Goal: Task Accomplishment & Management: Manage account settings

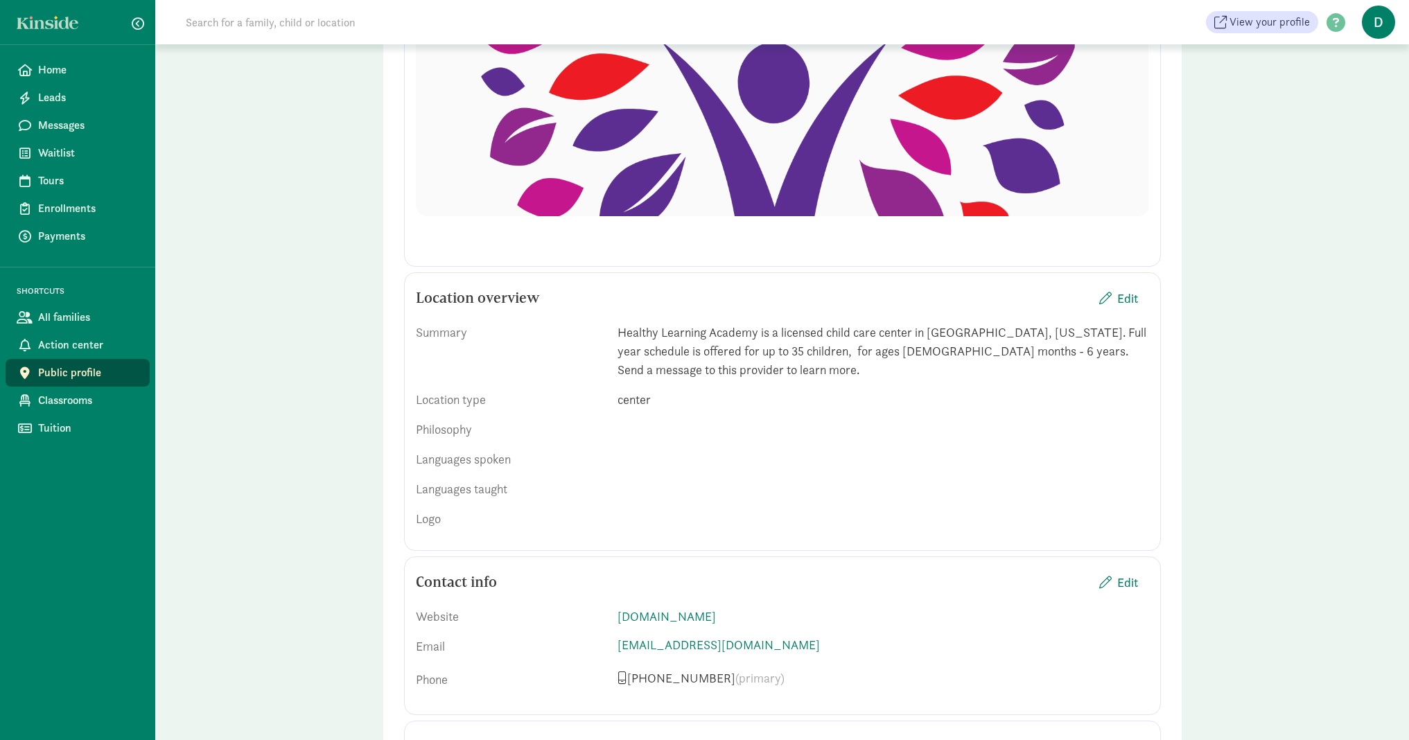
scroll to position [421, 0]
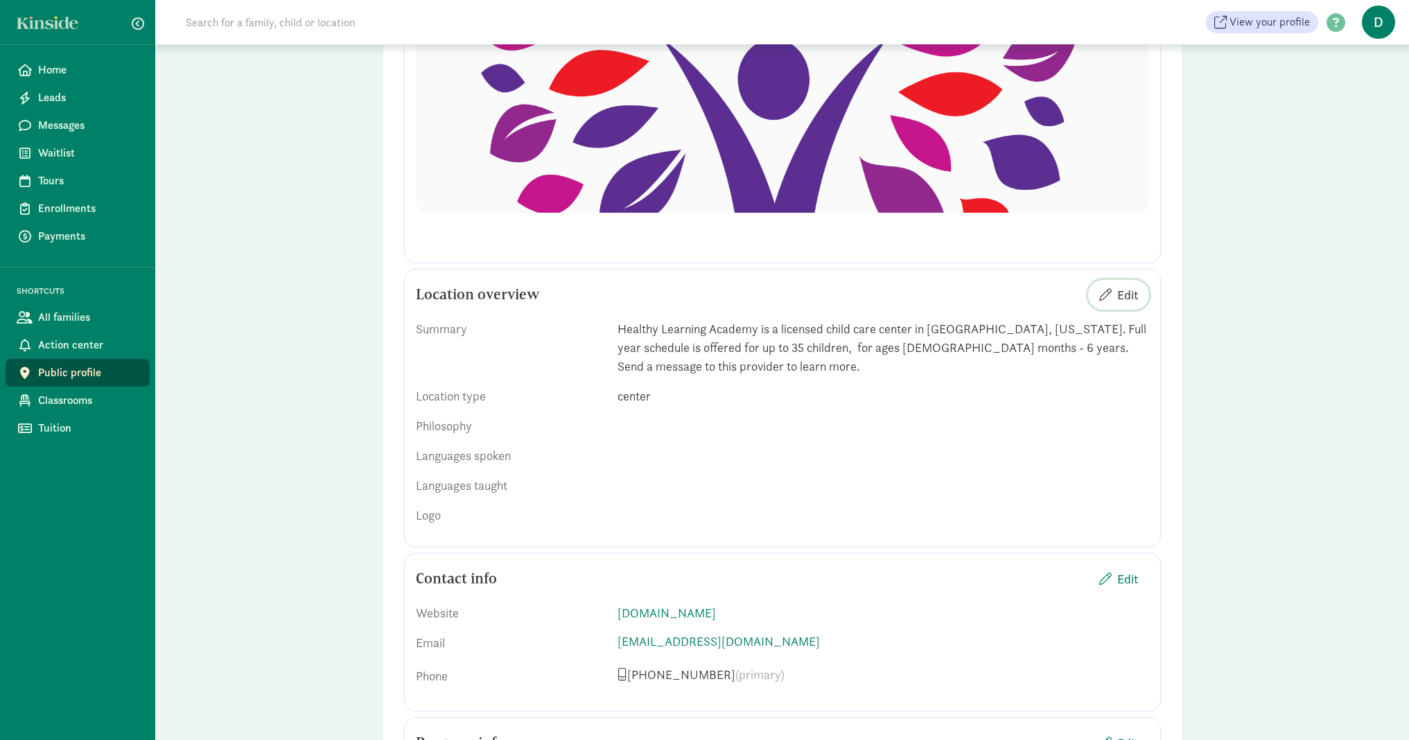
click at [1130, 296] on span "Edit" at bounding box center [1127, 294] width 21 height 19
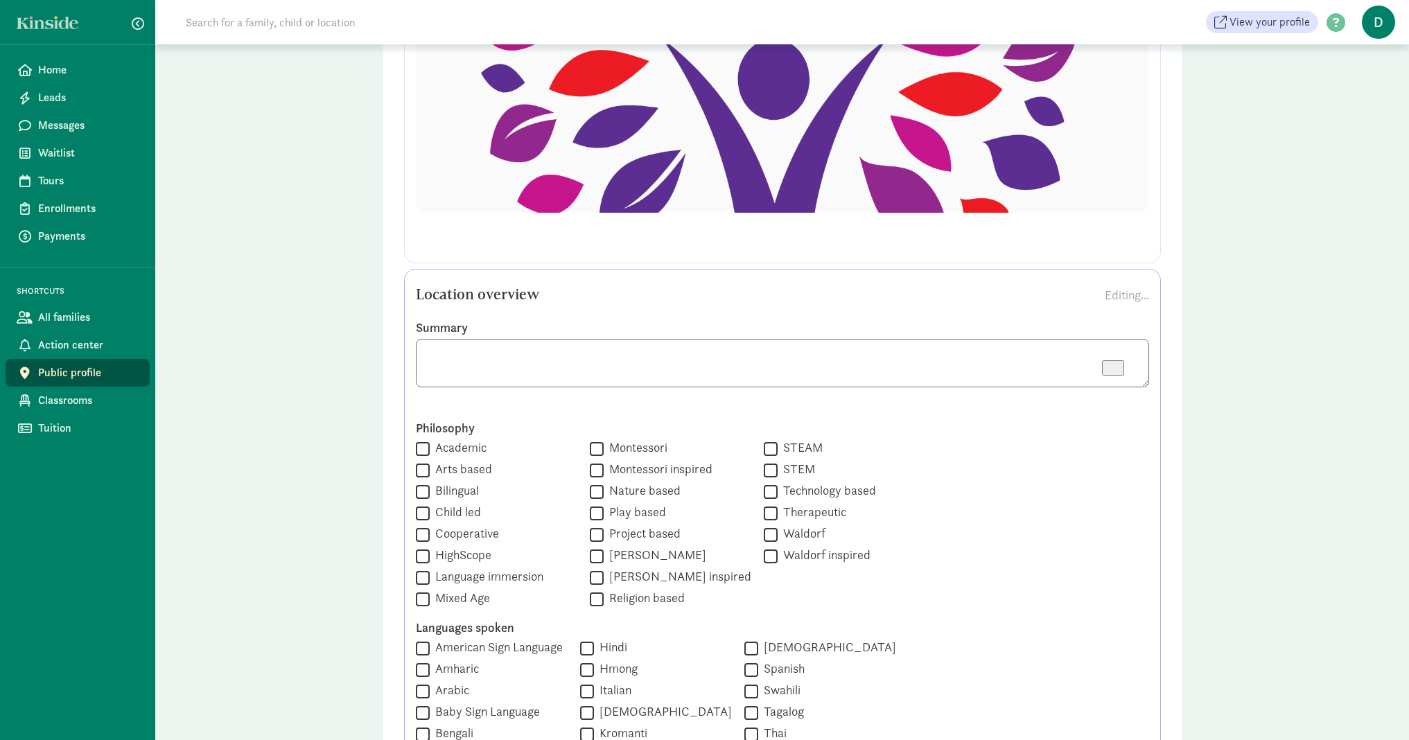
click at [473, 378] on textarea "To enrich screen reader interactions, please activate Accessibility in Grammarl…" at bounding box center [782, 363] width 733 height 48
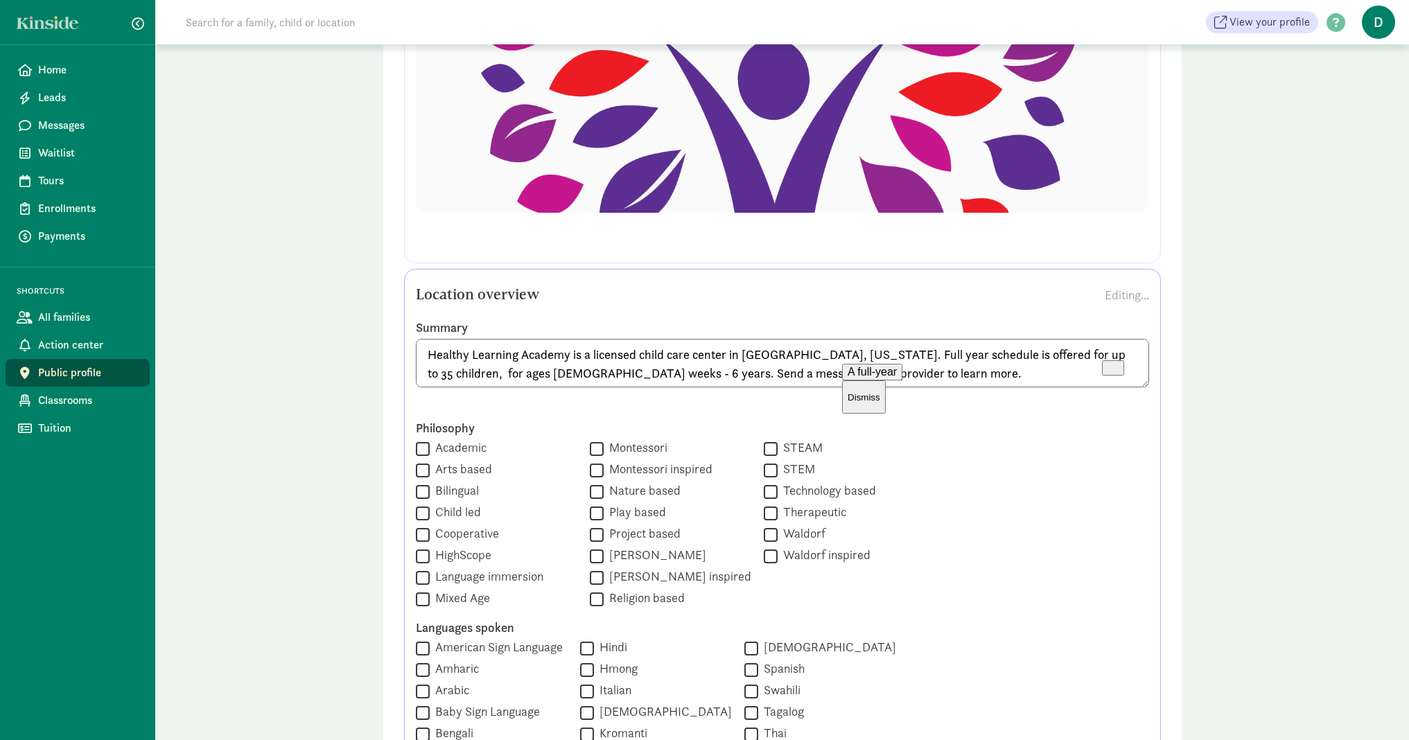
click at [883, 378] on div "A full-year" at bounding box center [871, 372] width 49 height 12
click at [529, 394] on span "to" at bounding box center [524, 391] width 9 height 12
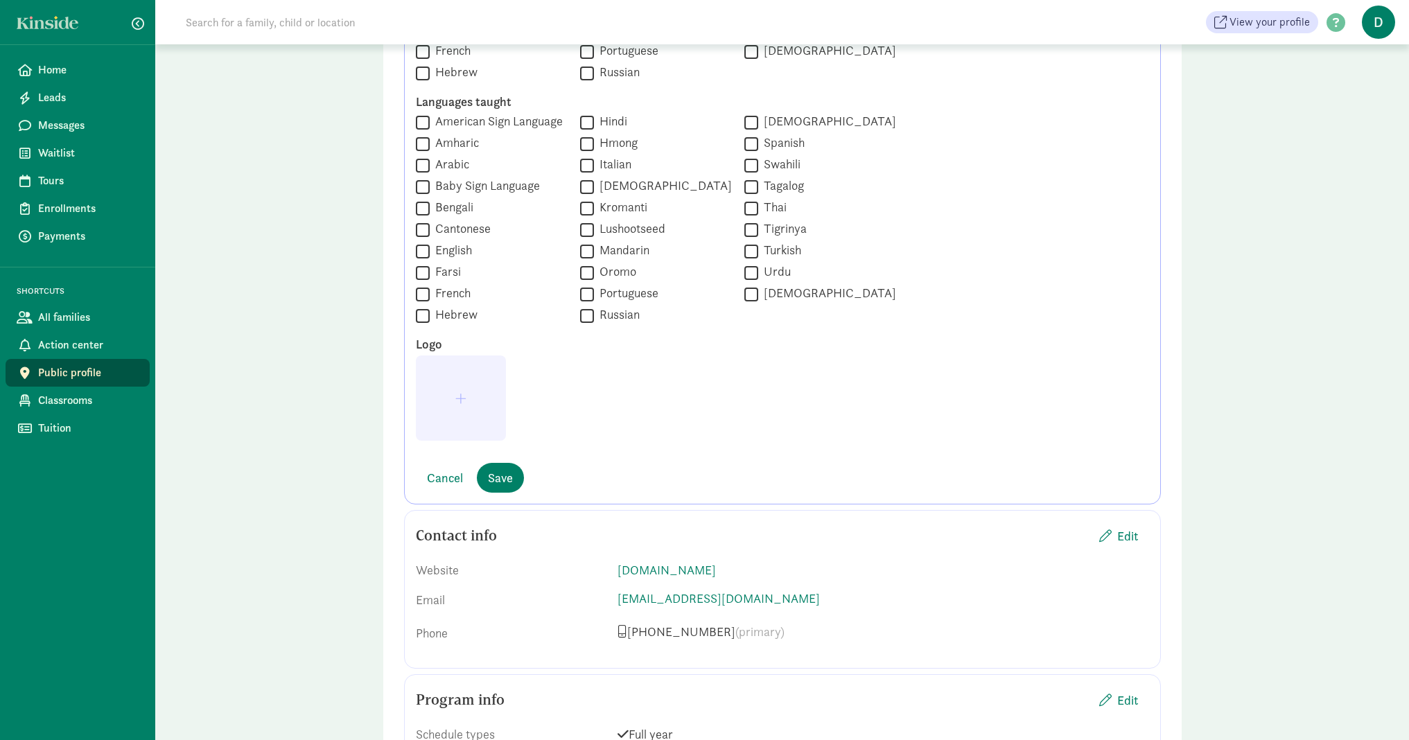
scroll to position [1230, 0]
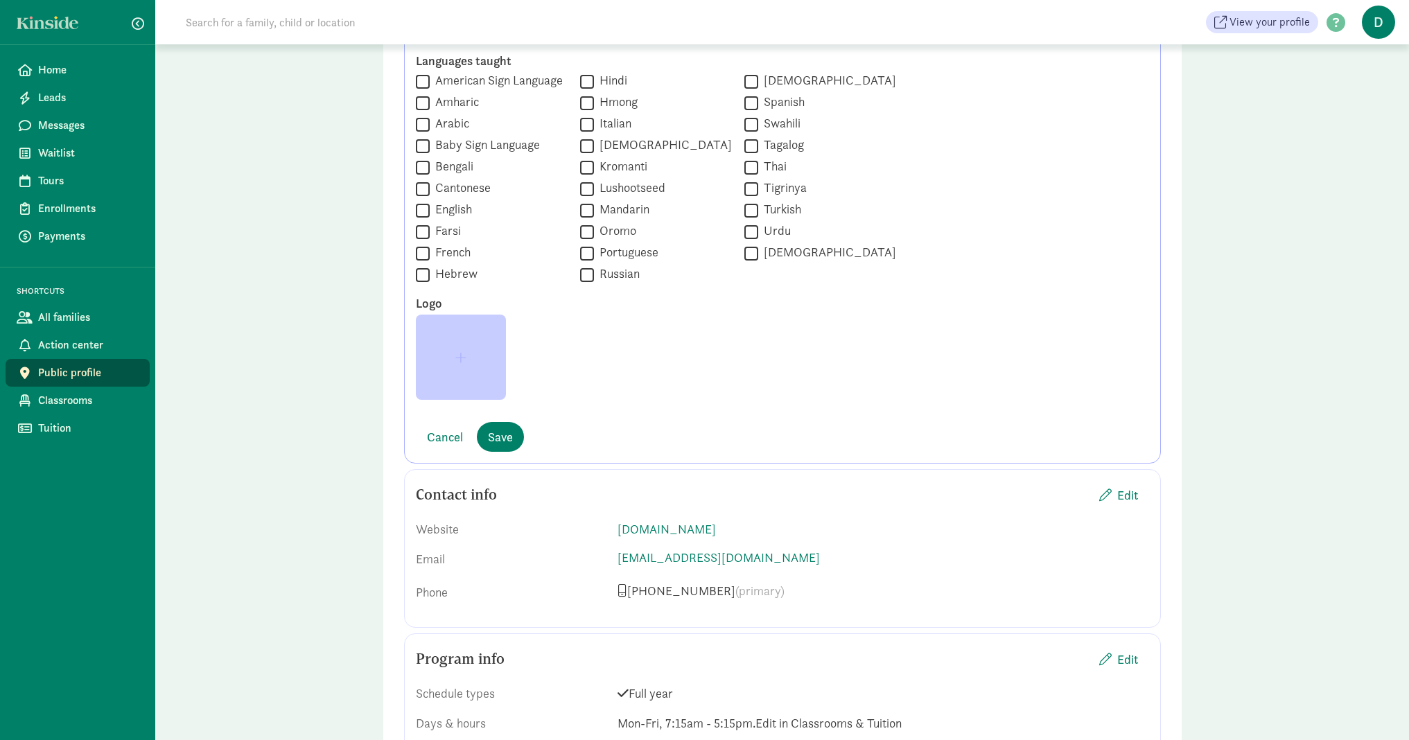
type textarea "Healthy Learning Academy is a licensed child care center in Bozeman, Montana. A…"
click at [466, 351] on span "button" at bounding box center [460, 357] width 11 height 12
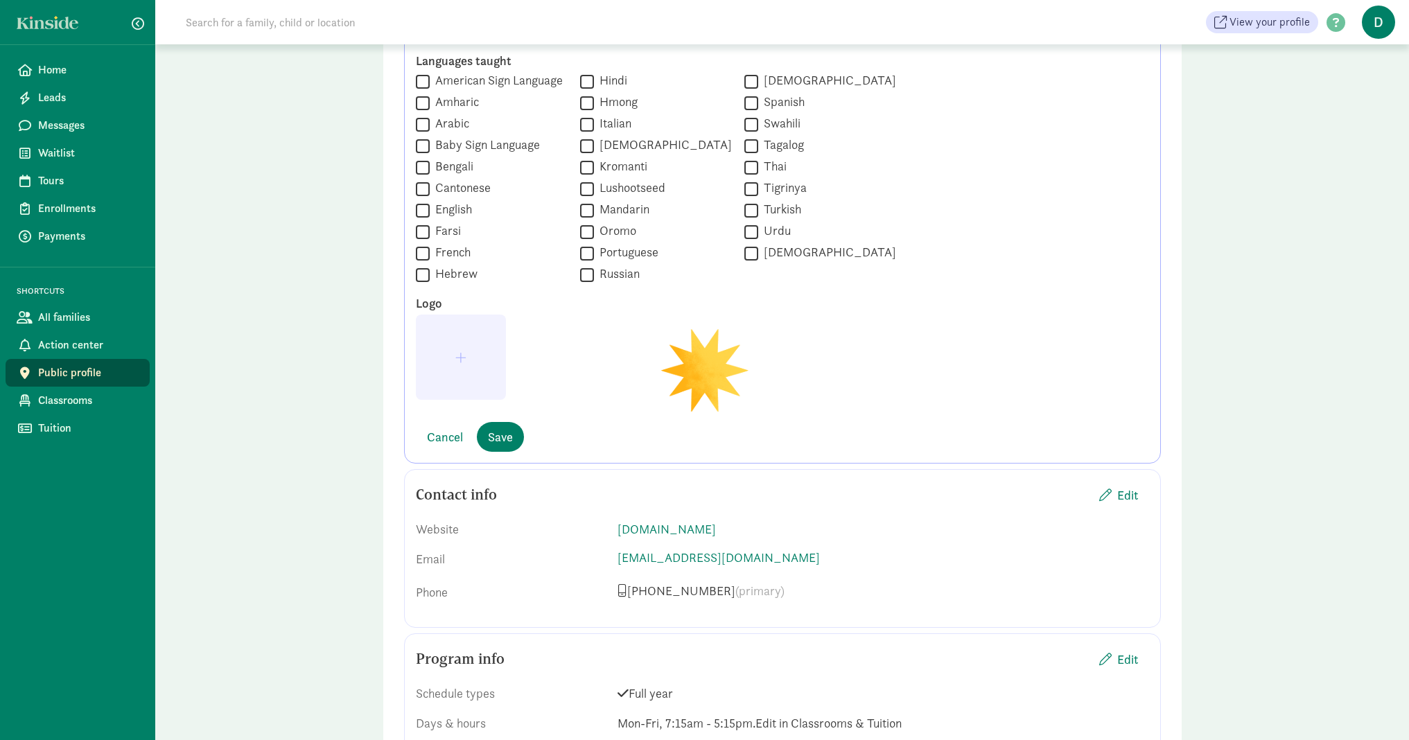
click at [688, 380] on div at bounding box center [782, 363] width 733 height 96
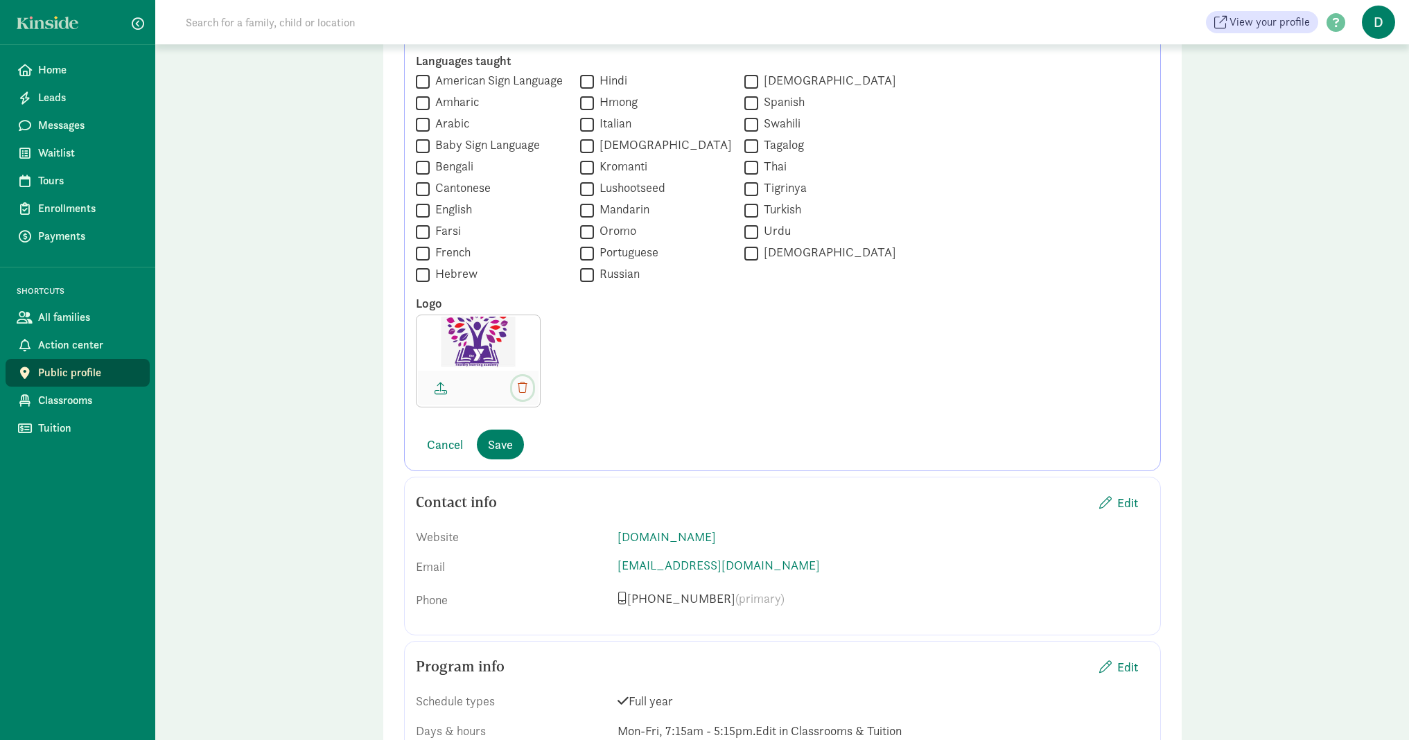
click at [525, 382] on span "button" at bounding box center [523, 387] width 10 height 11
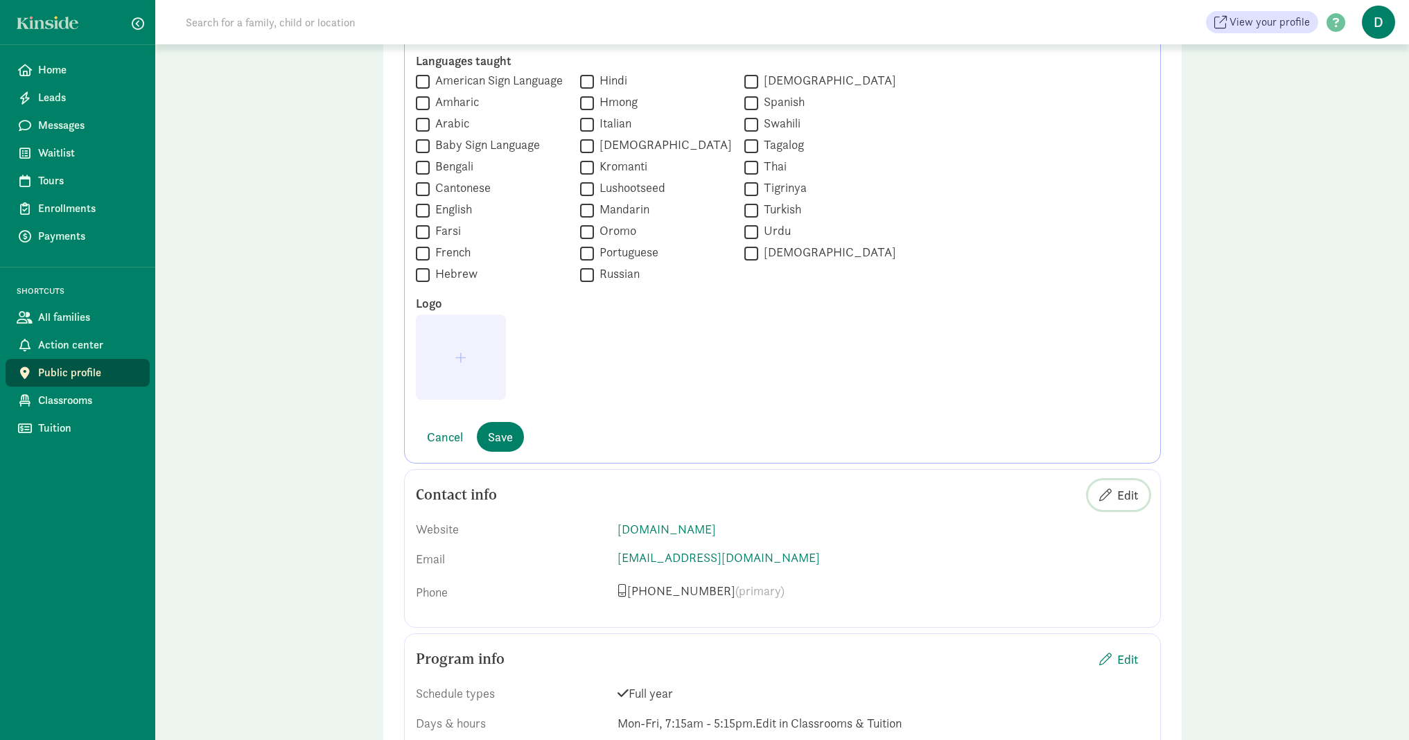
click at [1128, 491] on span "Edit" at bounding box center [1127, 495] width 21 height 19
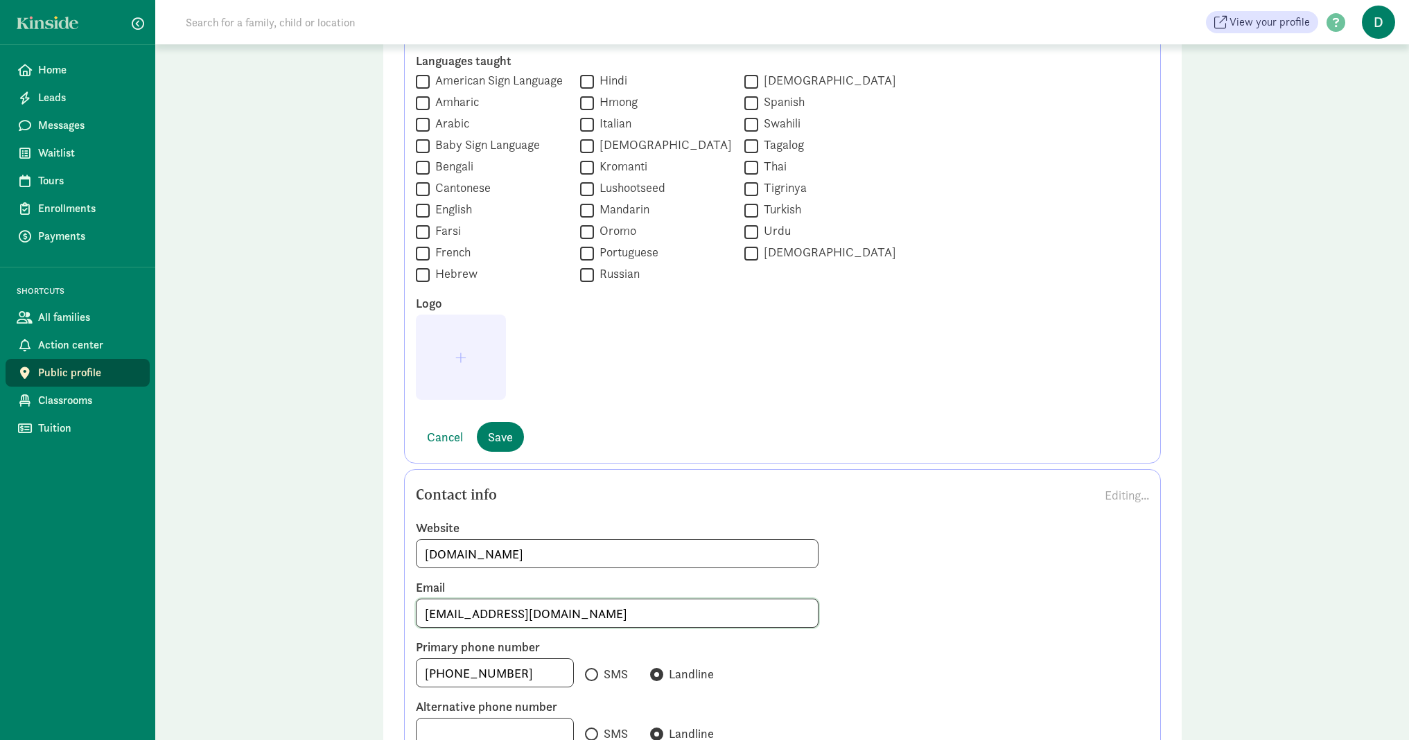
drag, startPoint x: 442, startPoint y: 609, endPoint x: 404, endPoint y: 612, distance: 38.2
click at [416, 612] on input "eld@gallatinvalleyymca.org" at bounding box center [617, 613] width 402 height 28
click at [1280, 404] on div "Public profile Preview Your profile is the place where parents learn more about…" at bounding box center [781, 508] width 1253 height 3389
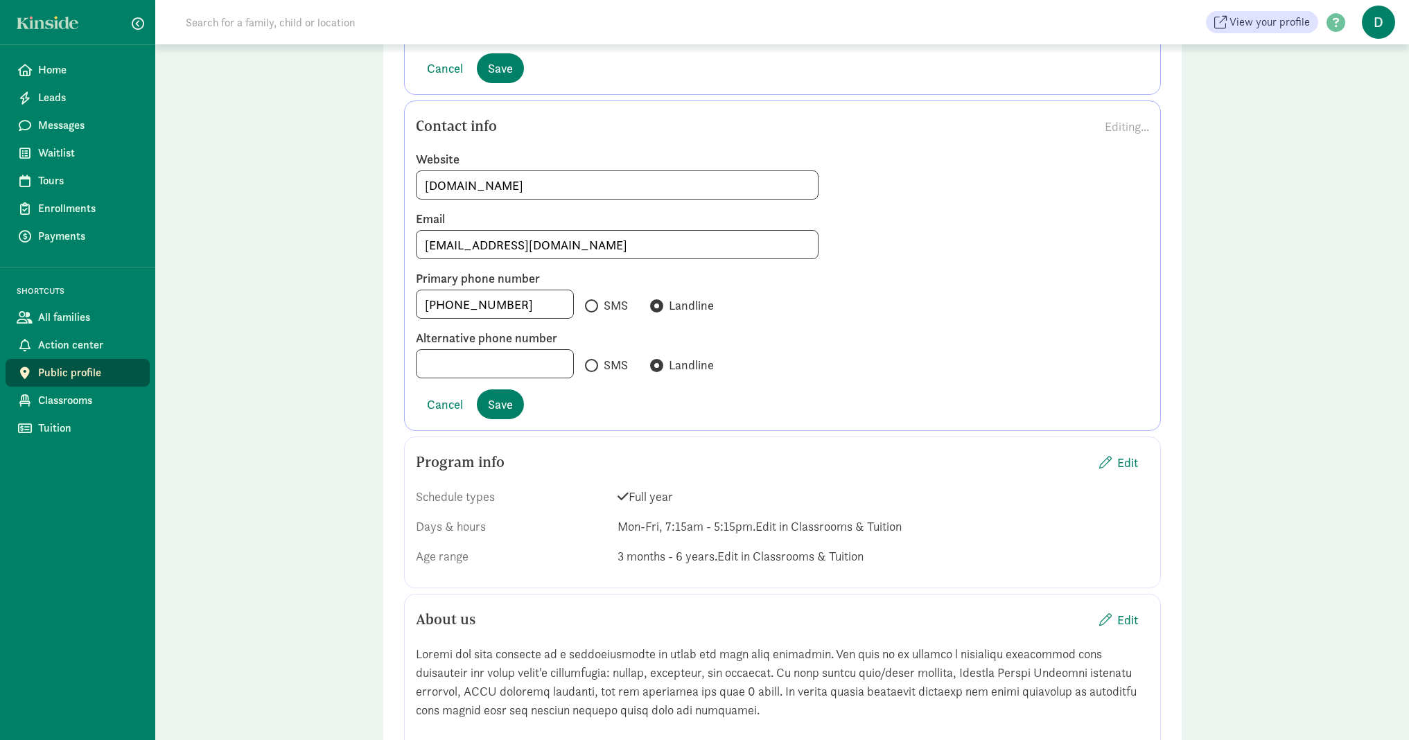
scroll to position [1596, 0]
click at [535, 301] on input "+14069949622109" at bounding box center [494, 307] width 157 height 28
type input "+14069949622"
click at [505, 409] on span "Save" at bounding box center [500, 407] width 25 height 19
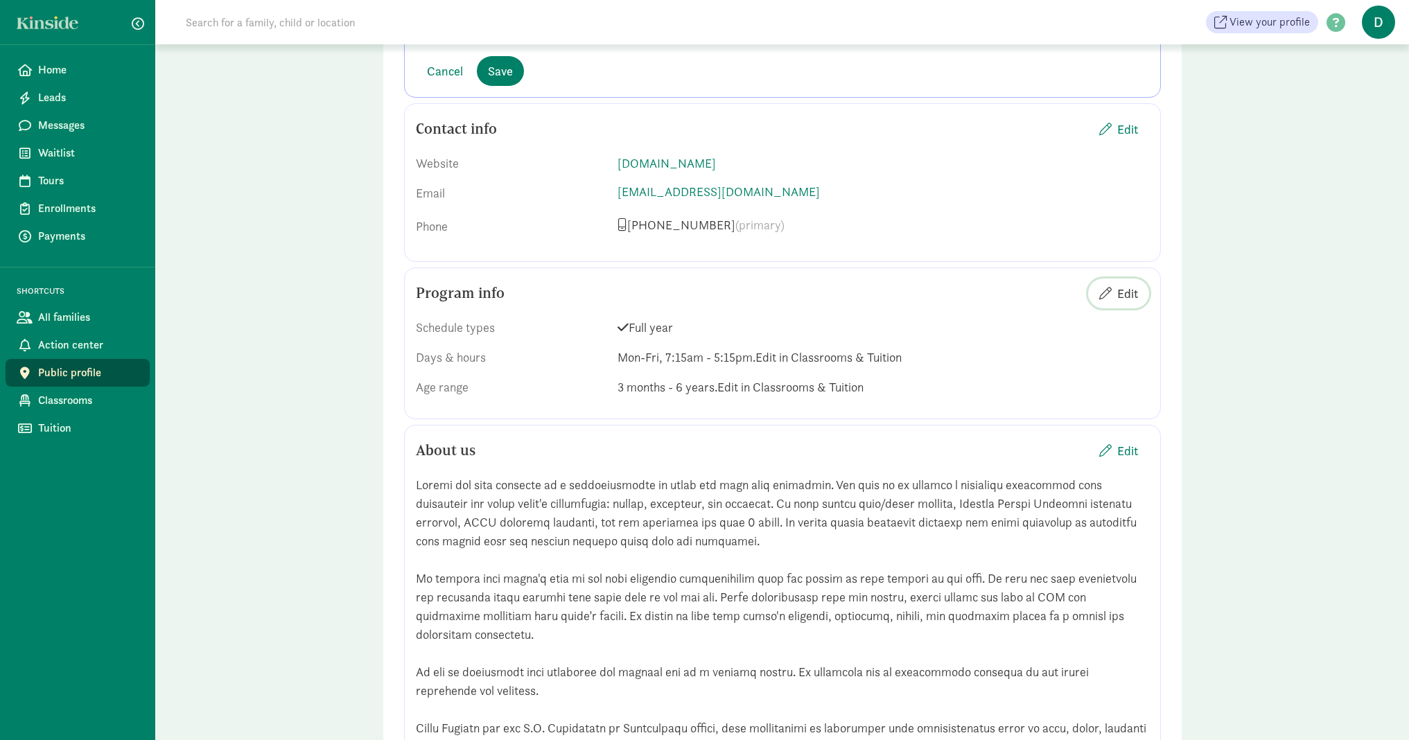
click at [1128, 292] on span "Edit" at bounding box center [1127, 293] width 21 height 19
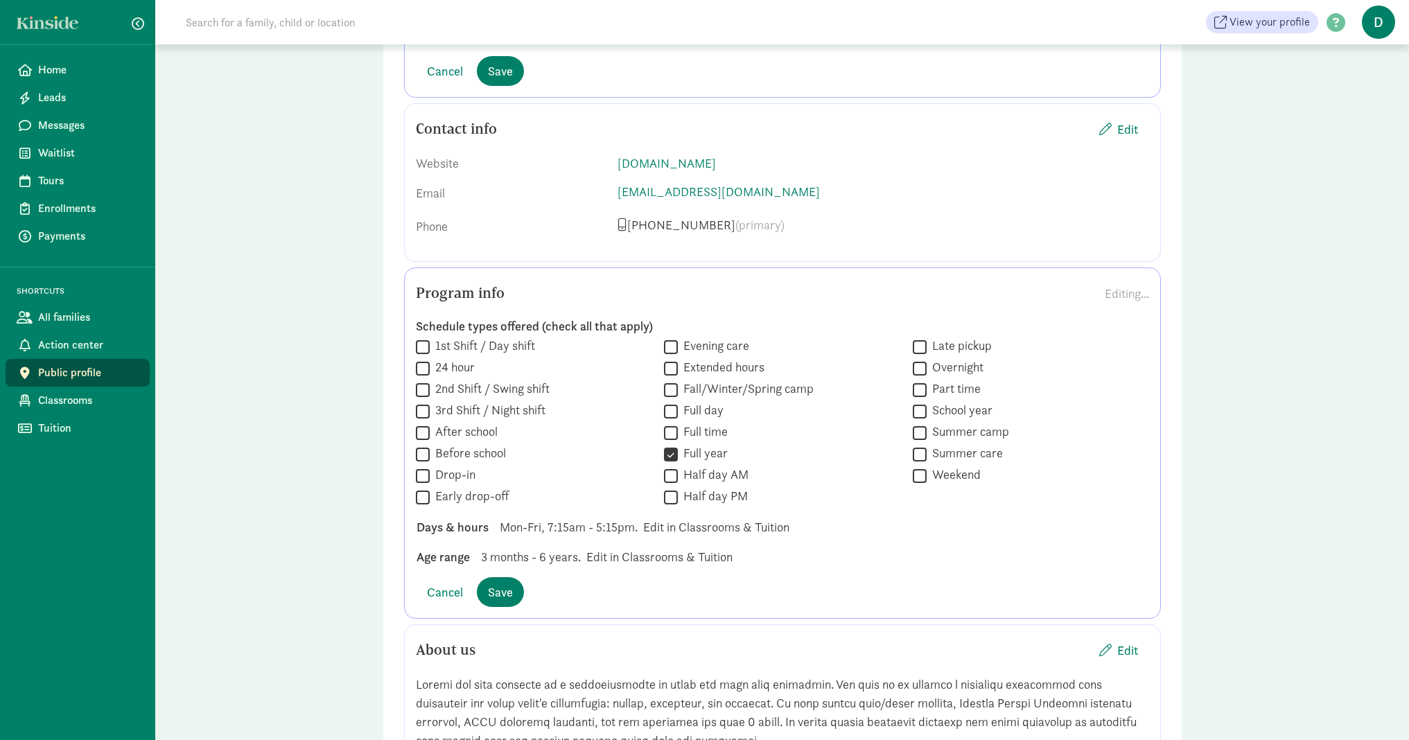
click at [516, 549] on span "3 months - 6 years." at bounding box center [531, 556] width 100 height 19
click at [668, 433] on input "Full time" at bounding box center [671, 432] width 14 height 19
checkbox input "true"
click at [922, 387] on input "Part time" at bounding box center [919, 389] width 14 height 19
checkbox input "true"
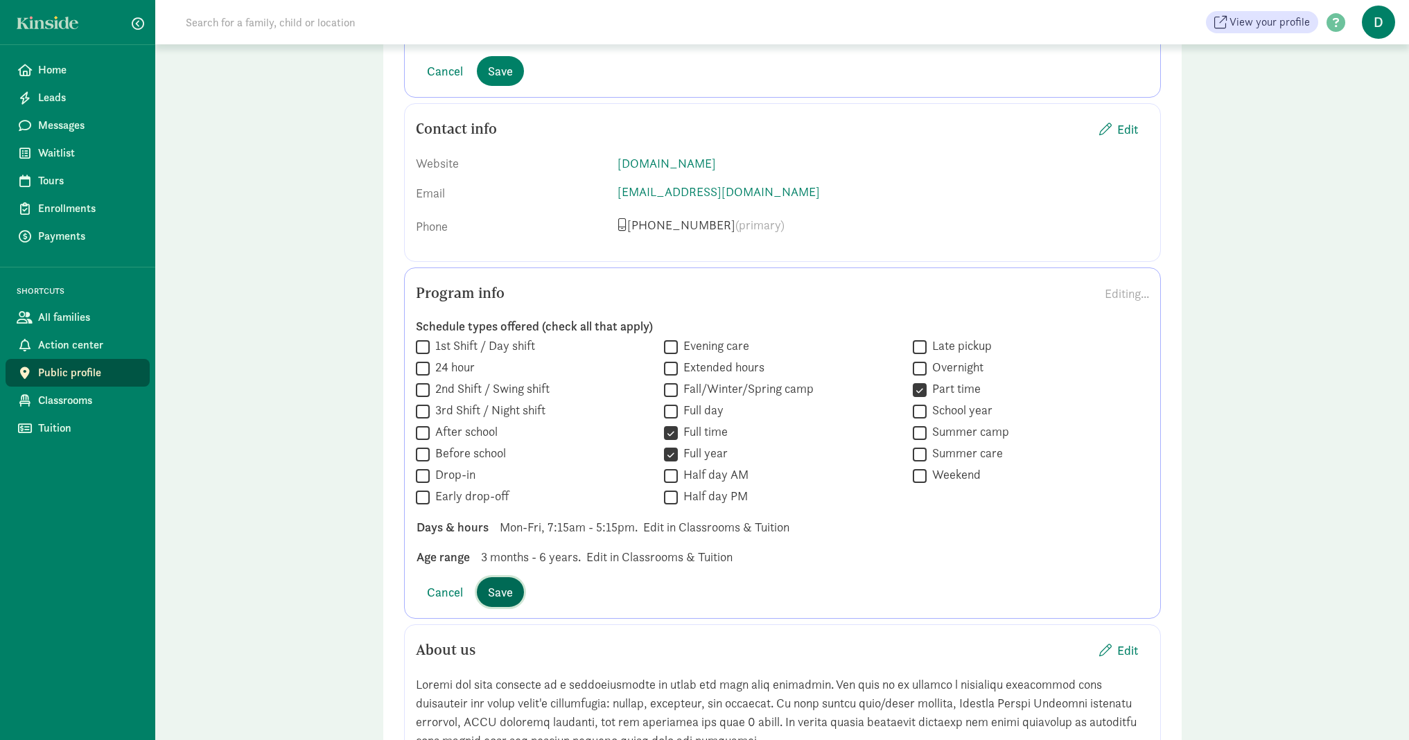
click at [513, 583] on span "Save" at bounding box center [500, 592] width 25 height 19
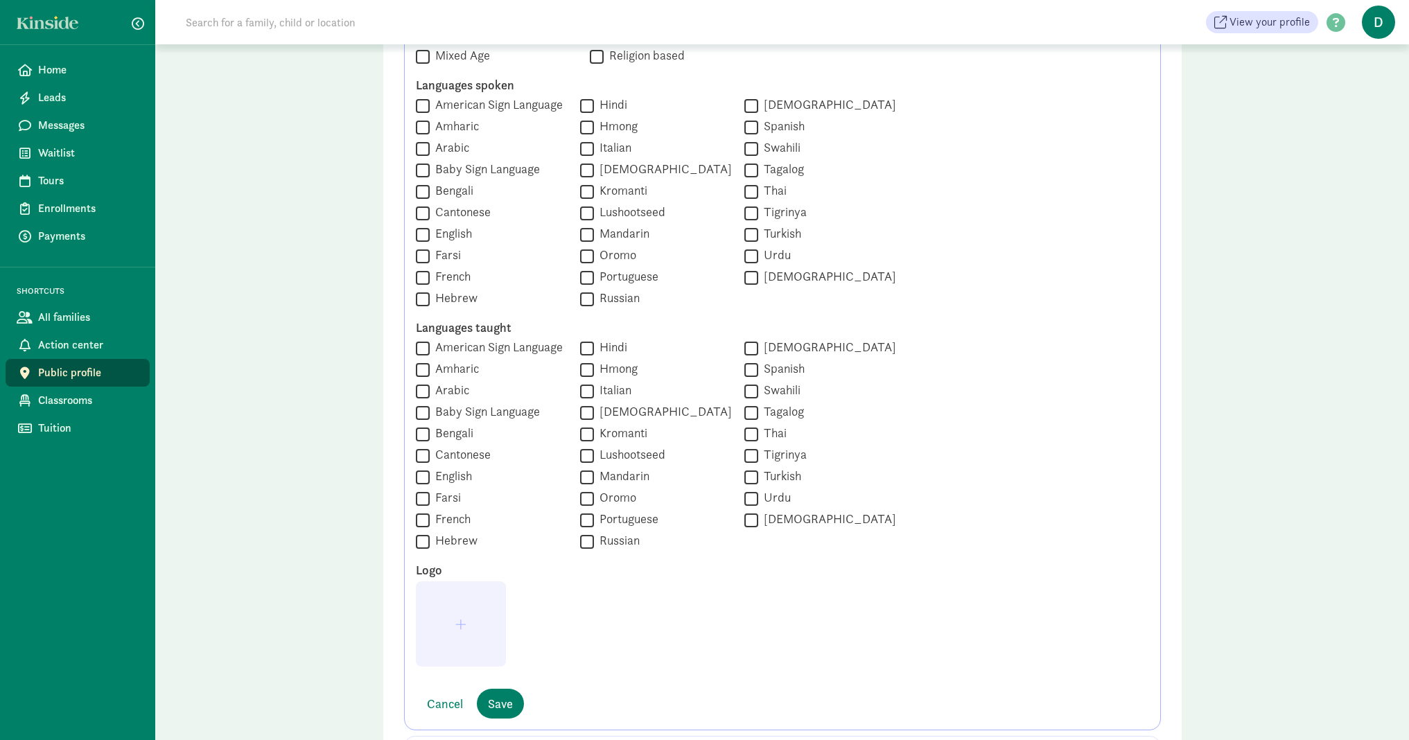
scroll to position [1086, 0]
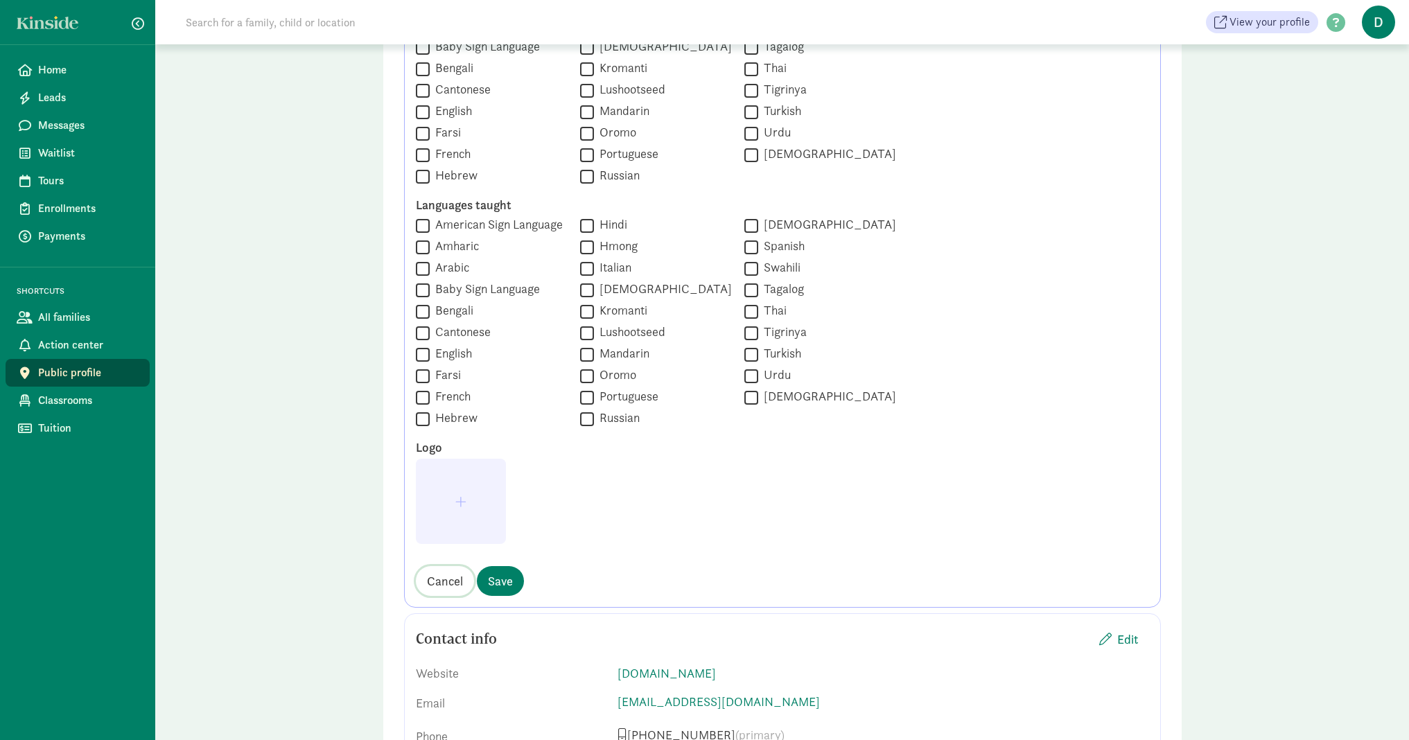
click at [437, 581] on span "Cancel" at bounding box center [445, 581] width 36 height 19
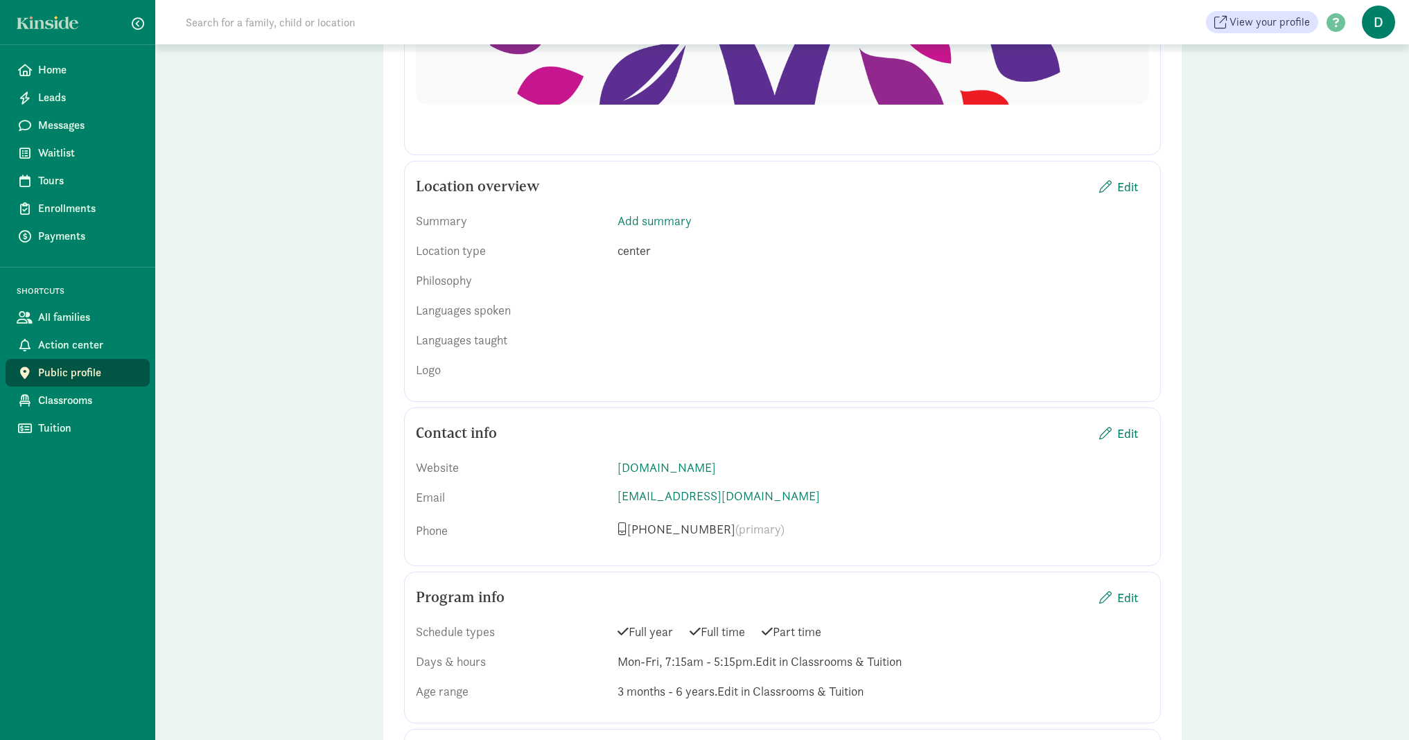
scroll to position [521, 0]
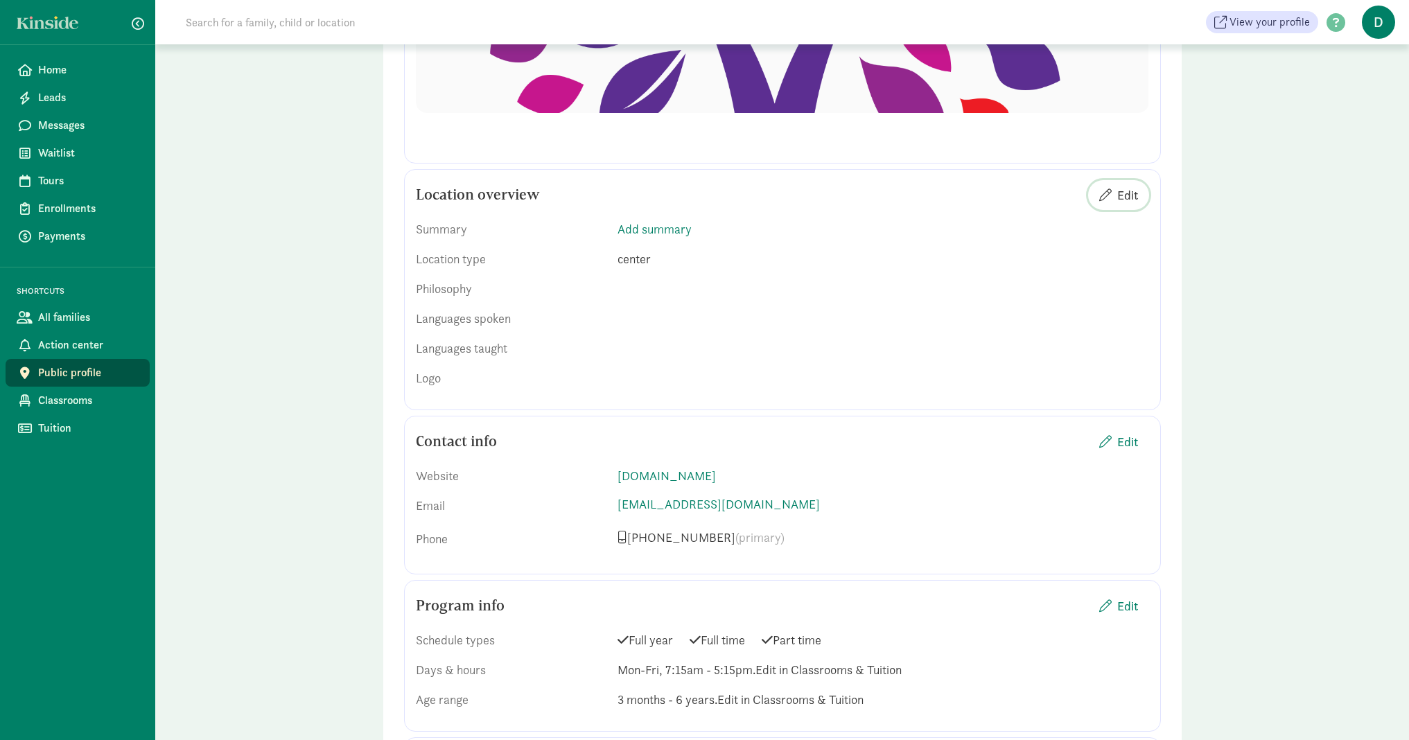
click at [1127, 194] on span "Edit" at bounding box center [1127, 195] width 21 height 19
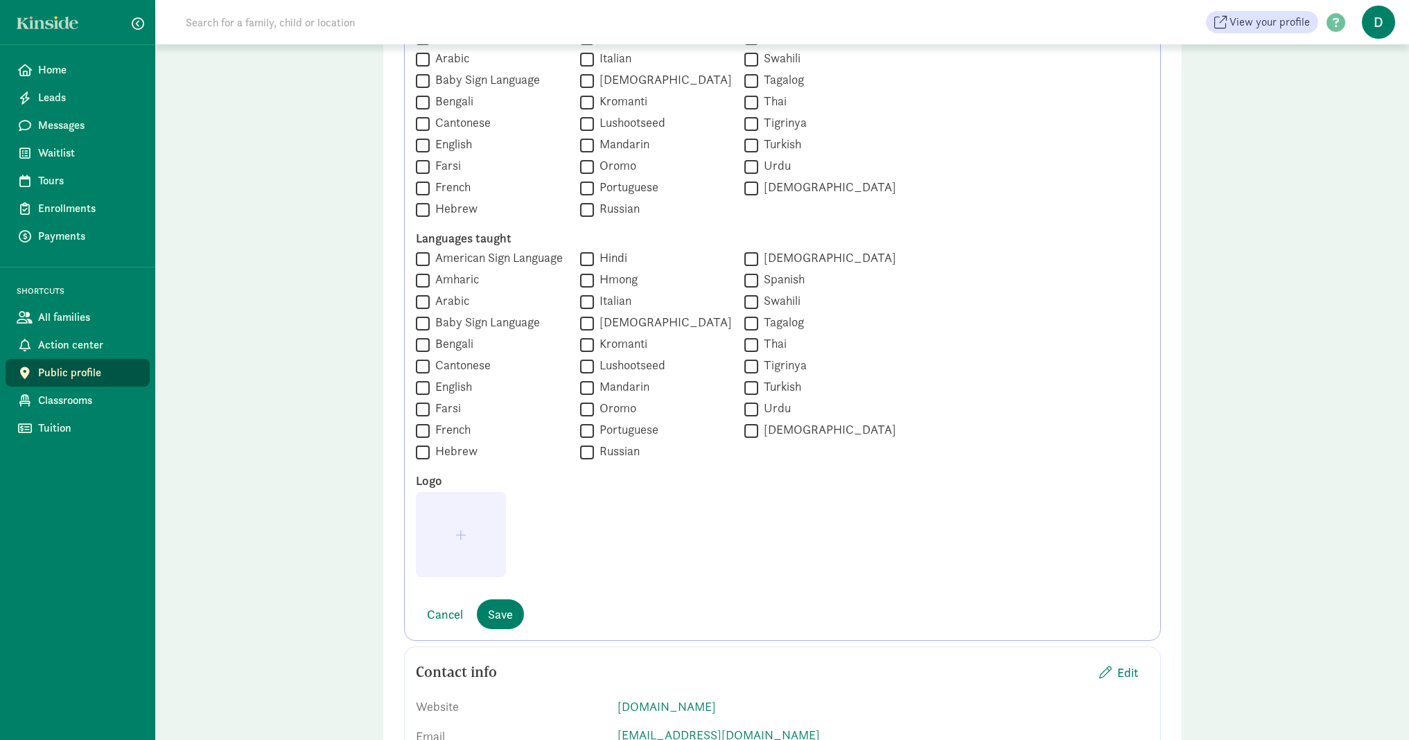
scroll to position [1286, 0]
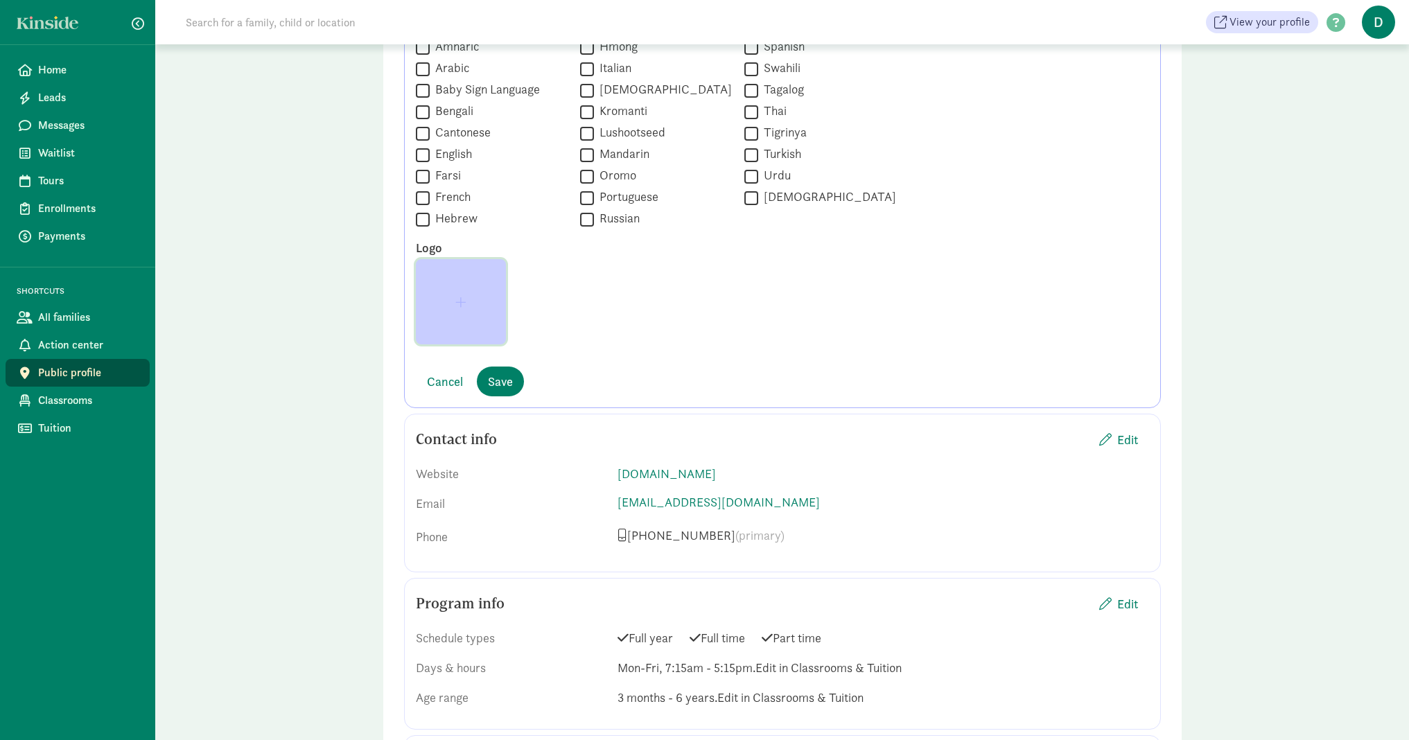
click at [464, 307] on button "button" at bounding box center [461, 301] width 90 height 85
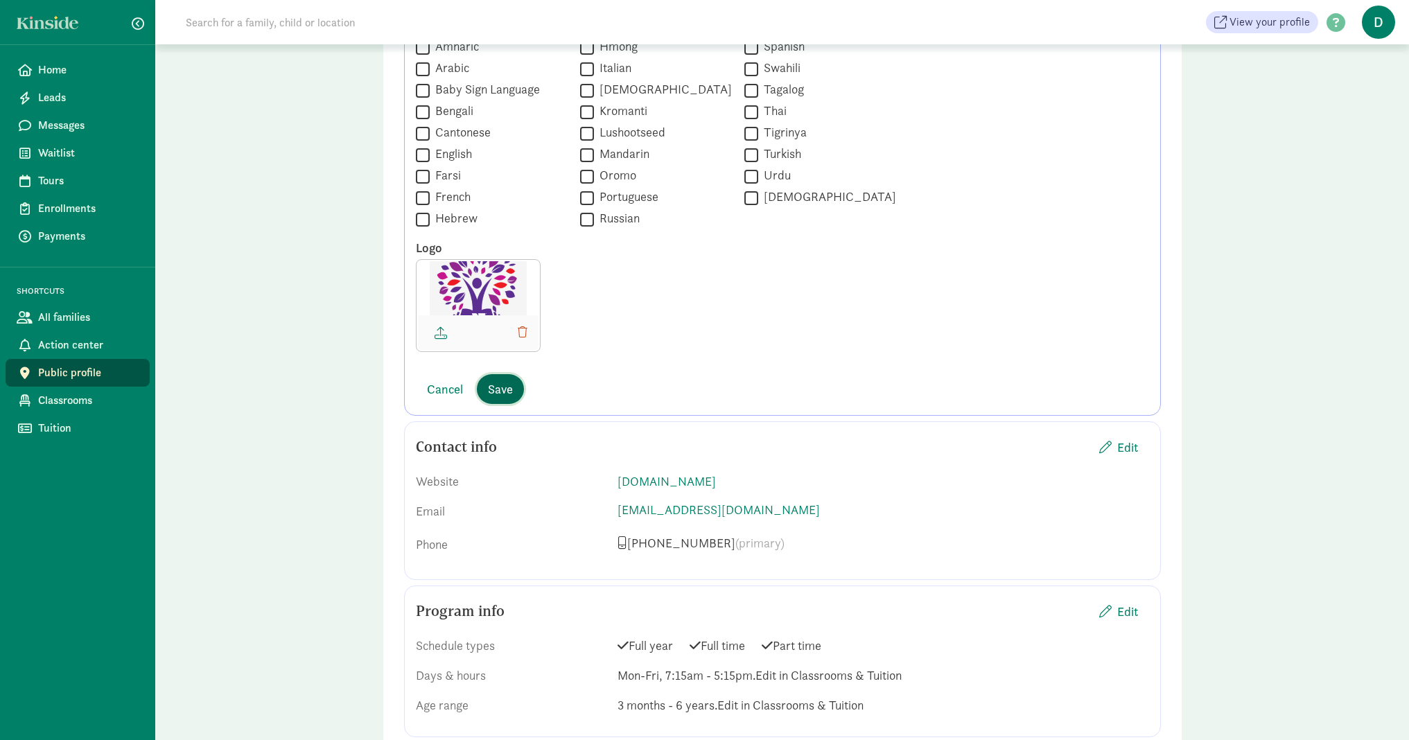
click at [493, 381] on span "Save" at bounding box center [500, 389] width 25 height 19
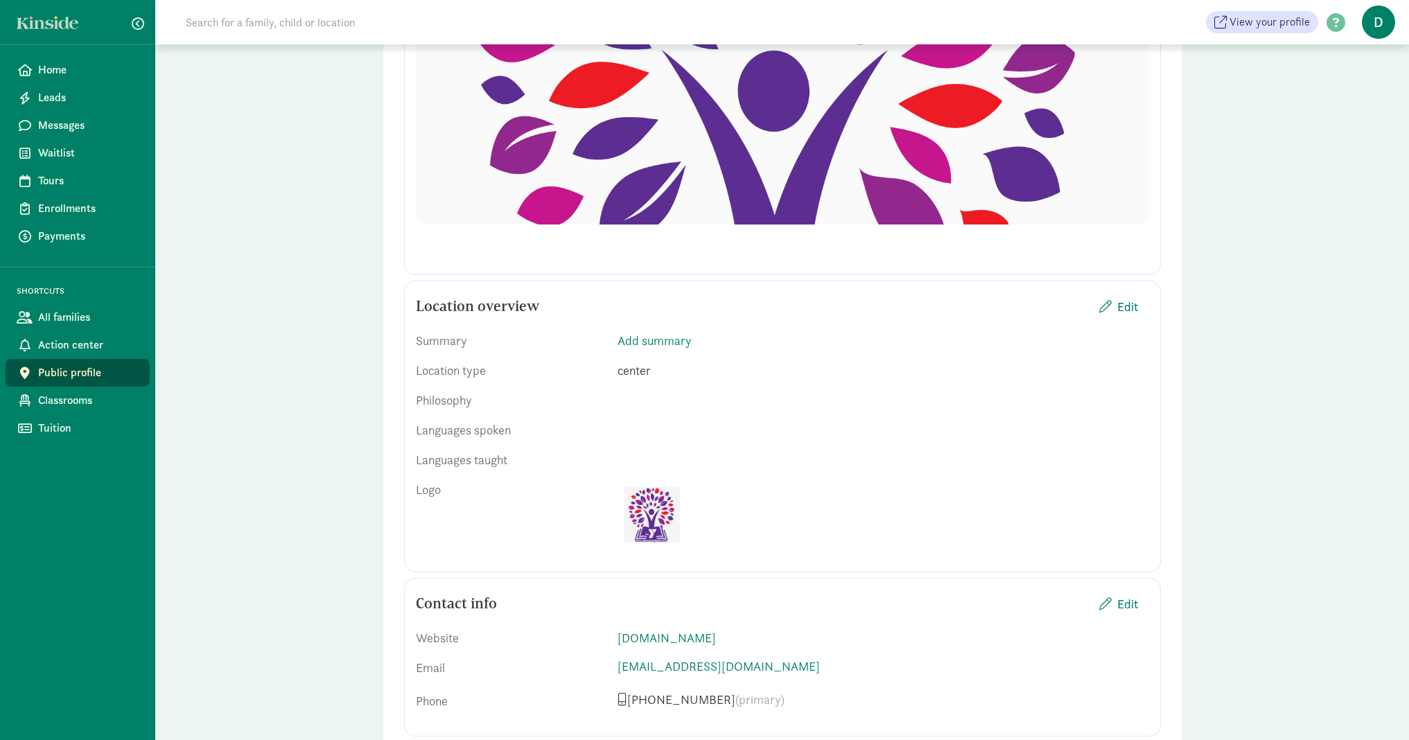
scroll to position [410, 0]
click at [1127, 305] on span "Edit" at bounding box center [1127, 306] width 21 height 19
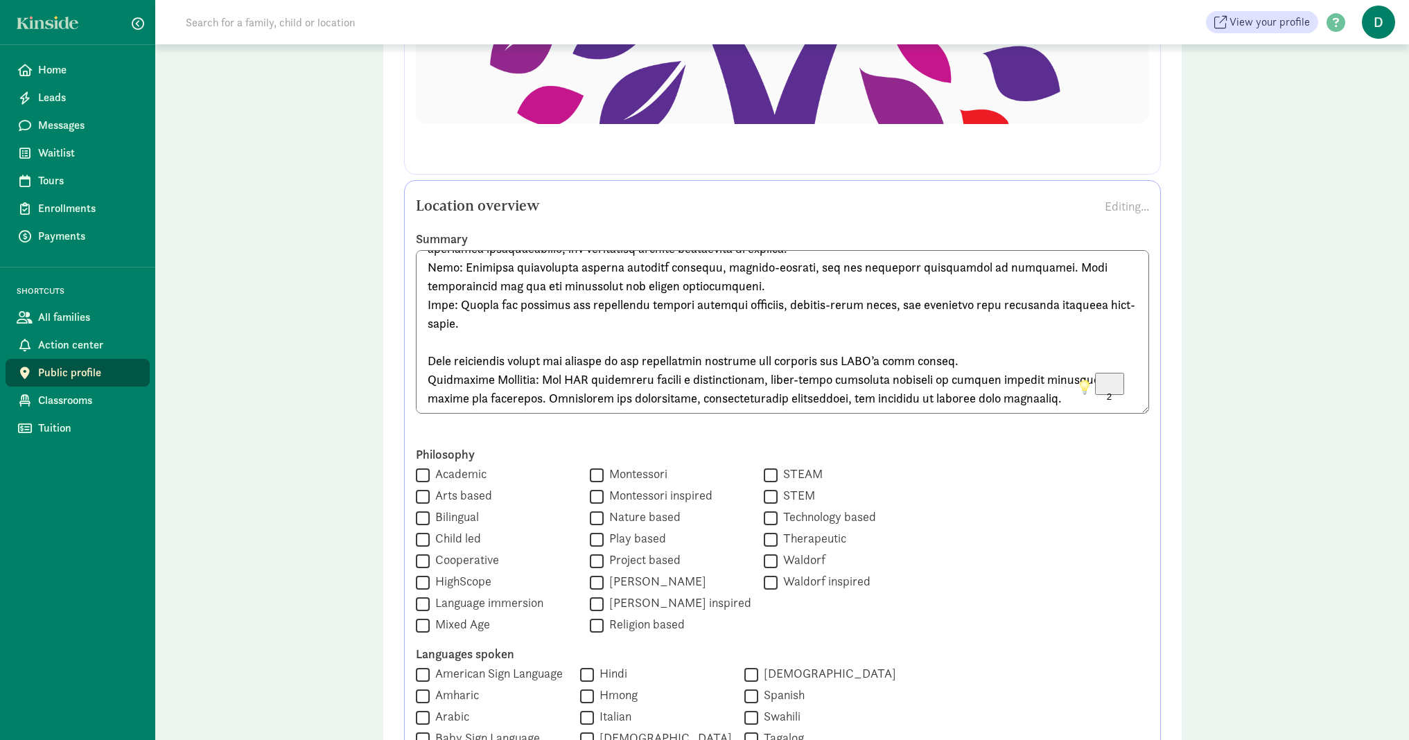
scroll to position [0, 0]
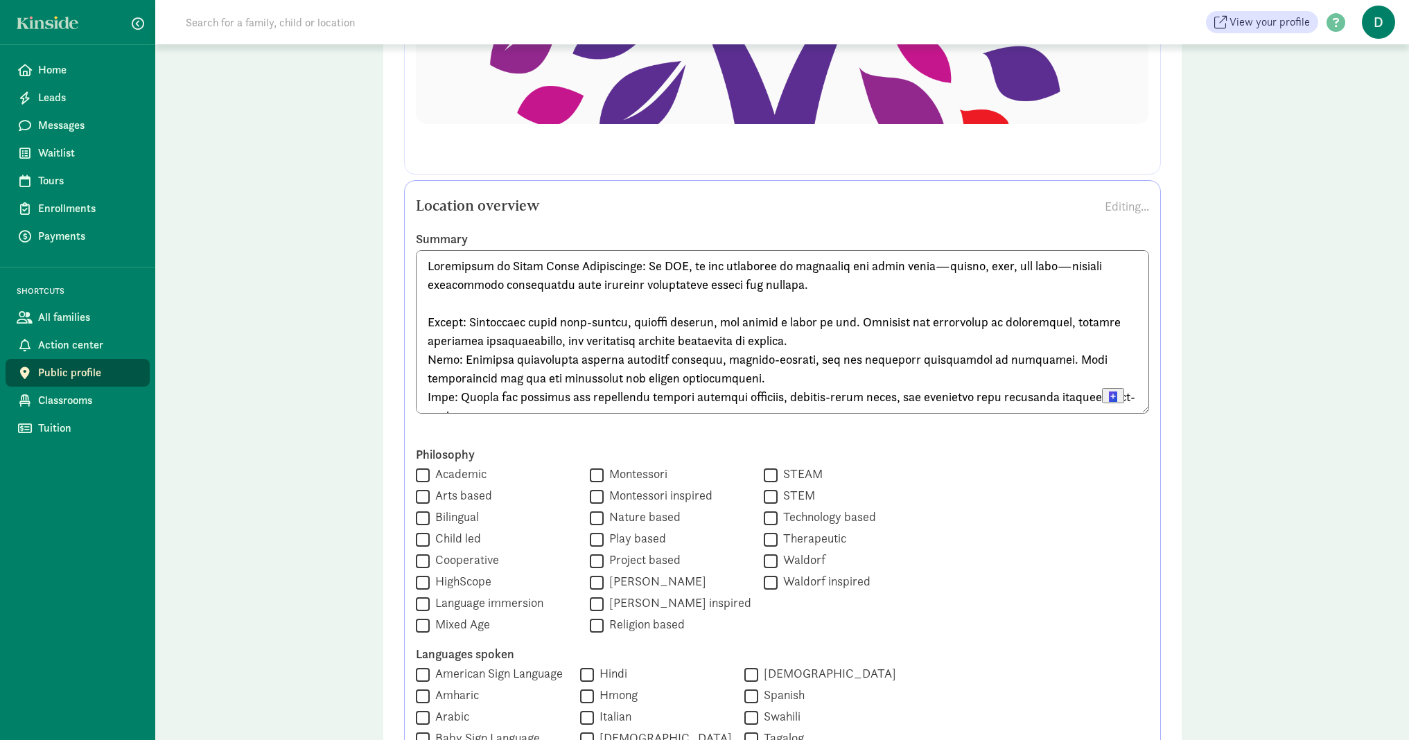
click at [682, 267] on textarea "To enrich screen reader interactions, please activate Accessibility in Grammarl…" at bounding box center [782, 332] width 733 height 164
click at [916, 285] on span "committed" at bounding box center [901, 283] width 51 height 12
drag, startPoint x: 662, startPoint y: 269, endPoint x: 425, endPoint y: 270, distance: 236.3
click at [425, 270] on textarea "To enrich screen reader interactions, please activate Accessibility in Grammarl…" at bounding box center [782, 332] width 733 height 164
click at [788, 270] on textarea "To enrich screen reader interactions, please activate Accessibility in Grammarl…" at bounding box center [782, 332] width 733 height 164
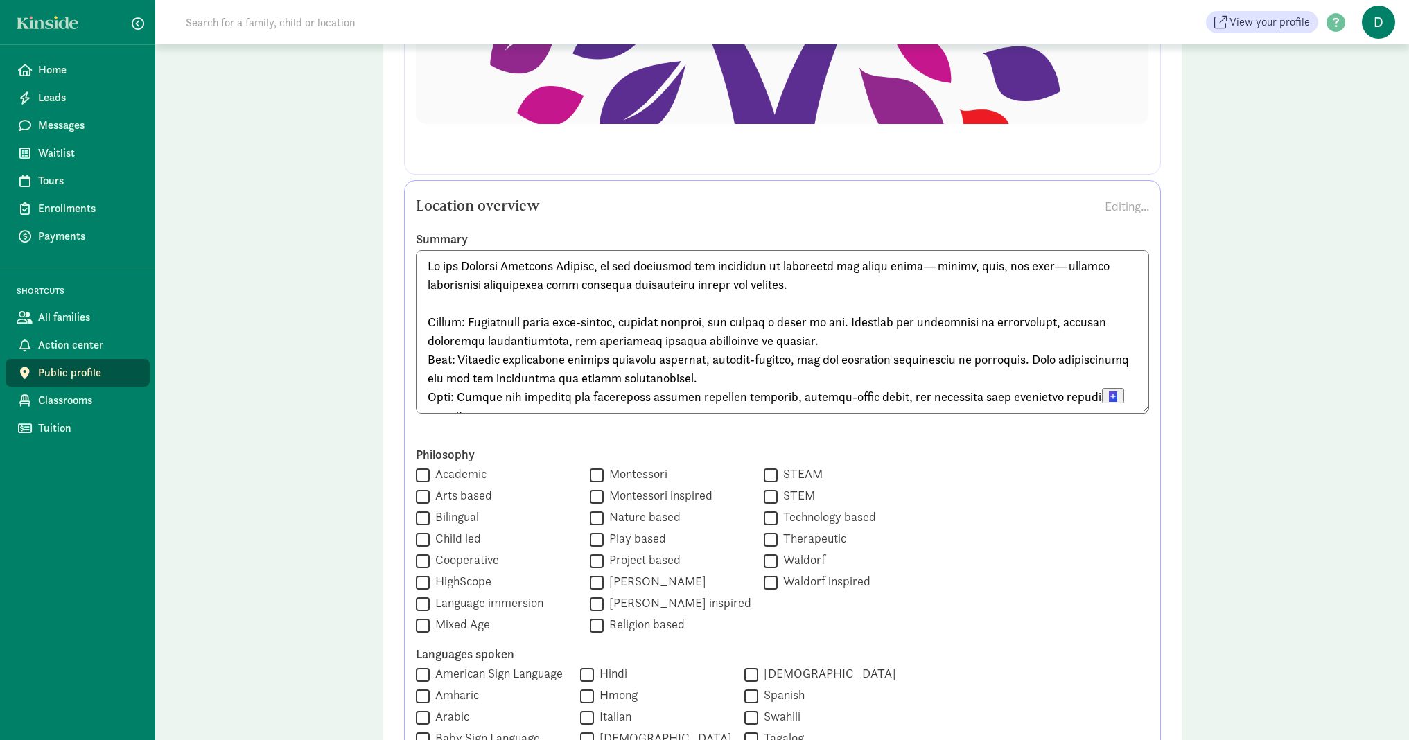
click at [803, 339] on textarea "To enrich screen reader interactions, please activate Accessibility in Grammarl…" at bounding box center [782, 332] width 733 height 164
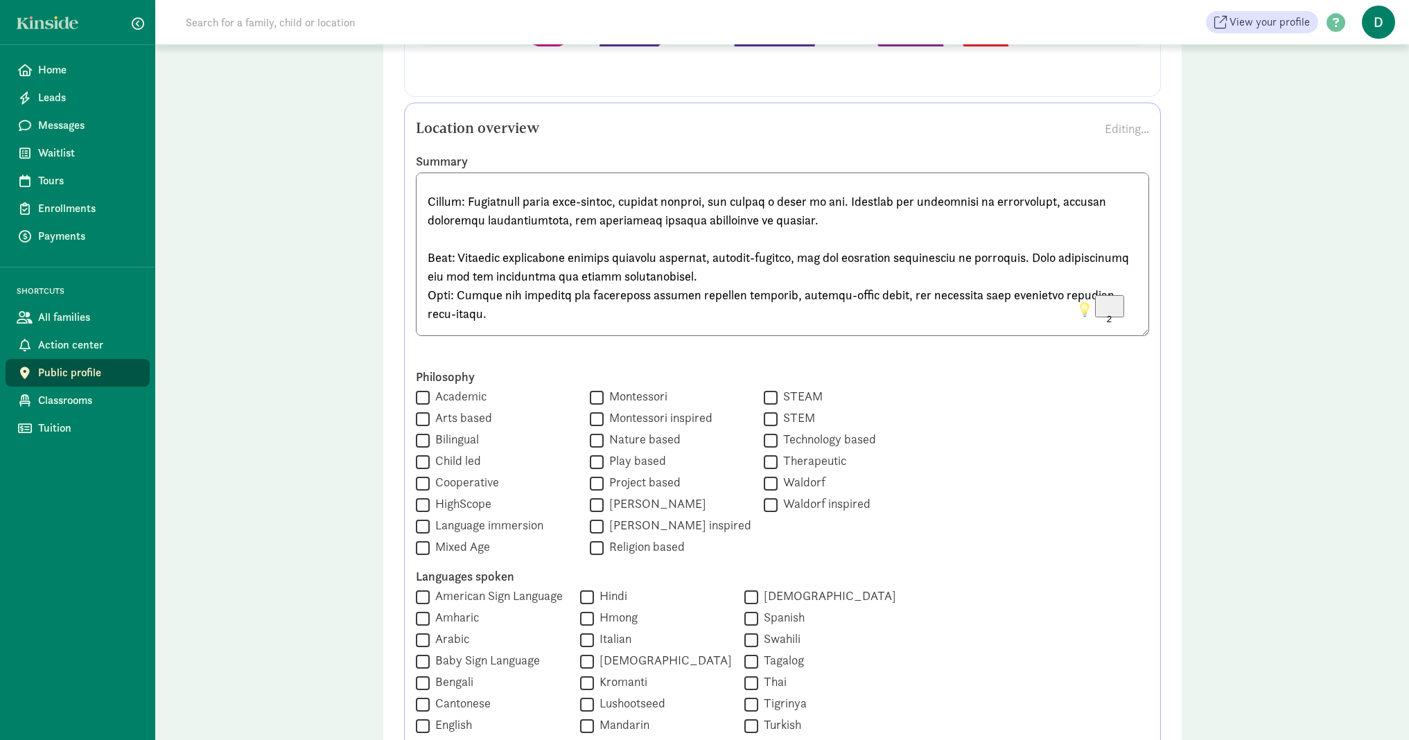
scroll to position [58, 0]
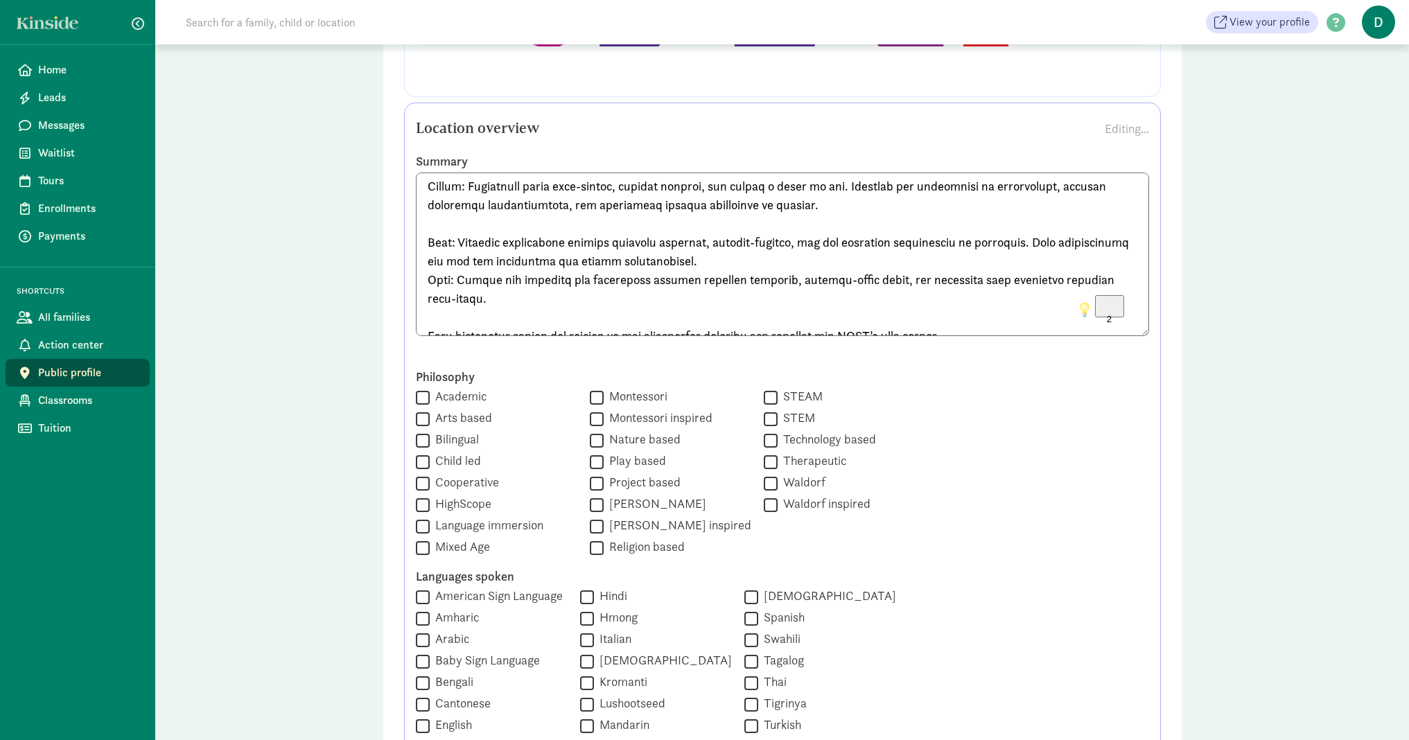
click at [797, 264] on textarea "To enrich screen reader interactions, please activate Accessibility in Grammarl…" at bounding box center [782, 255] width 733 height 164
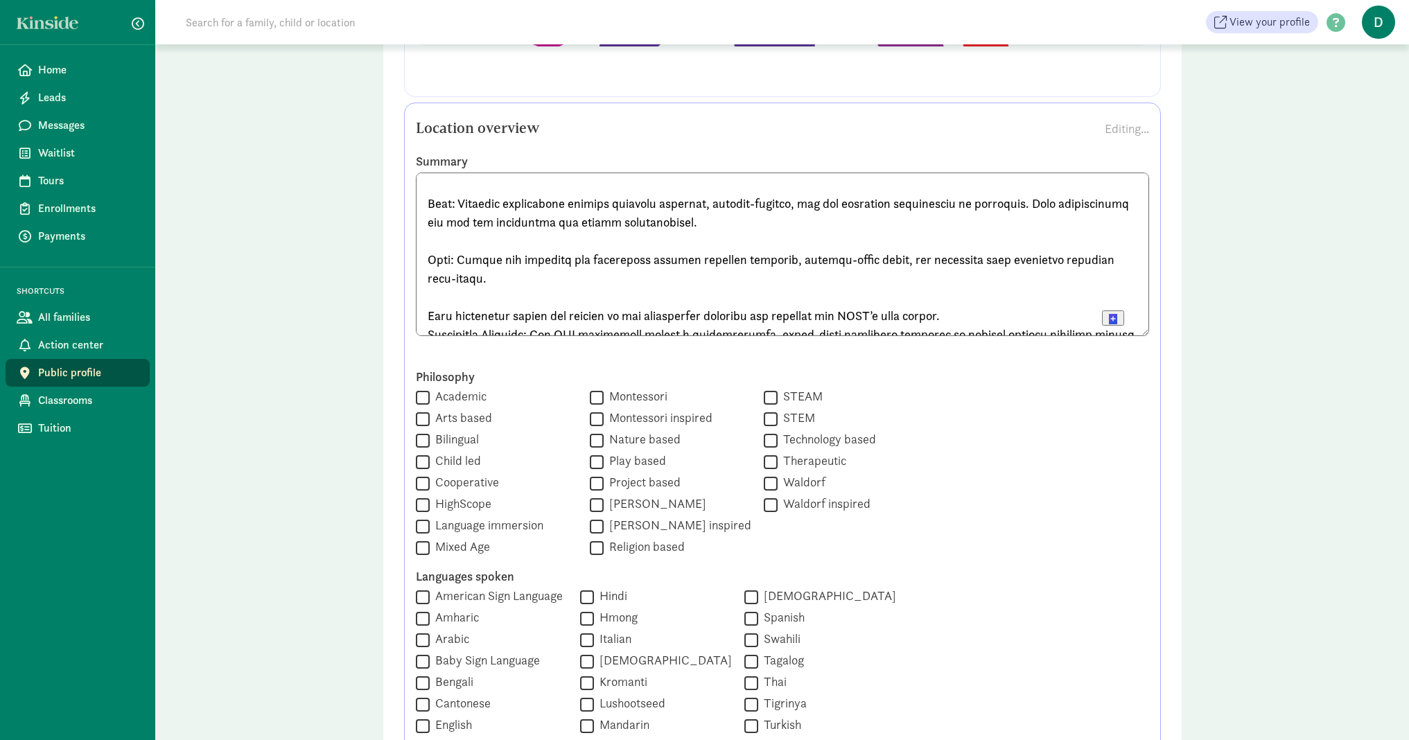
scroll to position [0, 0]
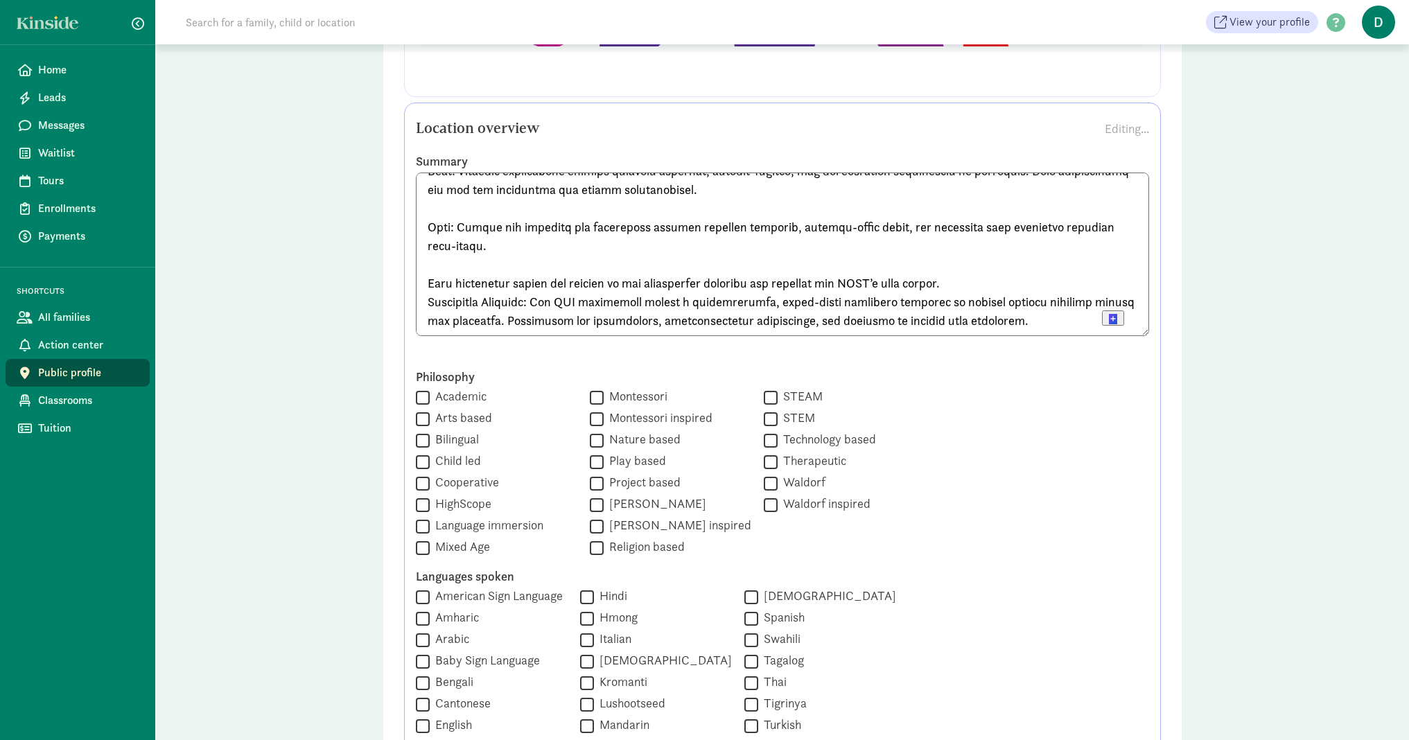
drag, startPoint x: 1051, startPoint y: 321, endPoint x: 407, endPoint y: 303, distance: 644.6
click at [416, 303] on textarea "To enrich screen reader interactions, please activate Accessibility in Grammarl…" at bounding box center [782, 255] width 733 height 164
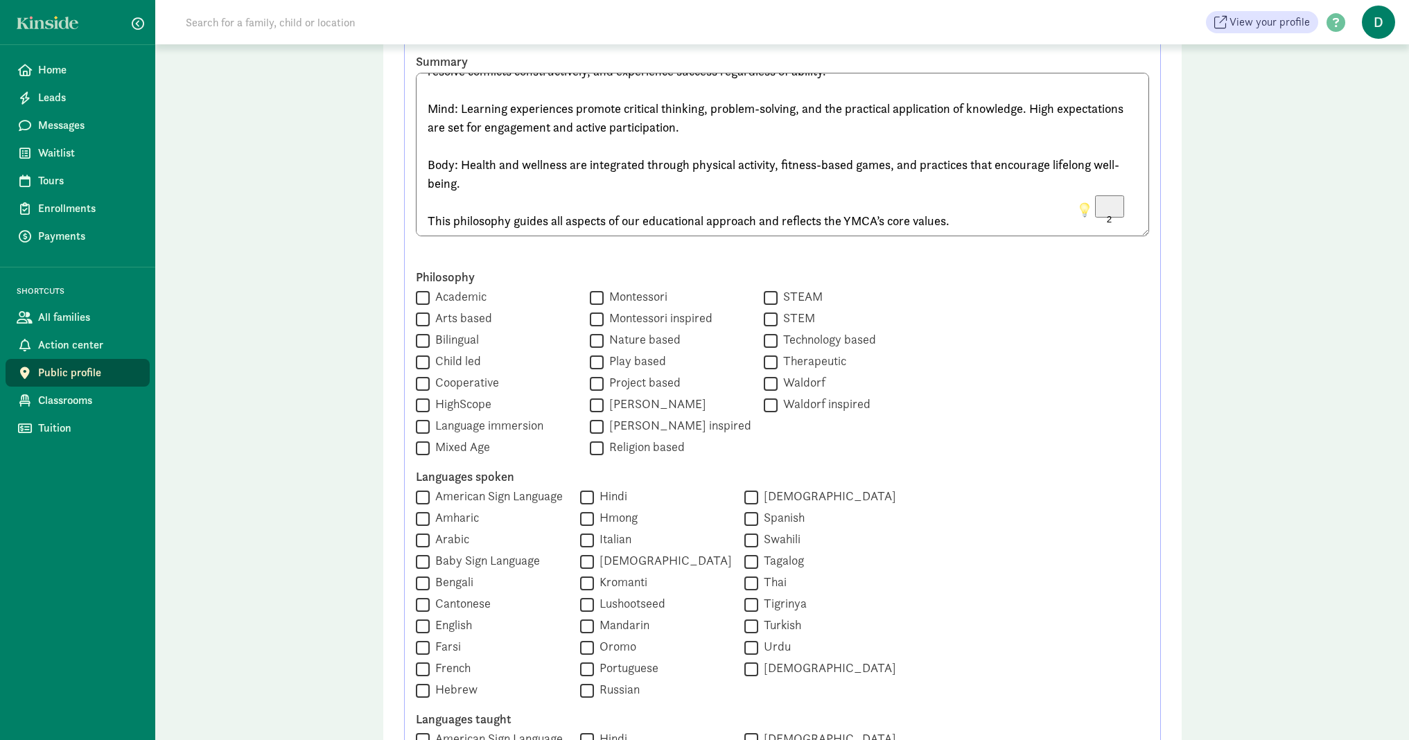
type textarea "At the [GEOGRAPHIC_DATA], we are committed and dedicated to nurturing the whole…"
click at [422, 359] on input "Child led" at bounding box center [423, 362] width 14 height 19
checkbox input "true"
click at [590, 361] on input "Play based" at bounding box center [597, 362] width 14 height 19
checkbox input "true"
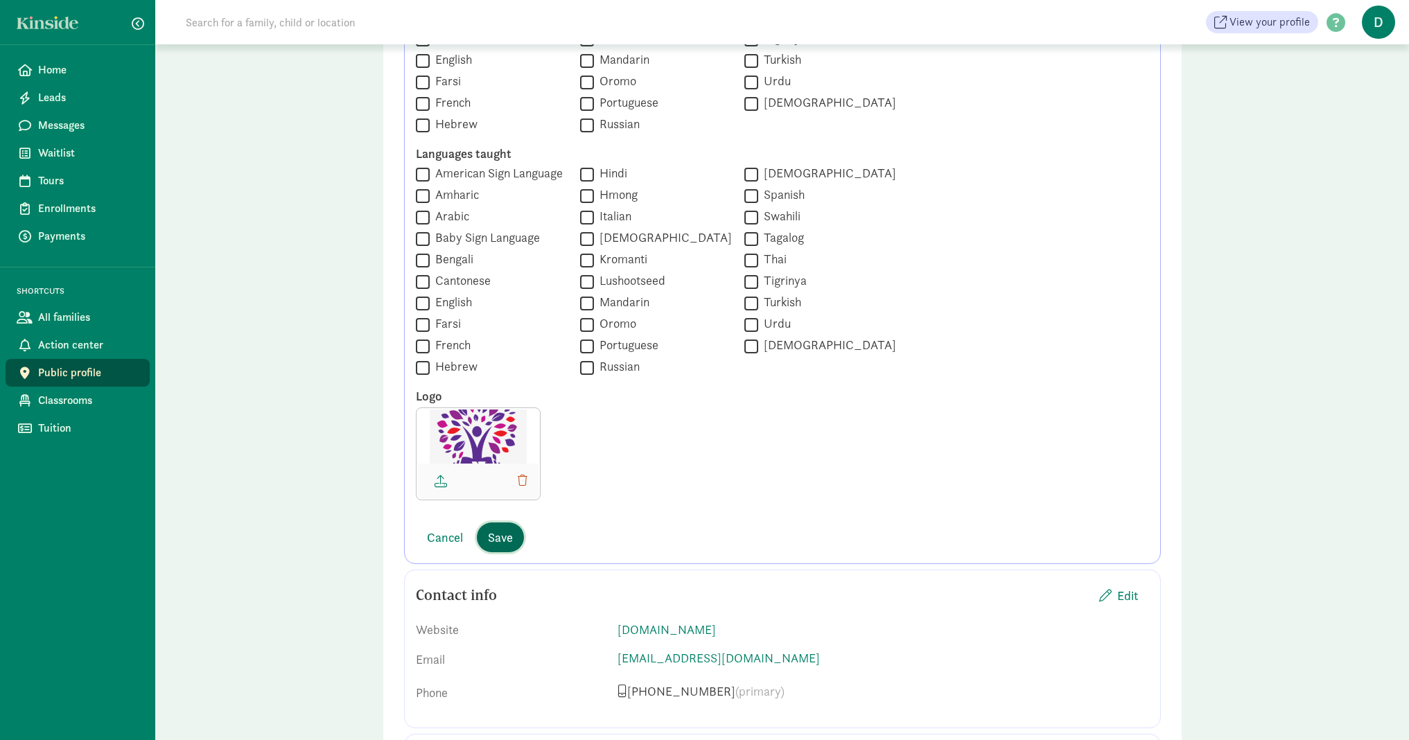
click at [494, 536] on span "Save" at bounding box center [500, 537] width 25 height 19
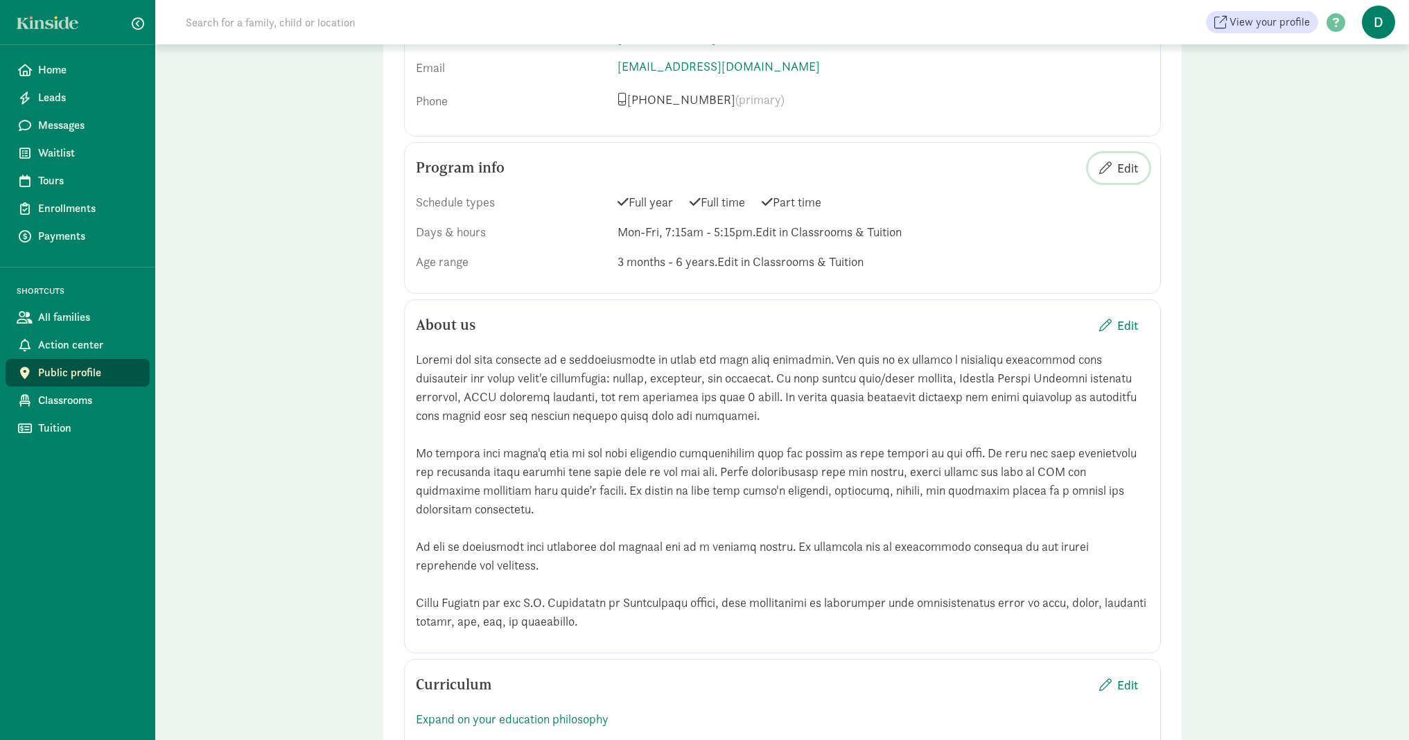
click at [1135, 177] on span "Edit" at bounding box center [1127, 168] width 21 height 19
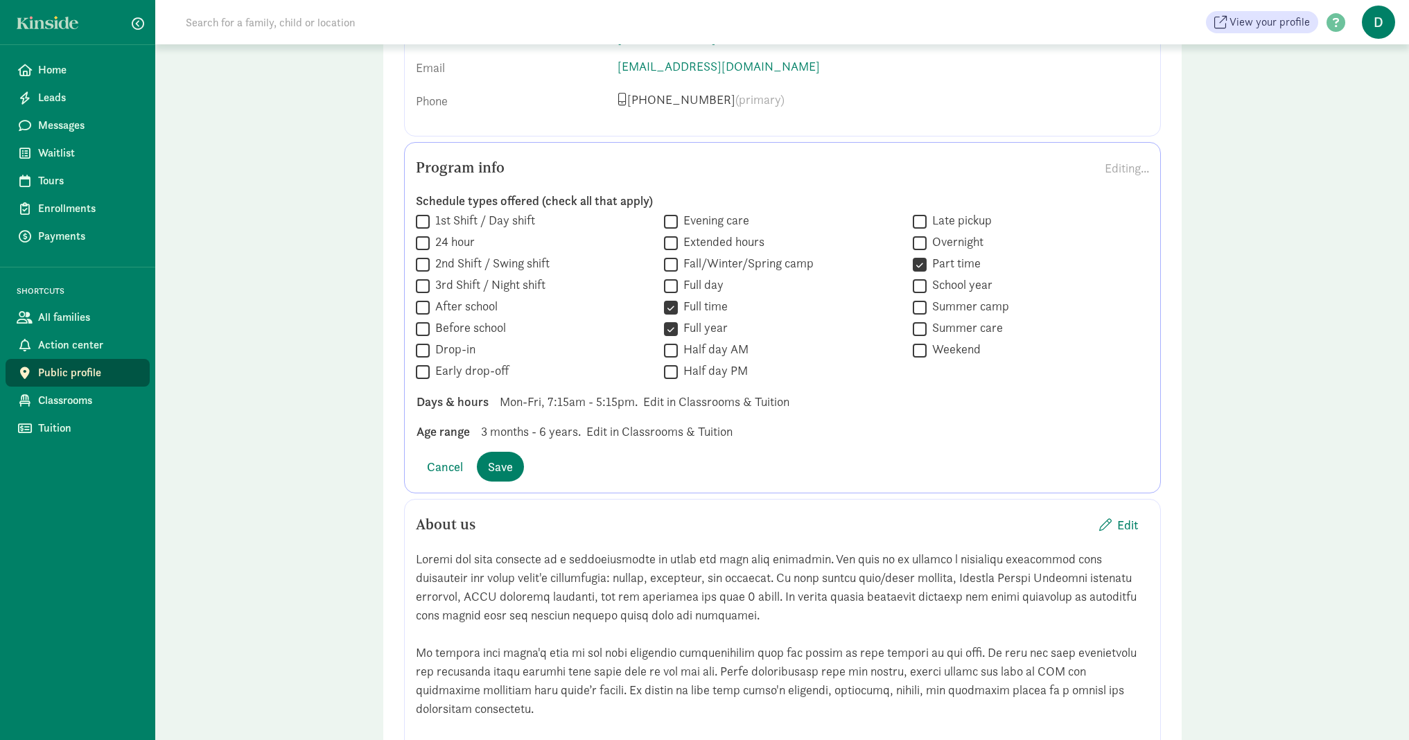
click at [577, 441] on span "3 months - 6 years." at bounding box center [531, 431] width 100 height 19
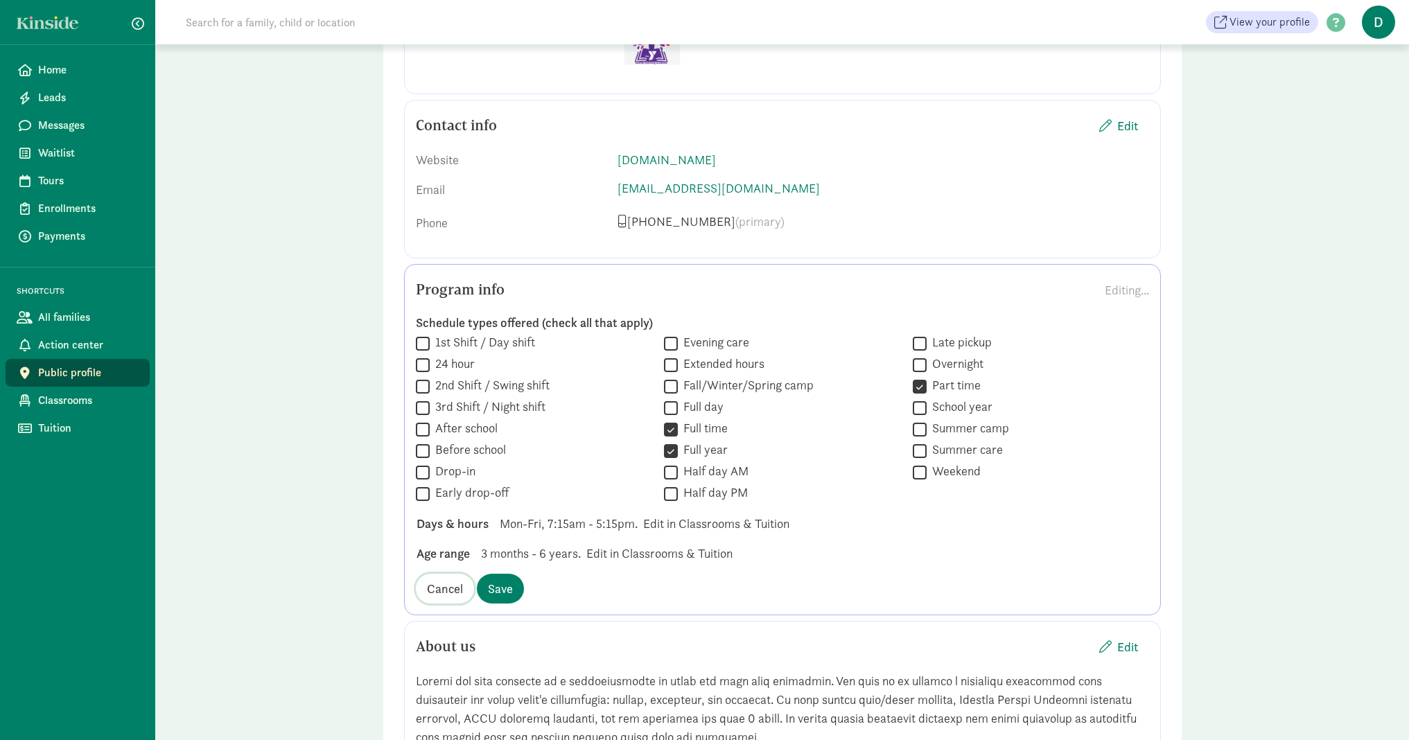
drag, startPoint x: 443, startPoint y: 612, endPoint x: 470, endPoint y: 617, distance: 27.5
click at [443, 598] on span "Cancel" at bounding box center [445, 588] width 36 height 19
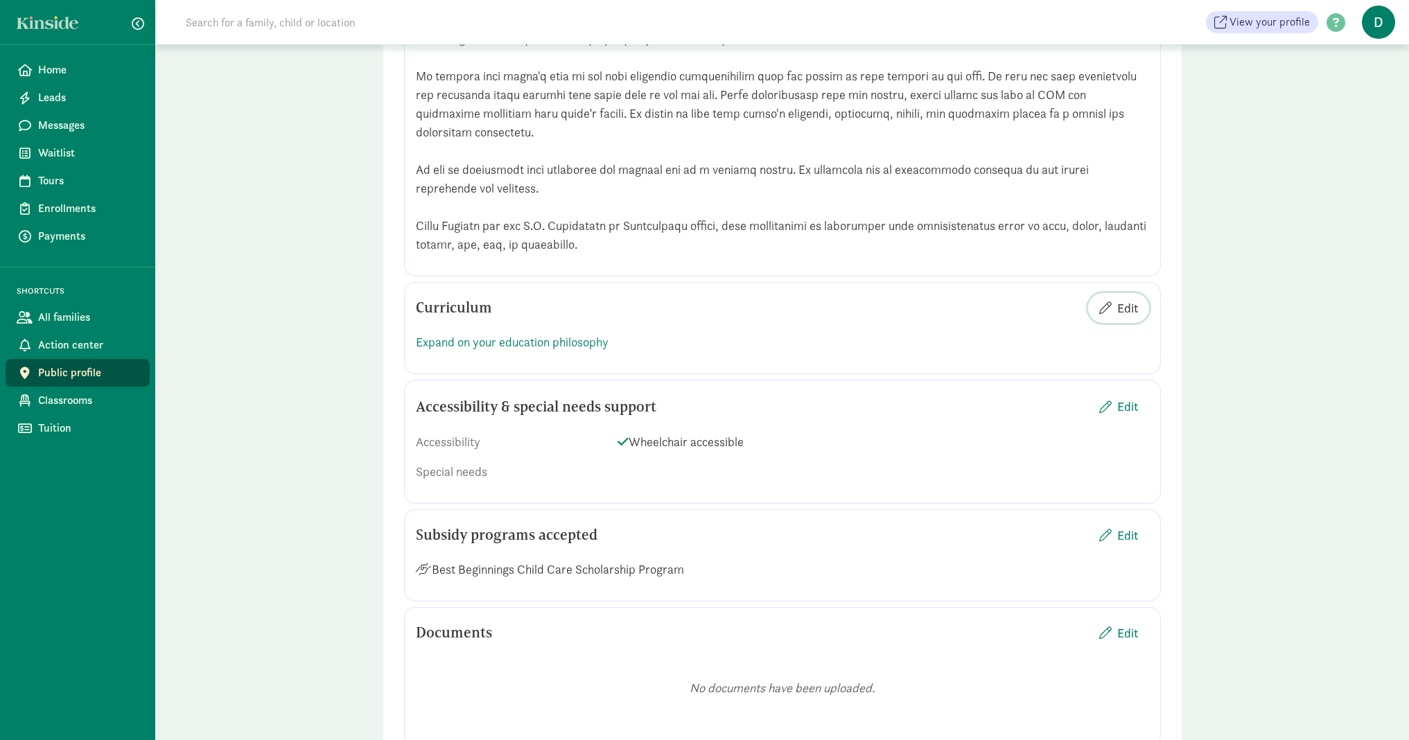
click at [1129, 317] on span "Edit" at bounding box center [1127, 308] width 21 height 19
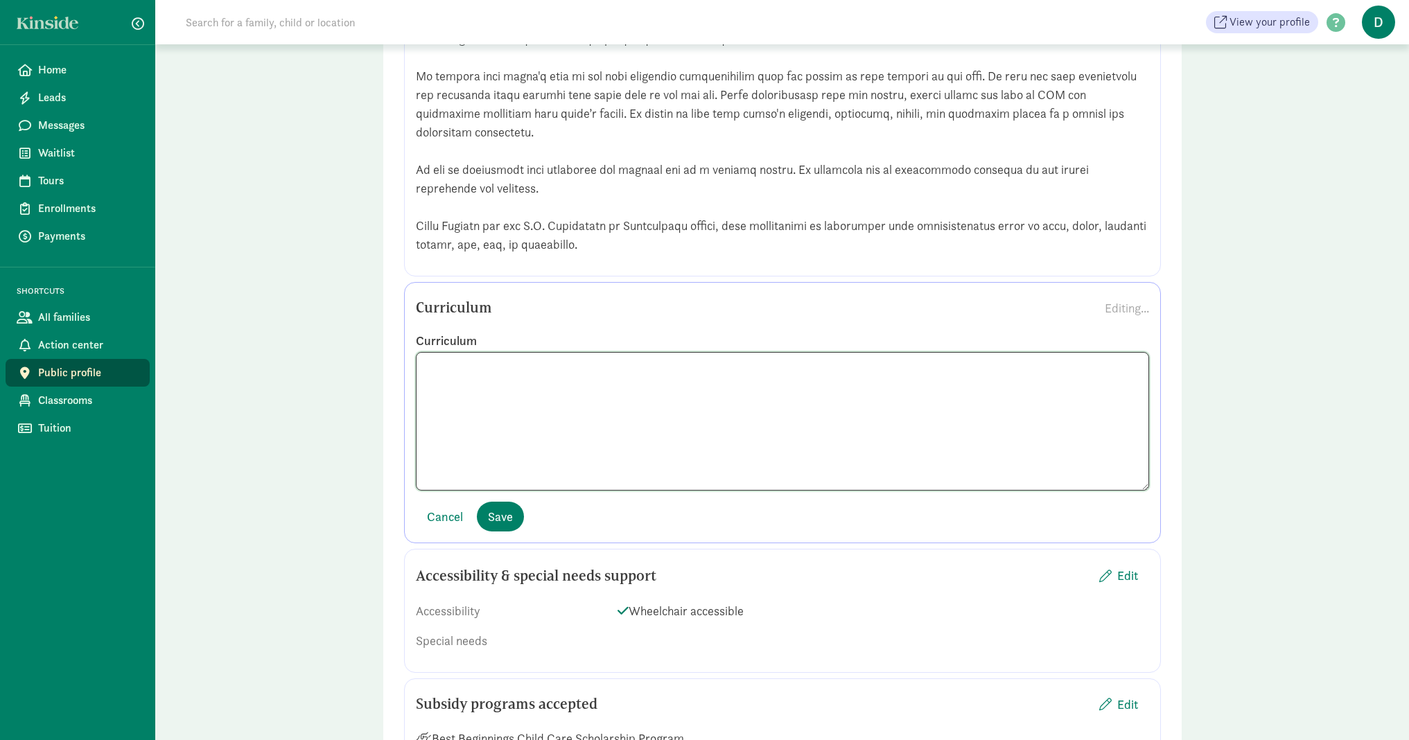
click at [524, 409] on textarea at bounding box center [782, 421] width 733 height 139
paste textarea "The Healthy Learning Academy (HLA) curriculum is rooted in the mission and prog…"
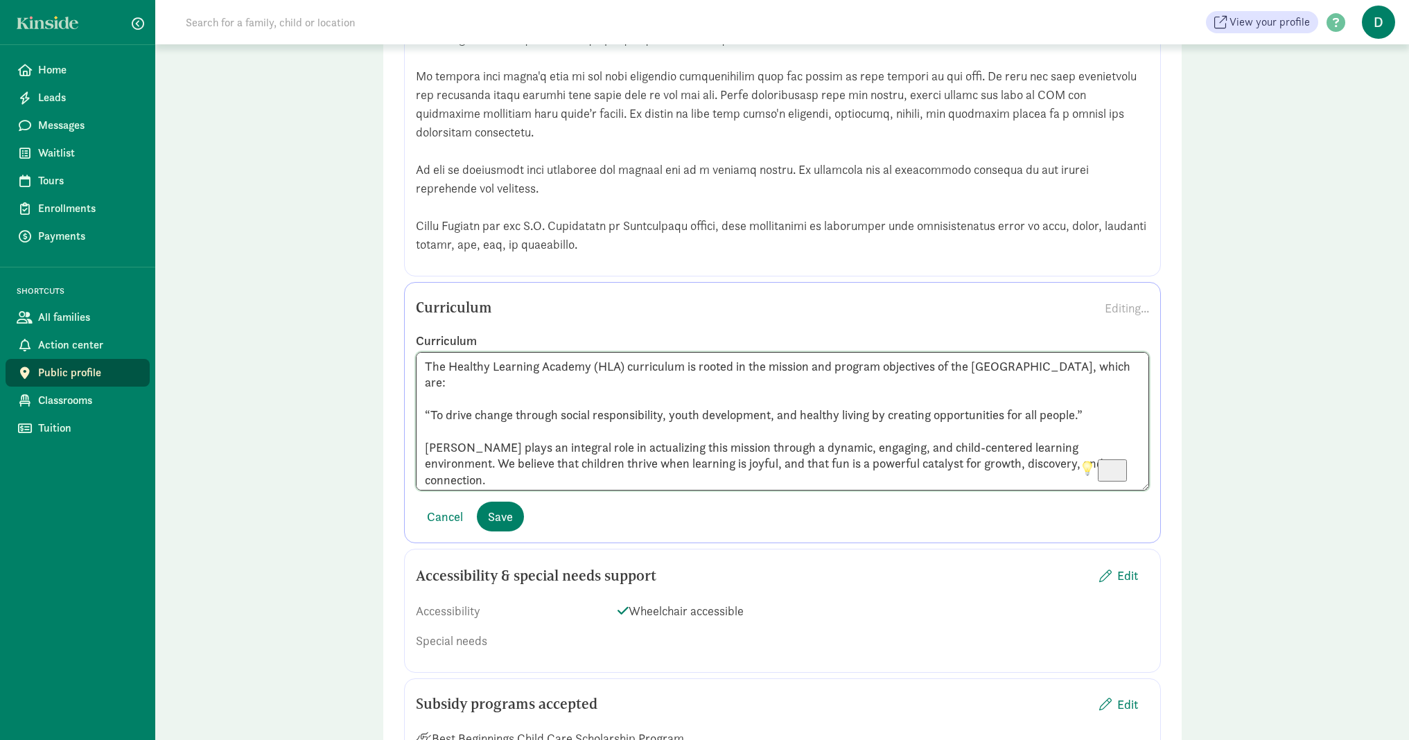
click at [506, 381] on textarea "The Healthy Learning Academy (HLA) curriculum is rooted in the mission and prog…" at bounding box center [782, 421] width 733 height 139
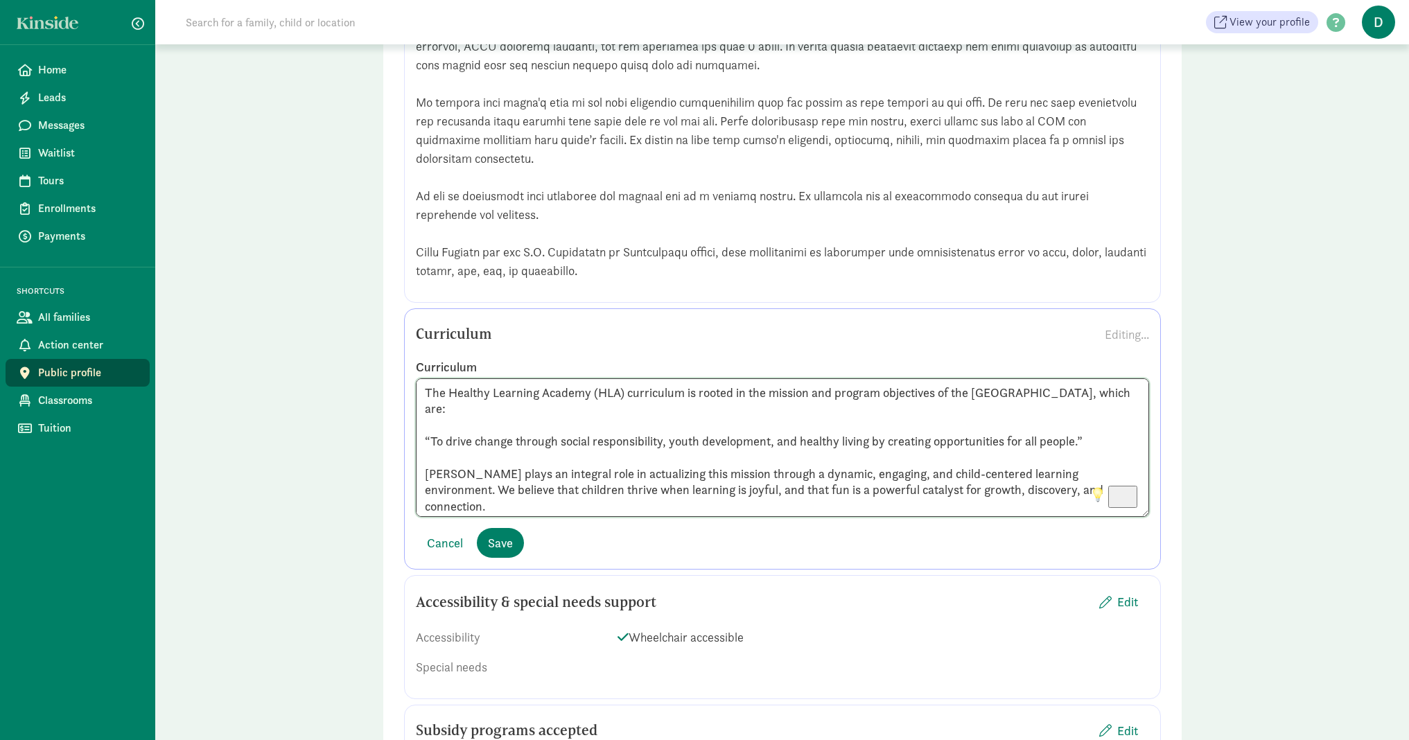
scroll to position [1607, 0]
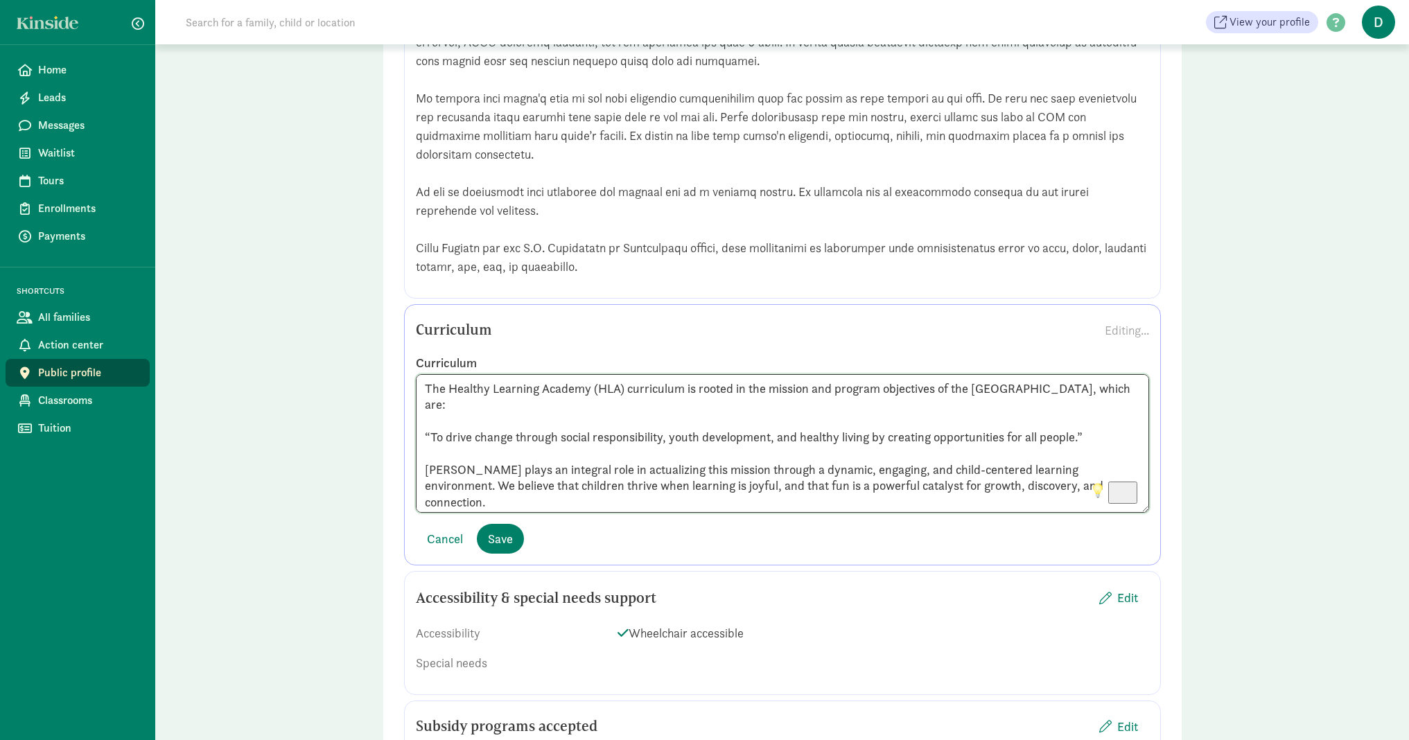
click at [1059, 505] on textarea "The Healthy Learning Academy (HLA) curriculum is rooted in the mission and prog…" at bounding box center [782, 443] width 733 height 139
paste textarea "The HLA curriculum offers a comprehensive, theme-based structure designed to su…"
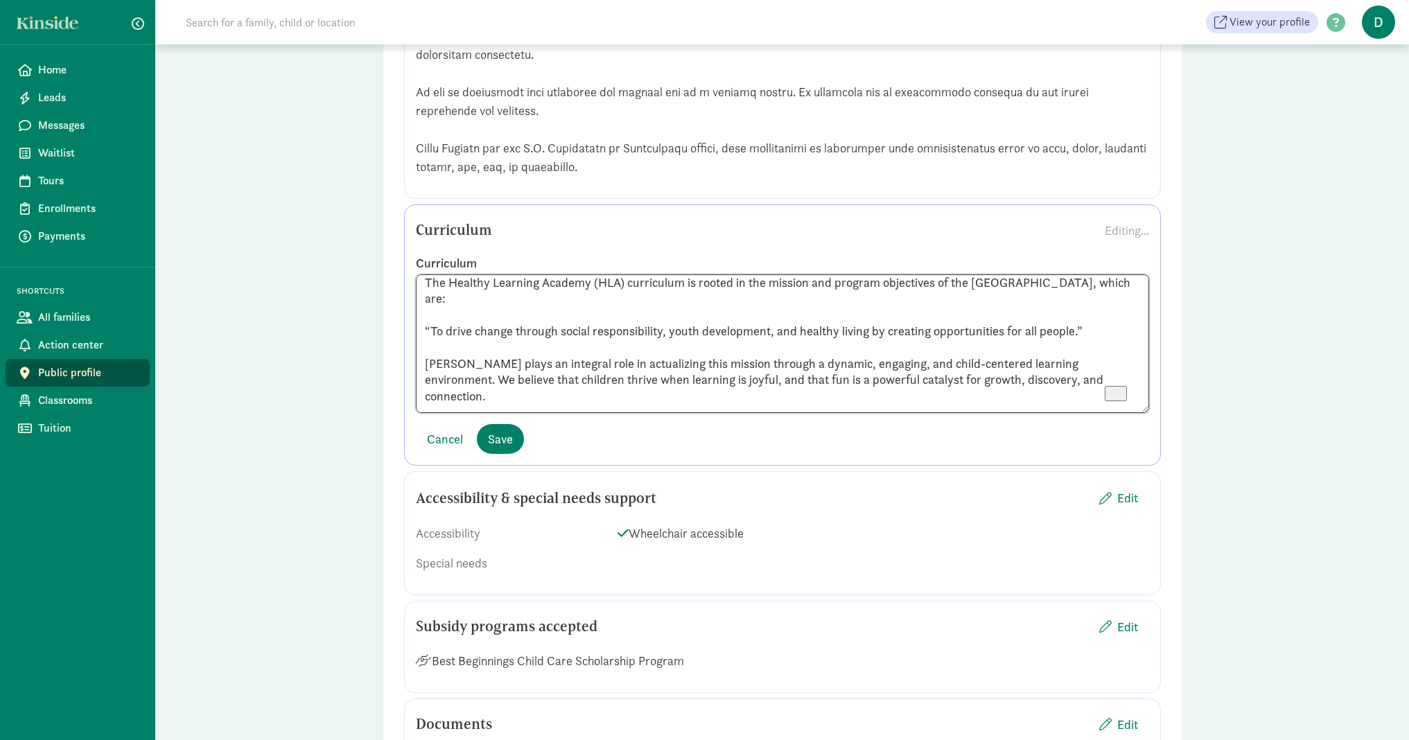
scroll to position [0, 0]
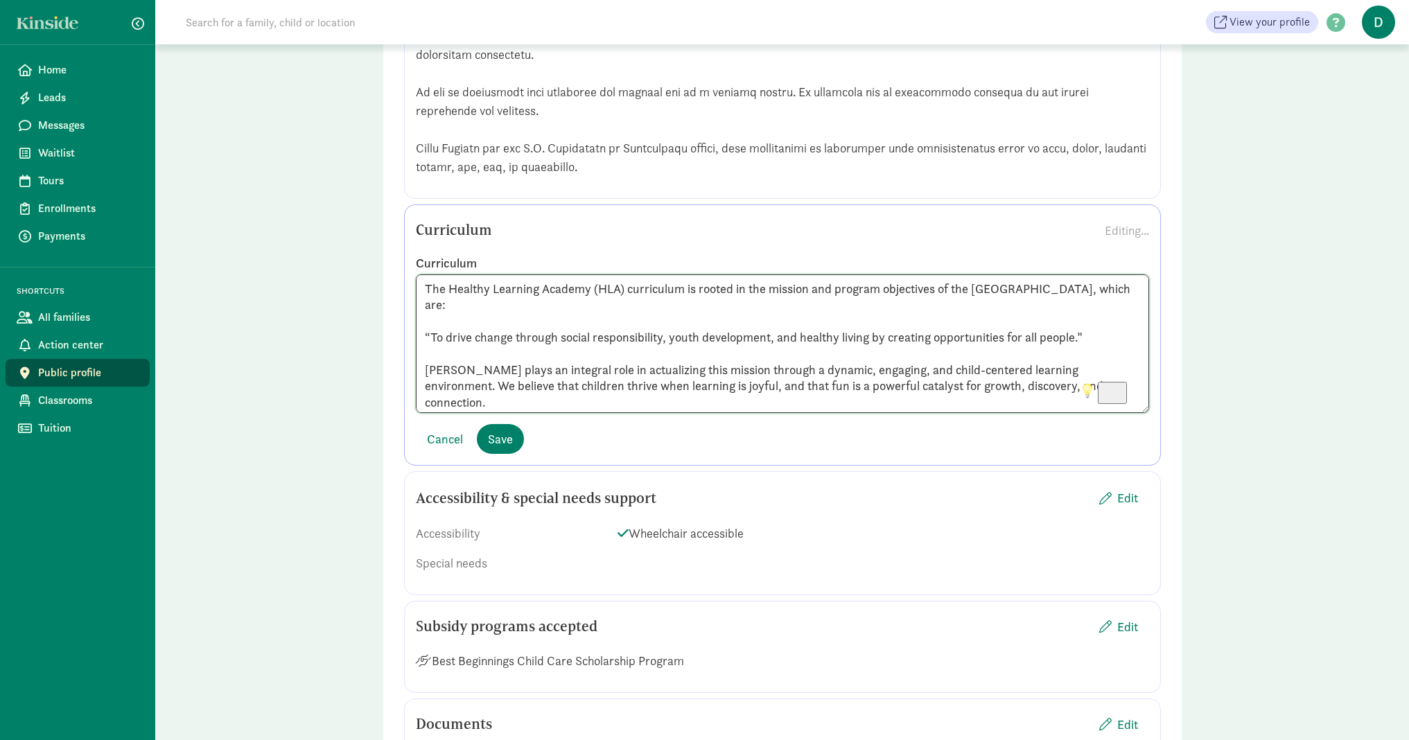
click at [627, 311] on textarea "The Healthy Learning Academy (HLA) curriculum is rooted in the mission and prog…" at bounding box center [782, 343] width 733 height 139
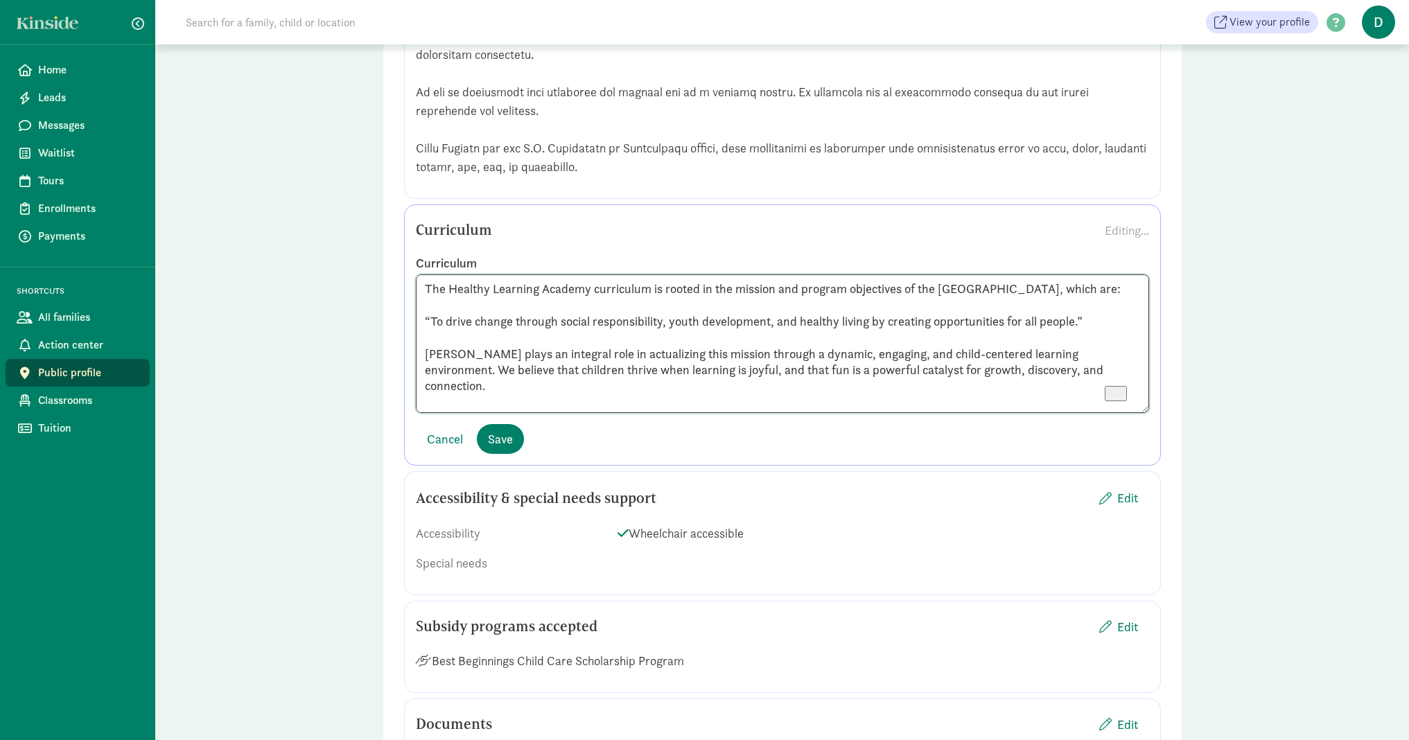
click at [426, 373] on textarea "The Healthy Learning Academy curriculum is rooted in the mission and program ob…" at bounding box center [782, 343] width 733 height 139
type textarea "The Healthy Learning Academy curriculum is rooted in the mission and program ob…"
click at [498, 448] on span "Save" at bounding box center [500, 439] width 25 height 19
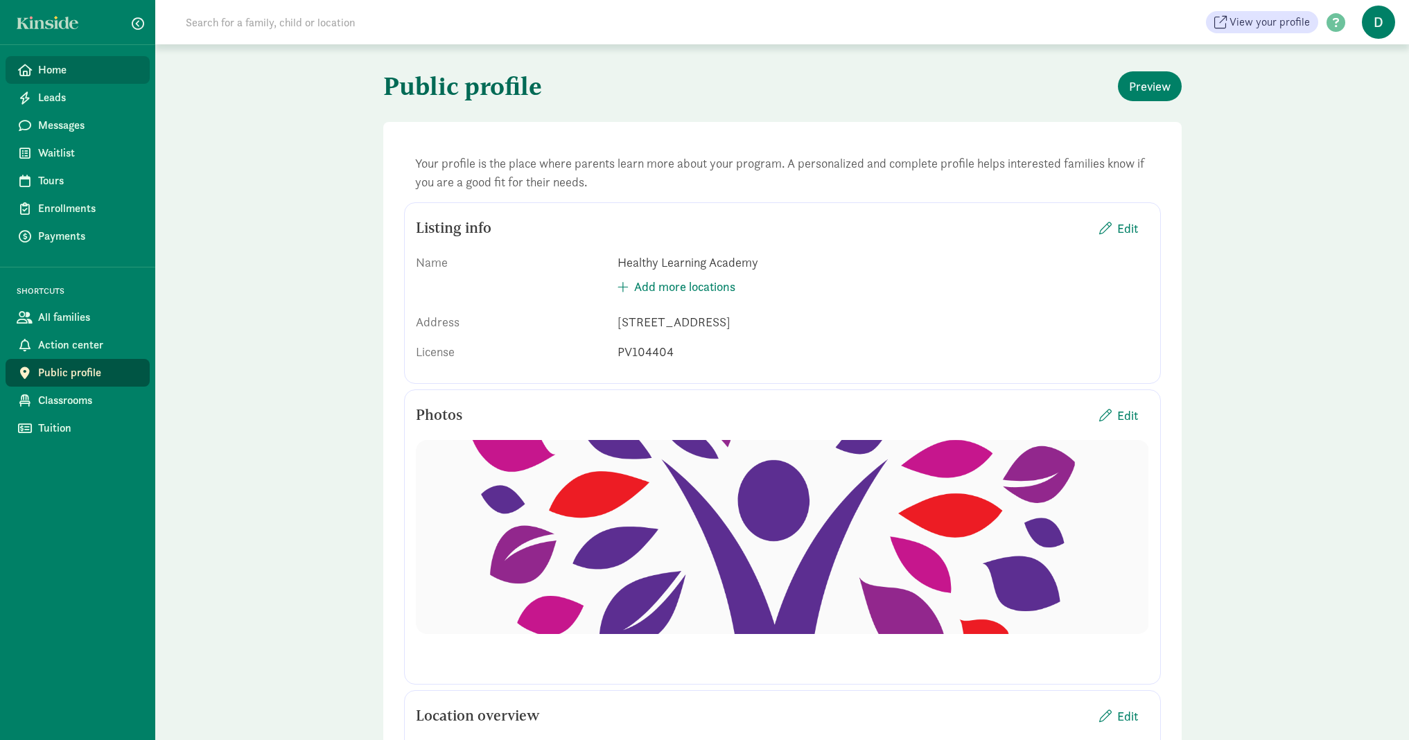
click at [76, 77] on span "Home" at bounding box center [88, 70] width 100 height 17
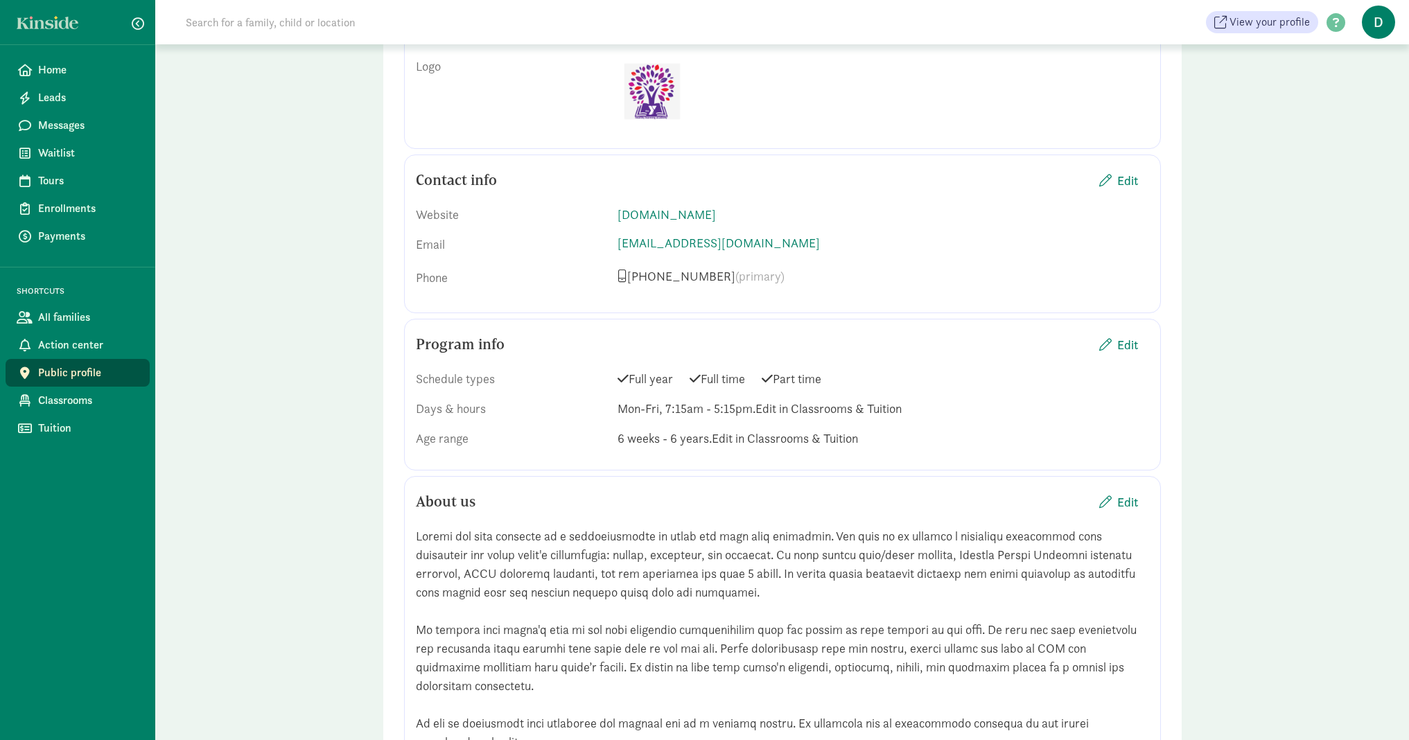
scroll to position [1319, 0]
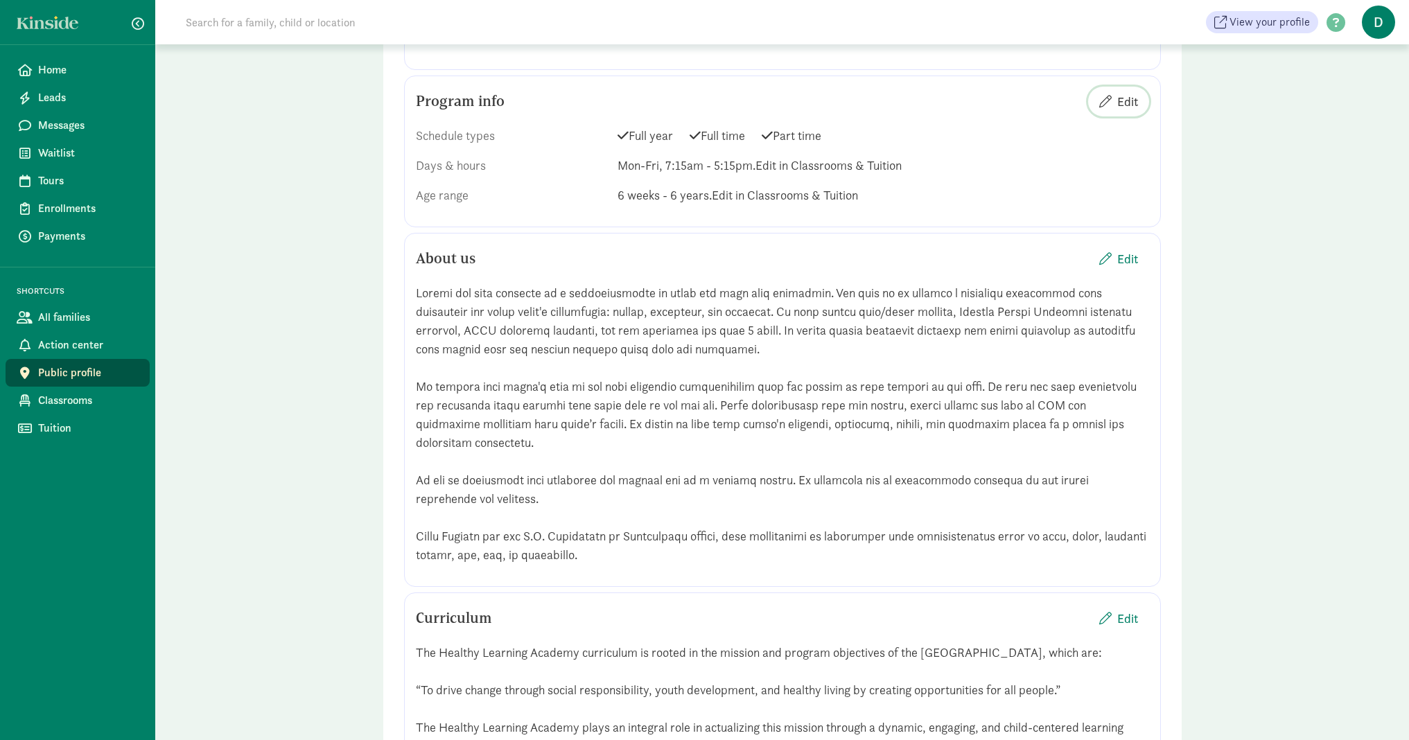
click at [1127, 111] on span "Edit" at bounding box center [1127, 101] width 21 height 19
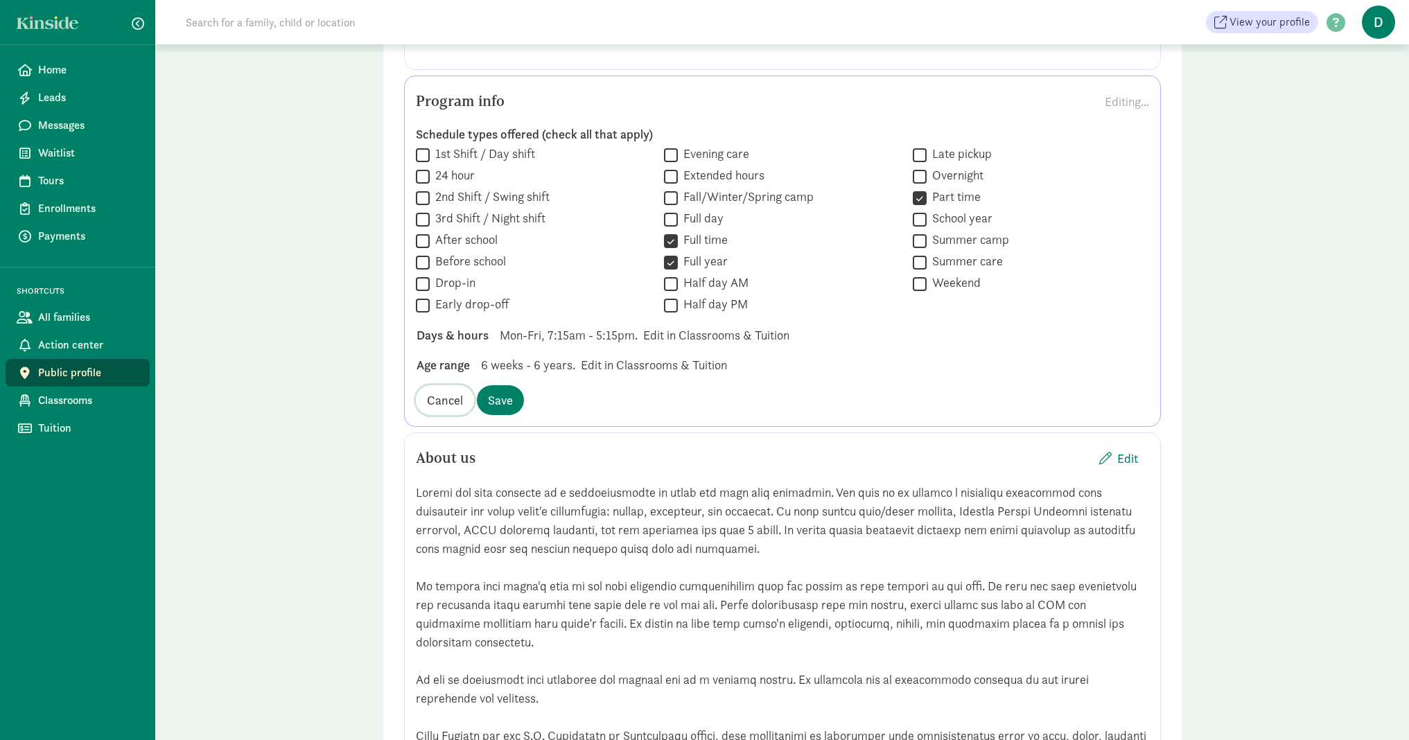
click at [457, 409] on span "Cancel" at bounding box center [445, 400] width 36 height 19
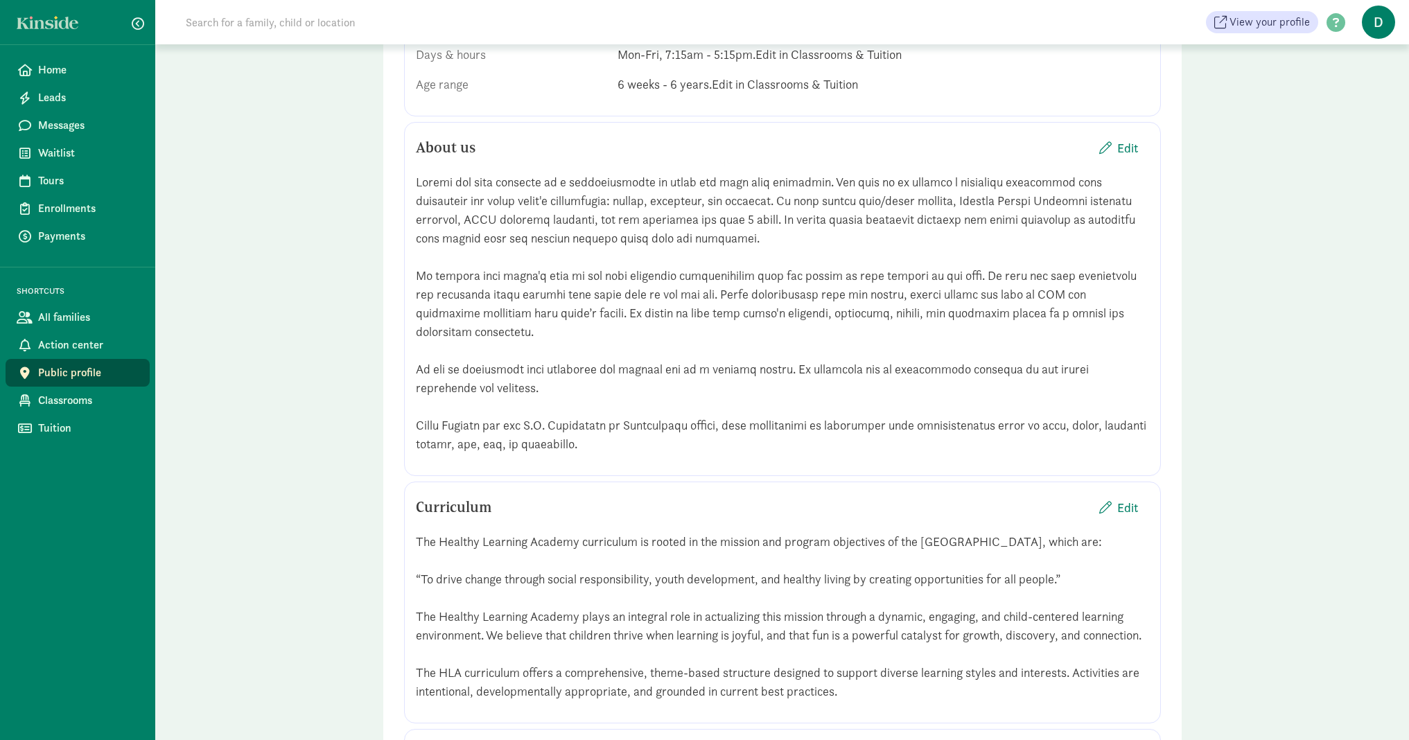
scroll to position [732, 0]
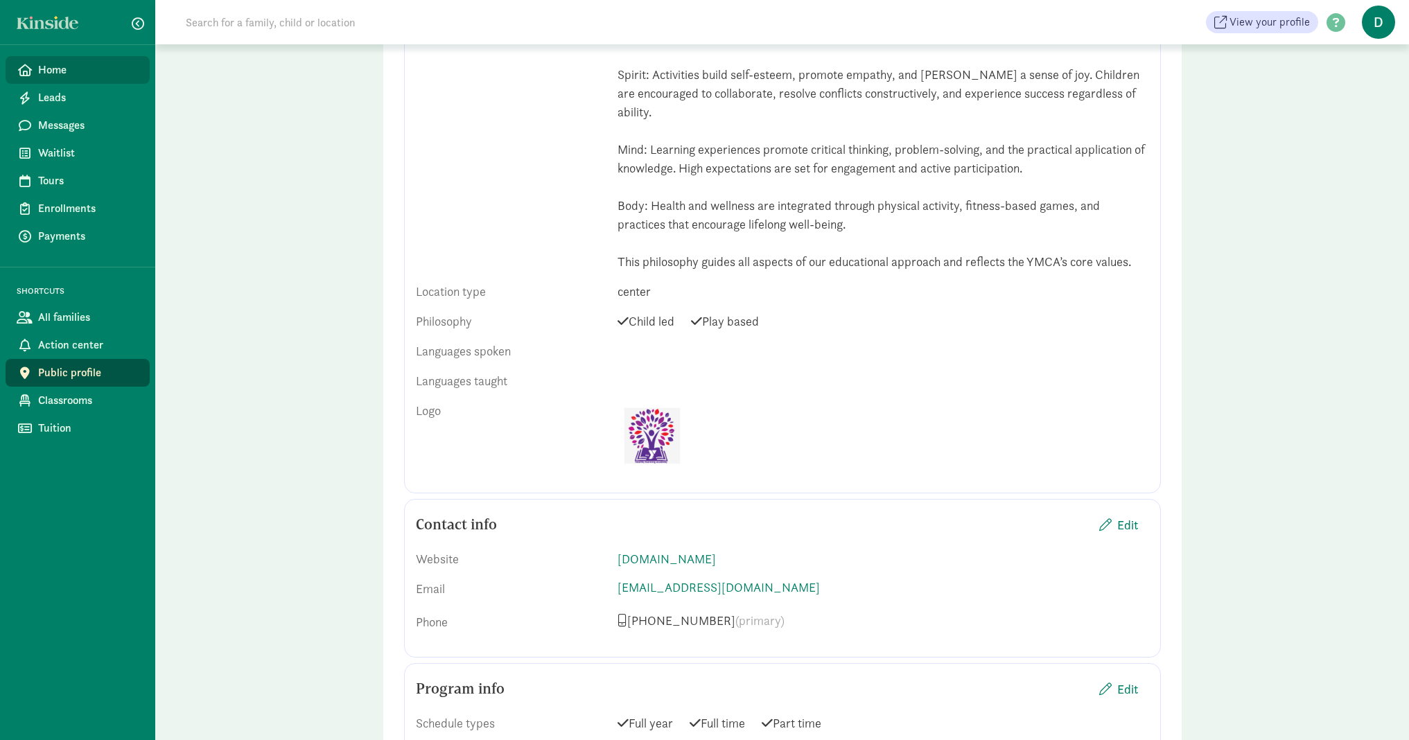
click at [67, 62] on span "Home" at bounding box center [88, 70] width 100 height 17
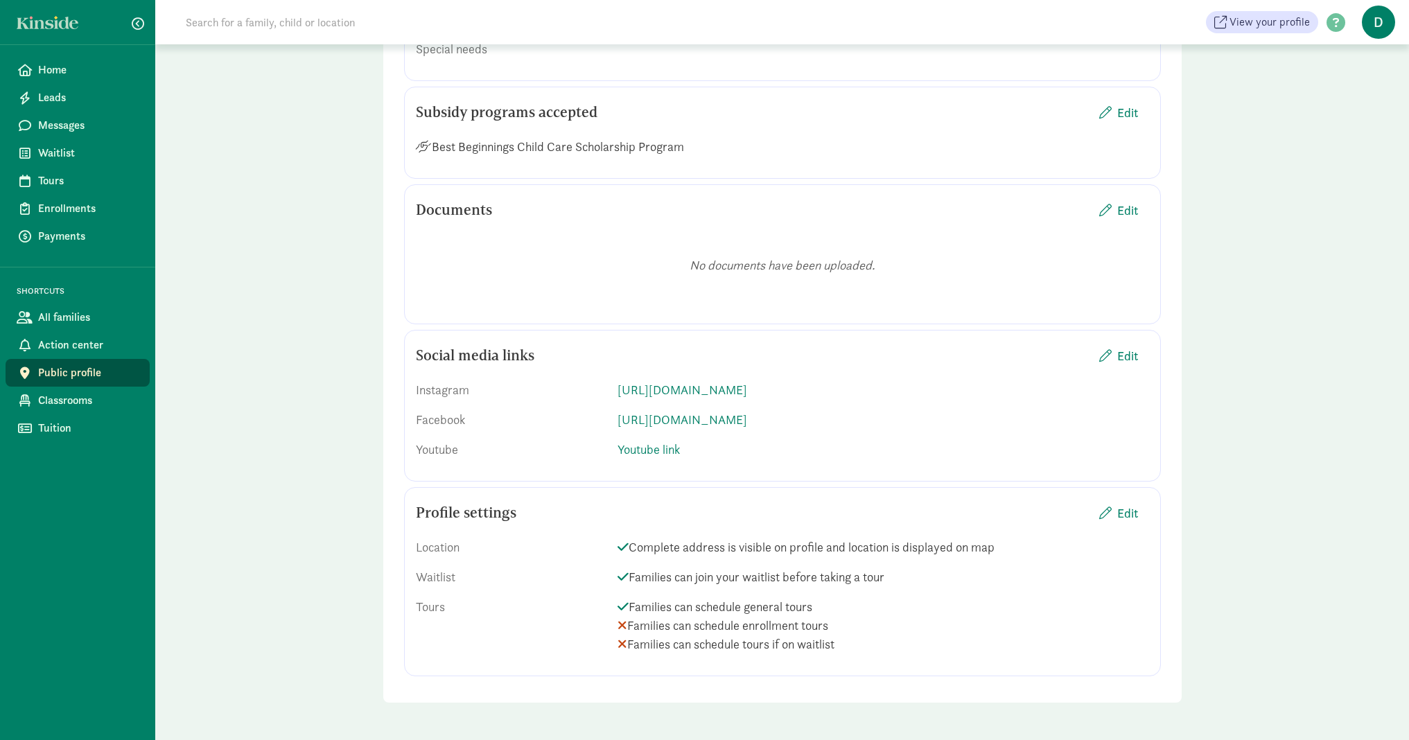
scroll to position [1109, 0]
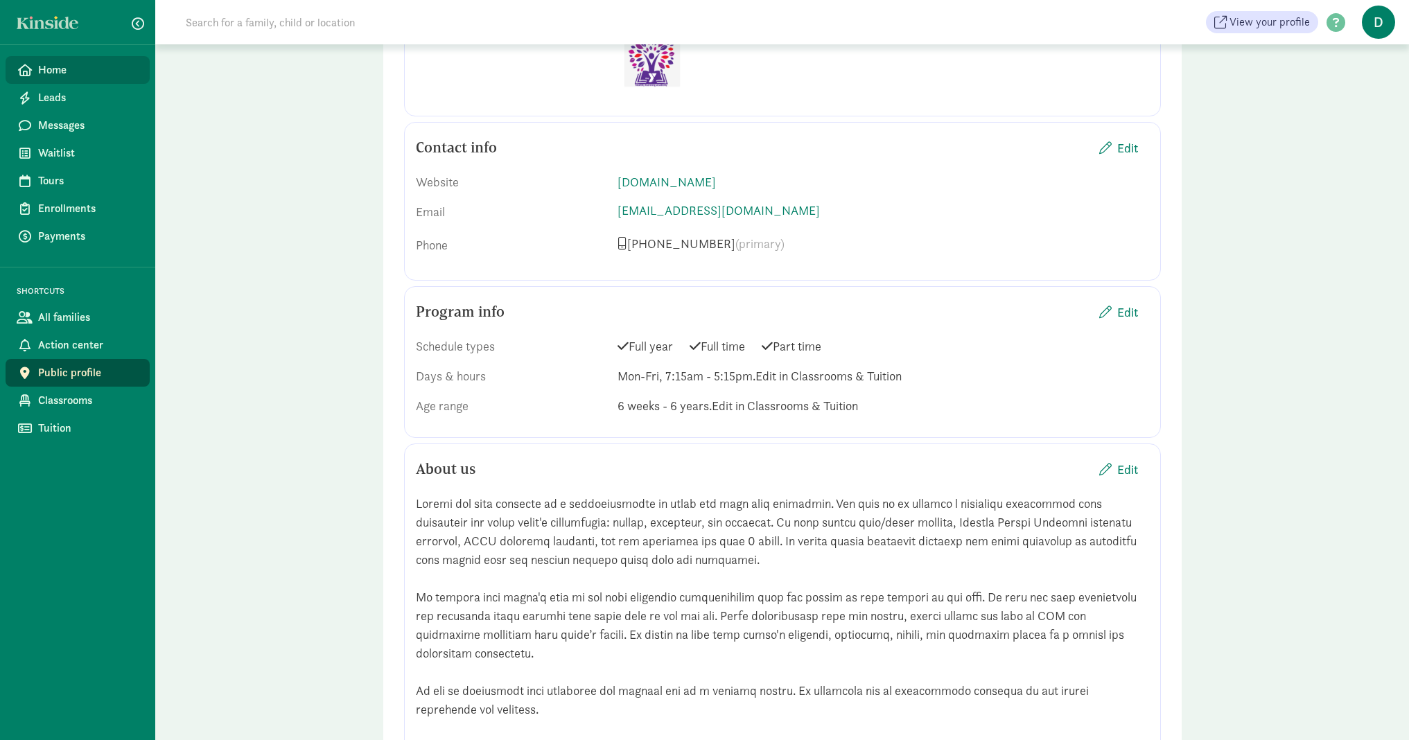
click at [80, 64] on span "Home" at bounding box center [88, 70] width 100 height 17
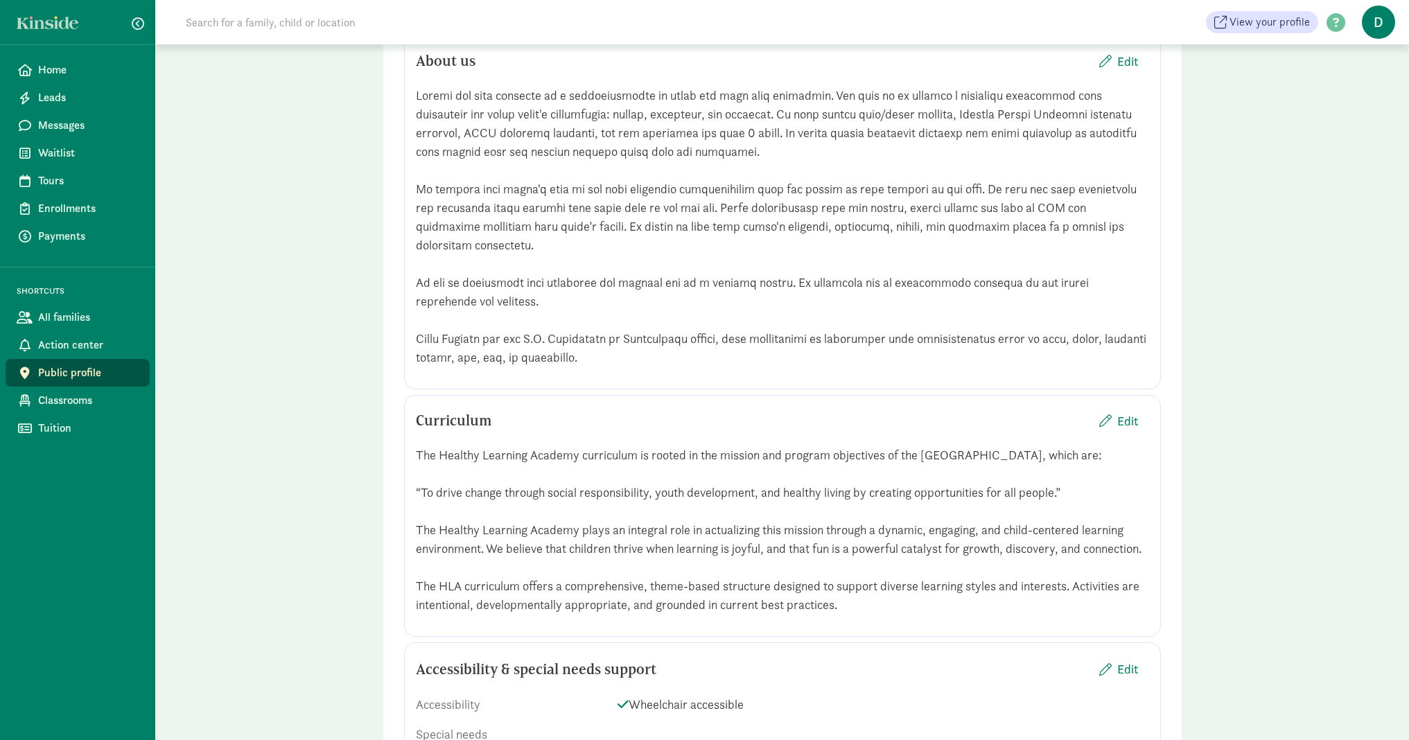
scroll to position [1463, 0]
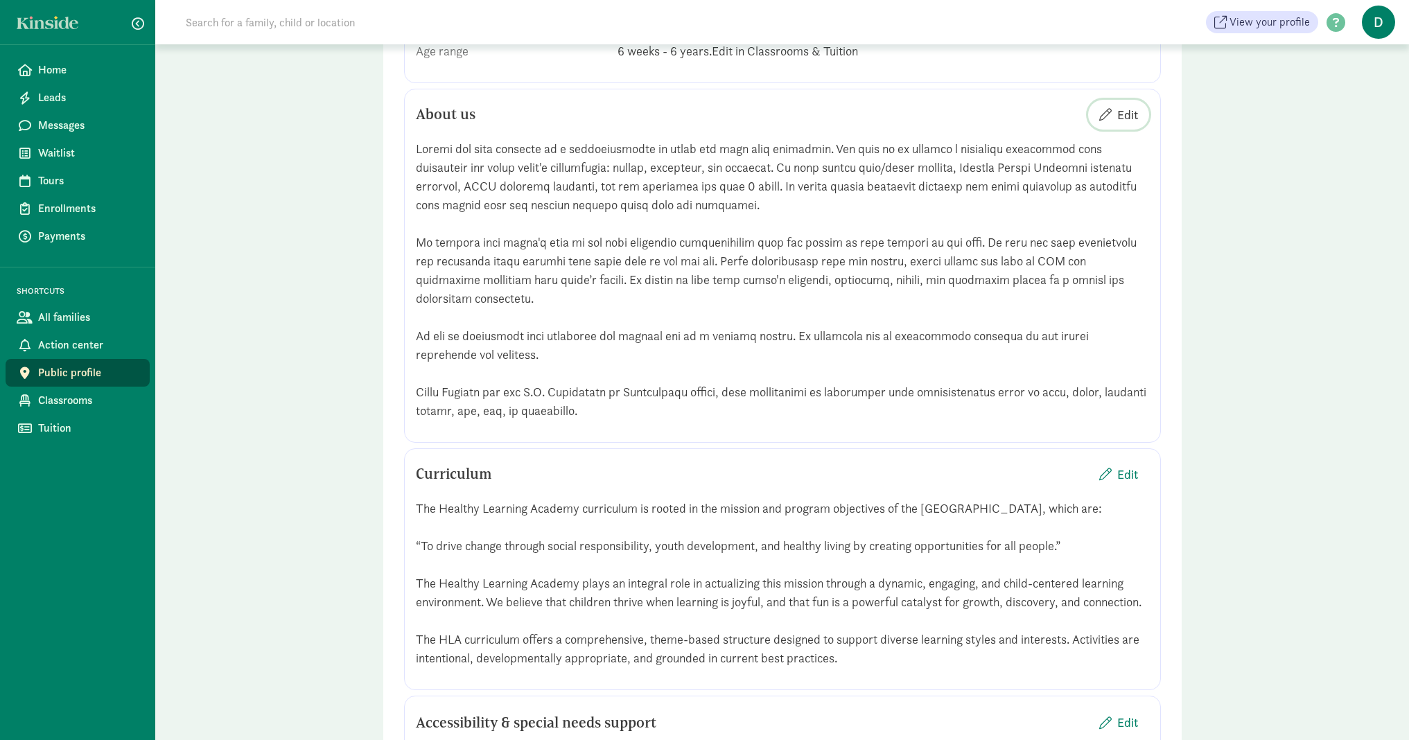
click at [1139, 130] on button "Edit" at bounding box center [1118, 115] width 61 height 30
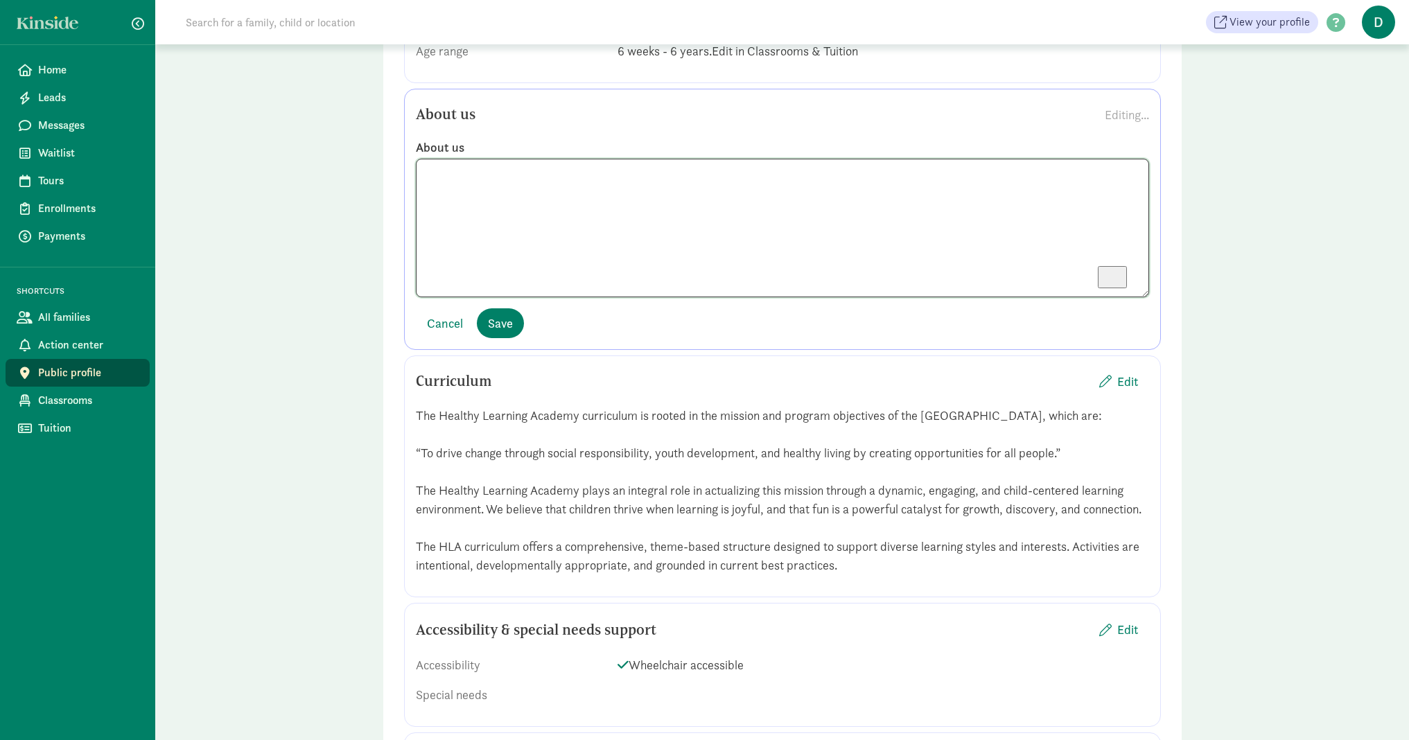
scroll to position [133, 0]
drag, startPoint x: 631, startPoint y: 294, endPoint x: 457, endPoint y: 271, distance: 175.5
click at [457, 271] on textarea "To enrich screen reader interactions, please activate Accessibility in Grammarl…" at bounding box center [782, 228] width 733 height 139
click at [698, 288] on textarea "To enrich screen reader interactions, please activate Accessibility in Grammarl…" at bounding box center [782, 228] width 733 height 139
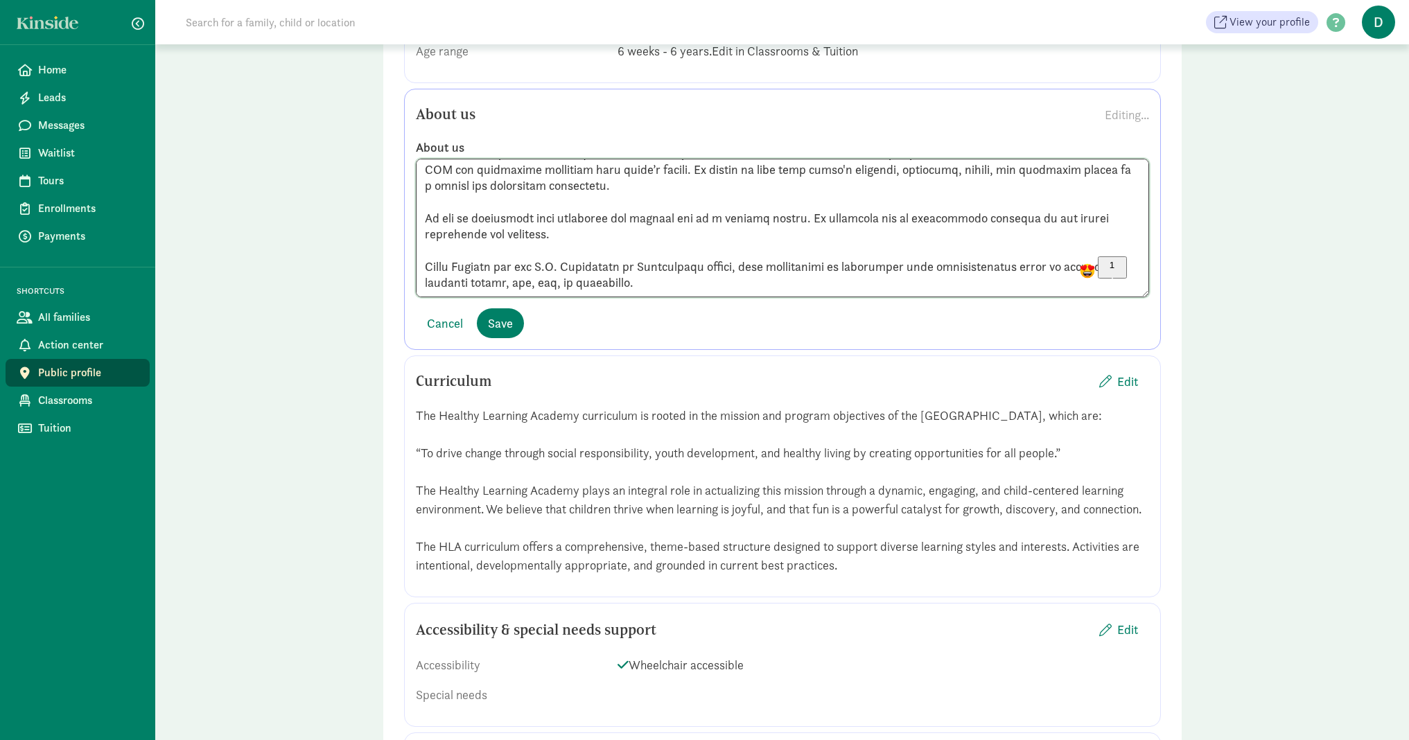
scroll to position [117, 0]
drag, startPoint x: 672, startPoint y: 301, endPoint x: 633, endPoint y: 280, distance: 45.0
click at [633, 279] on textarea "To enrich screen reader interactions, please activate Accessibility in Grammarl…" at bounding box center [782, 228] width 733 height 139
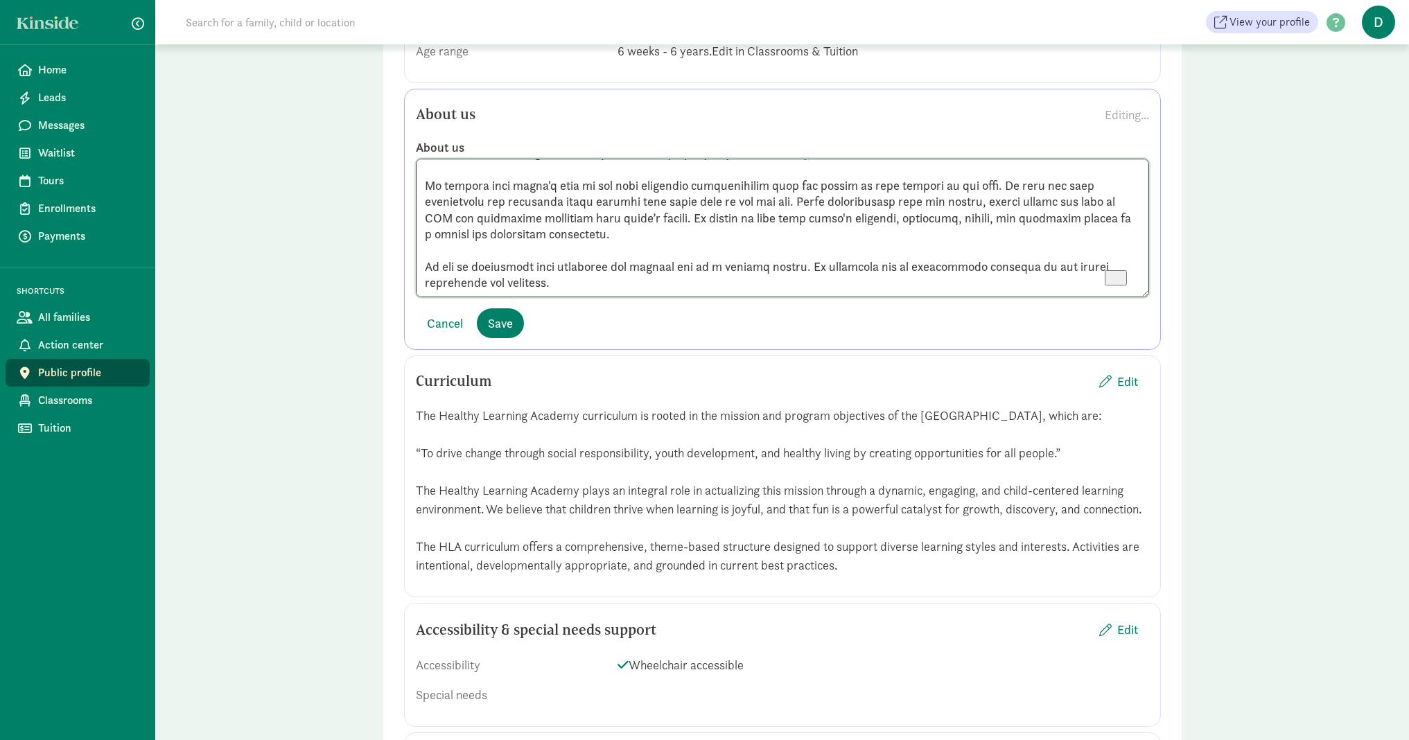
scroll to position [69, 0]
type textarea "Caring for your children is a responsibility we enjoy and take very seriously. …"
click at [506, 333] on span "Save" at bounding box center [500, 323] width 25 height 19
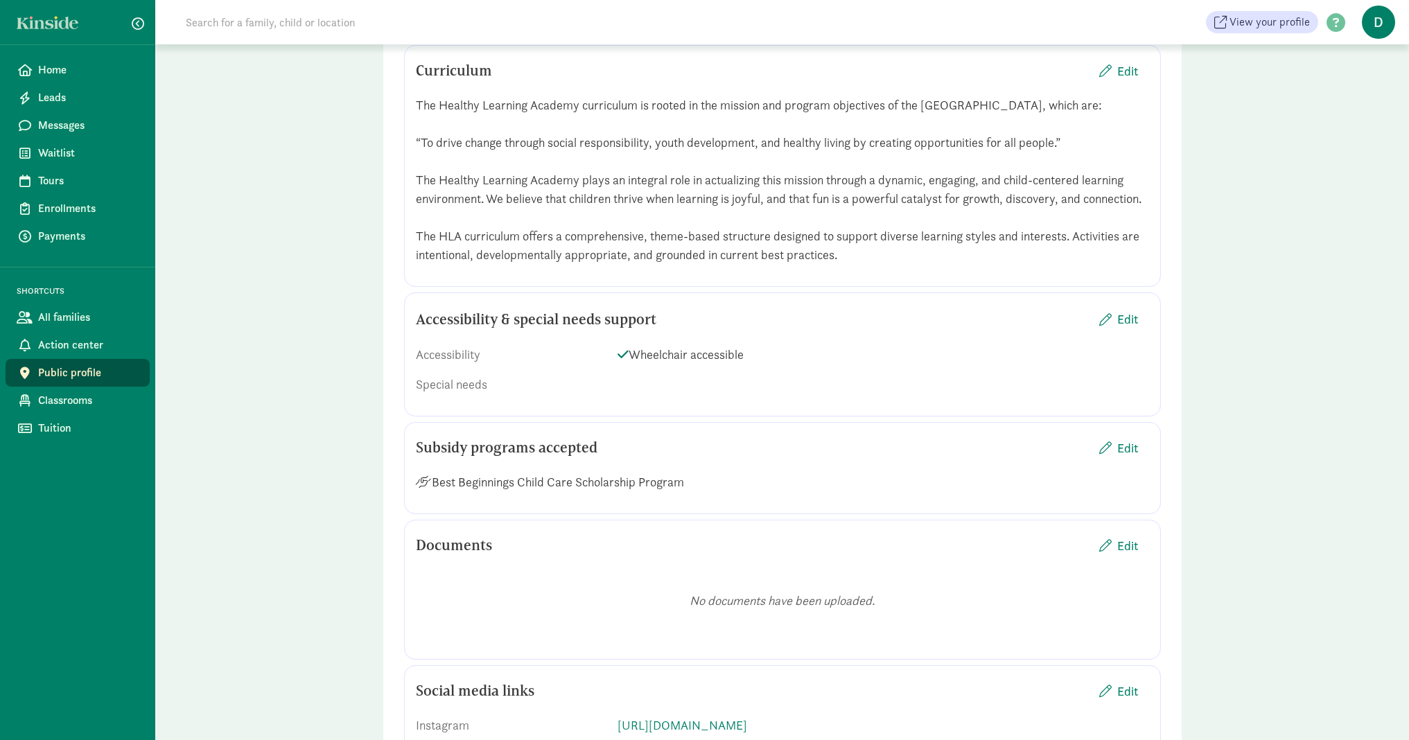
scroll to position [1862, 0]
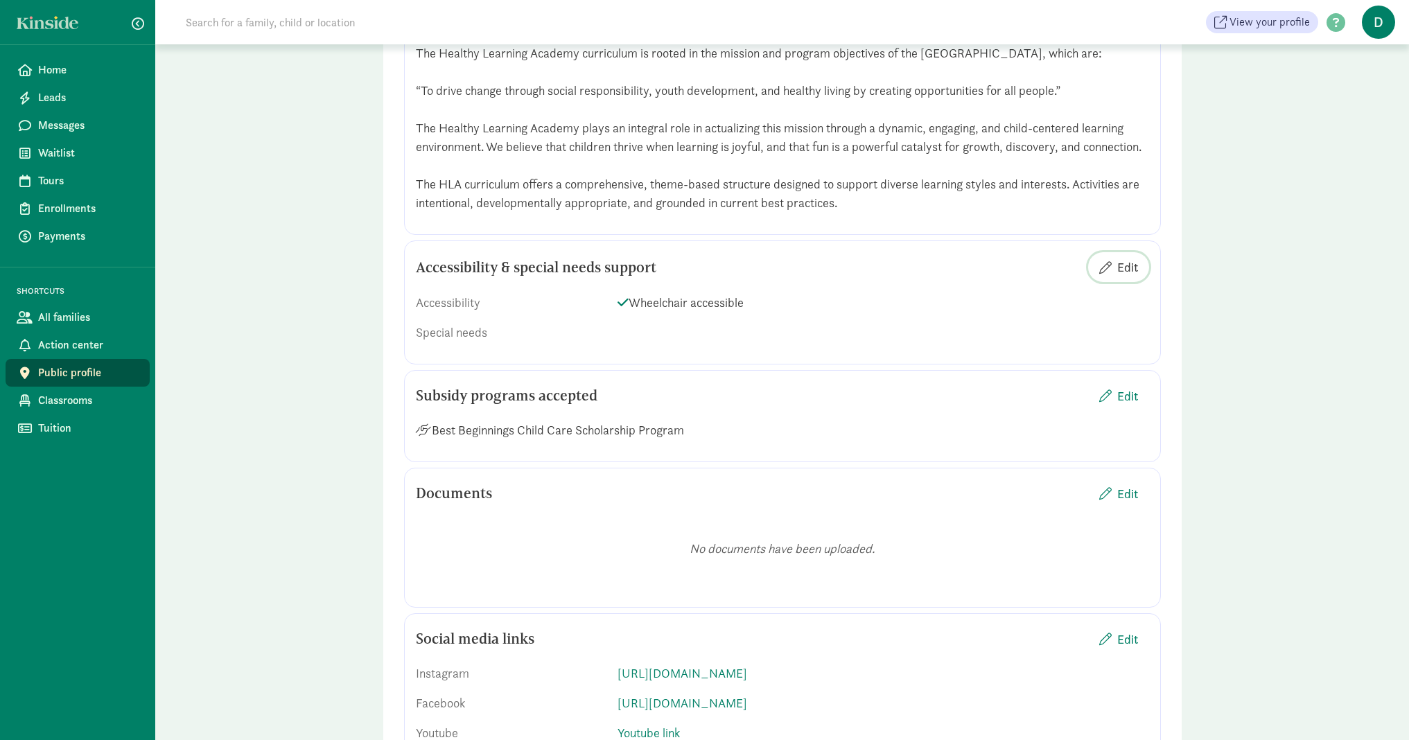
click at [1127, 276] on span "Edit" at bounding box center [1127, 267] width 21 height 19
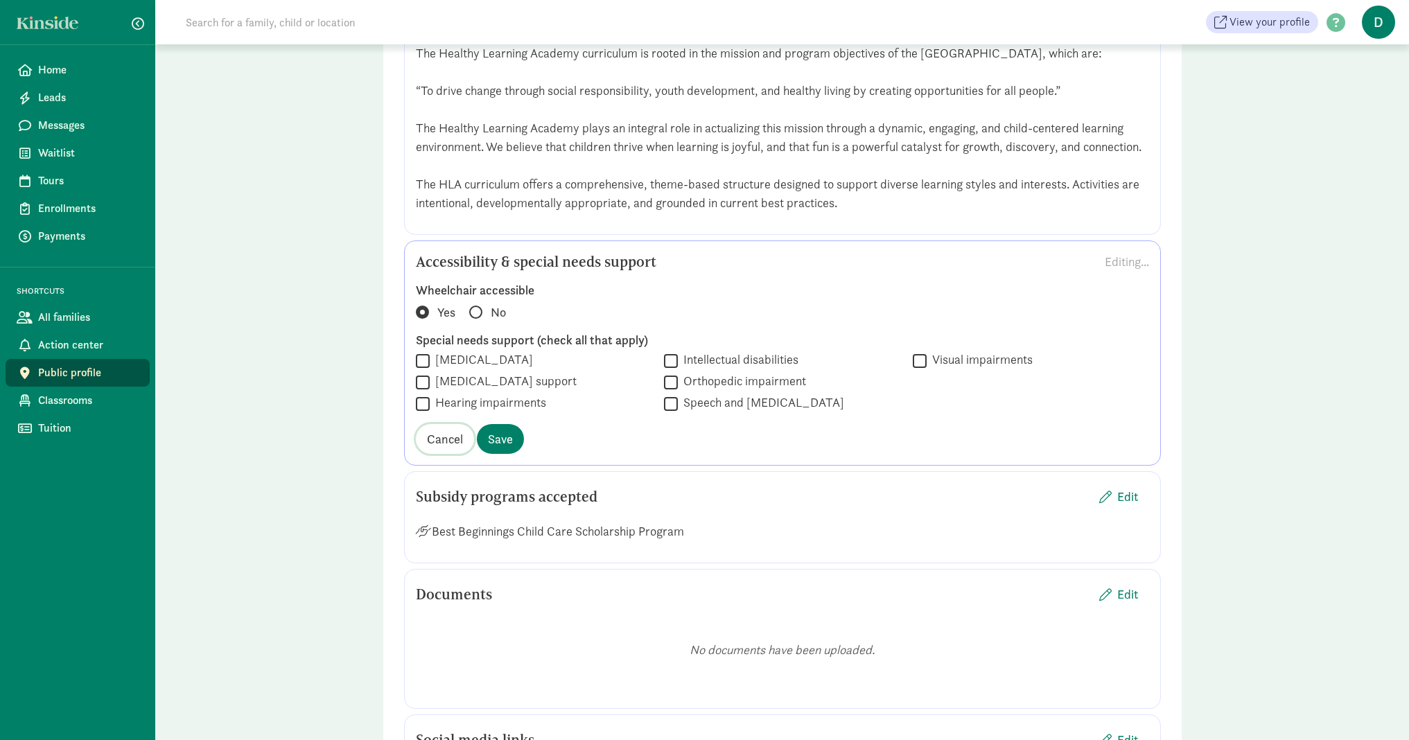
click at [437, 448] on span "Cancel" at bounding box center [445, 439] width 36 height 19
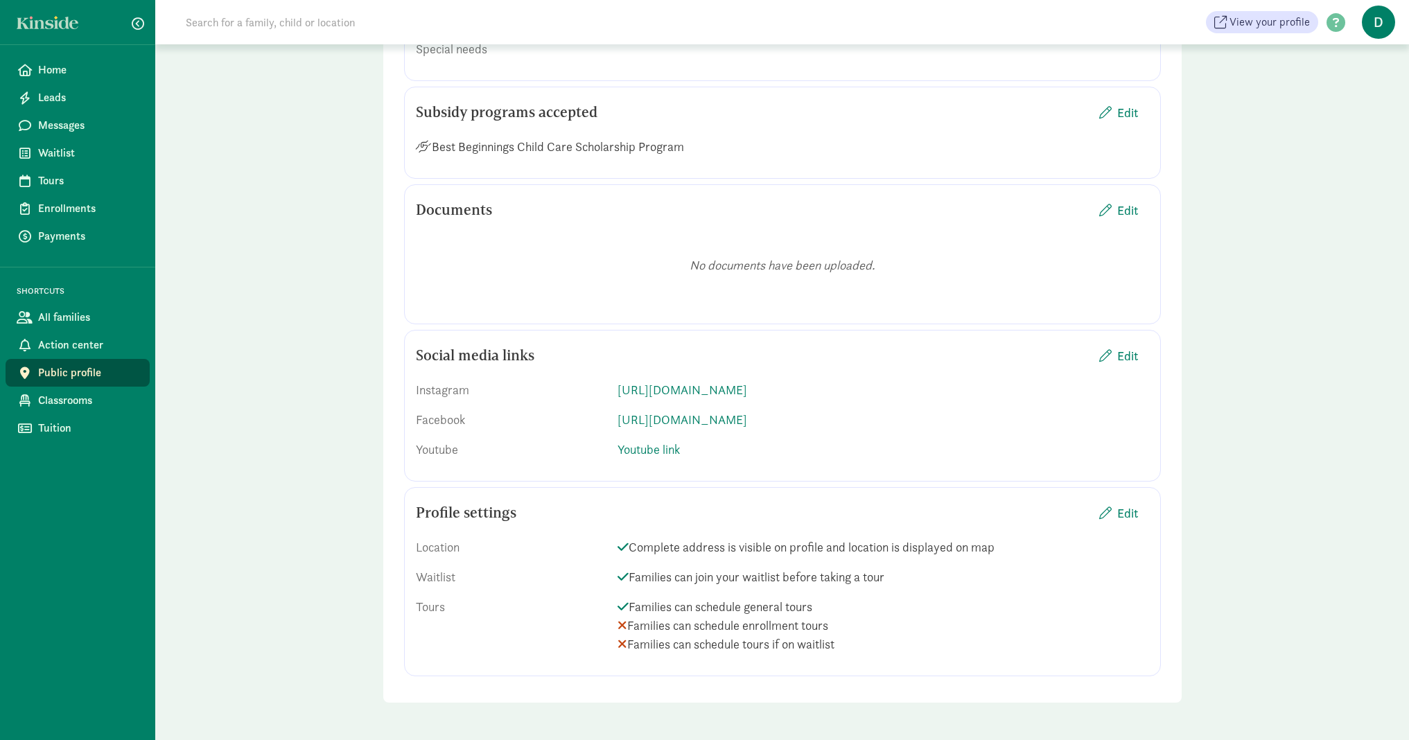
scroll to position [2183, 0]
click at [1120, 512] on span "Edit" at bounding box center [1127, 513] width 21 height 19
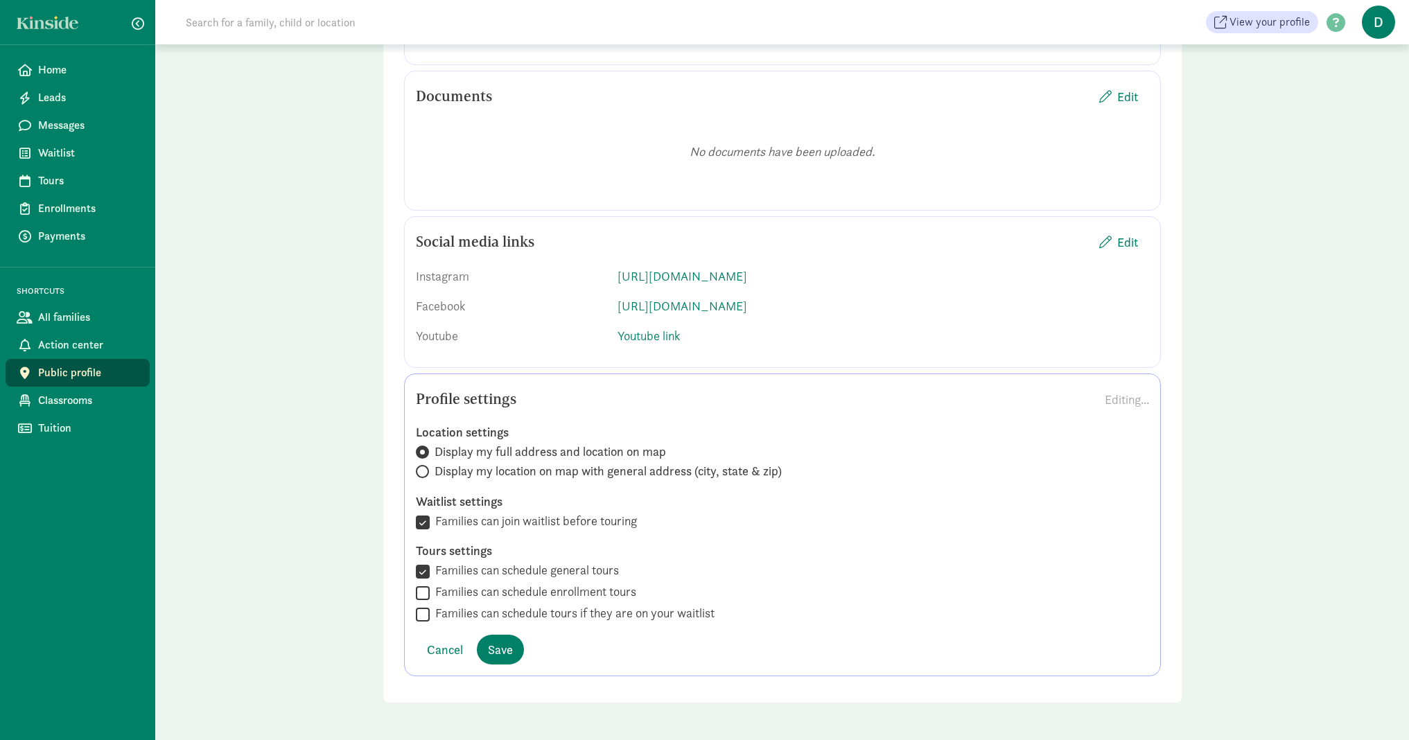
scroll to position [2297, 0]
click at [452, 649] on span "Cancel" at bounding box center [445, 649] width 36 height 19
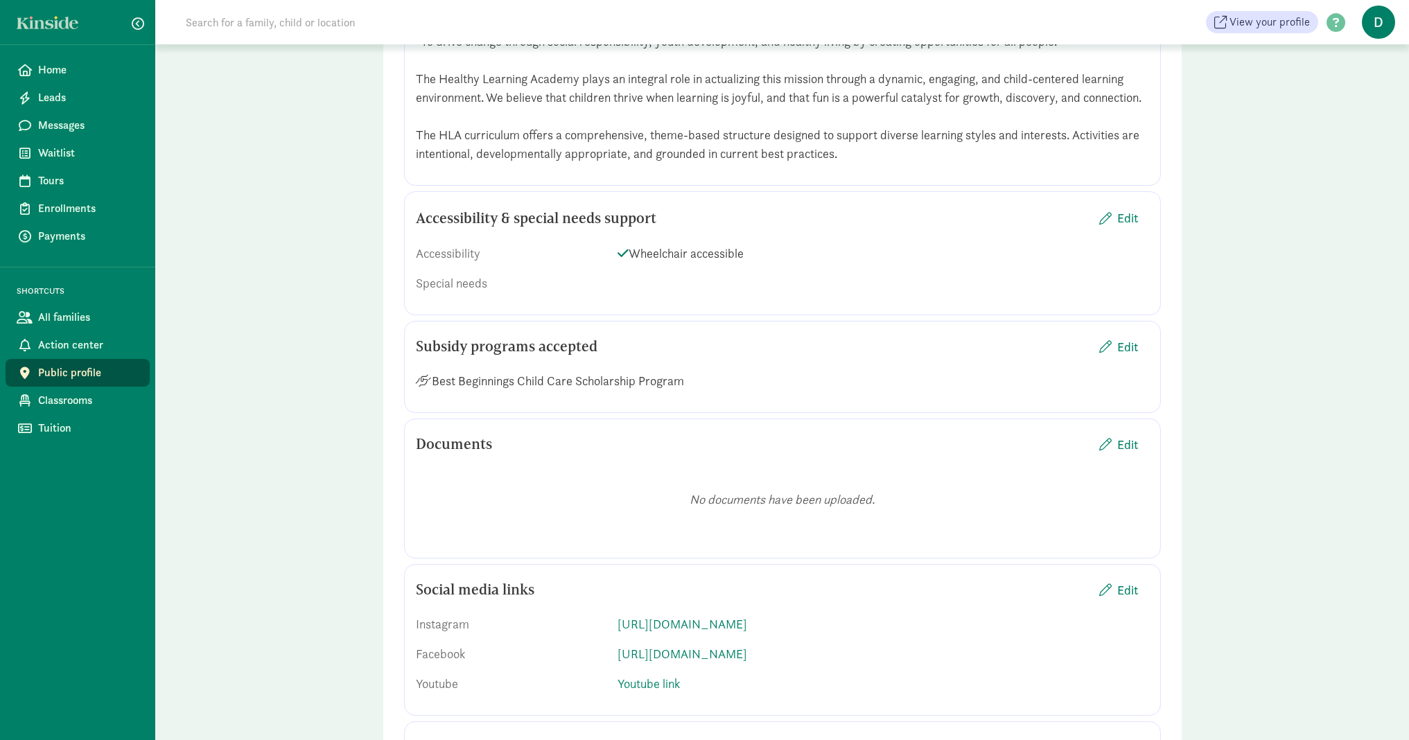
scroll to position [2067, 0]
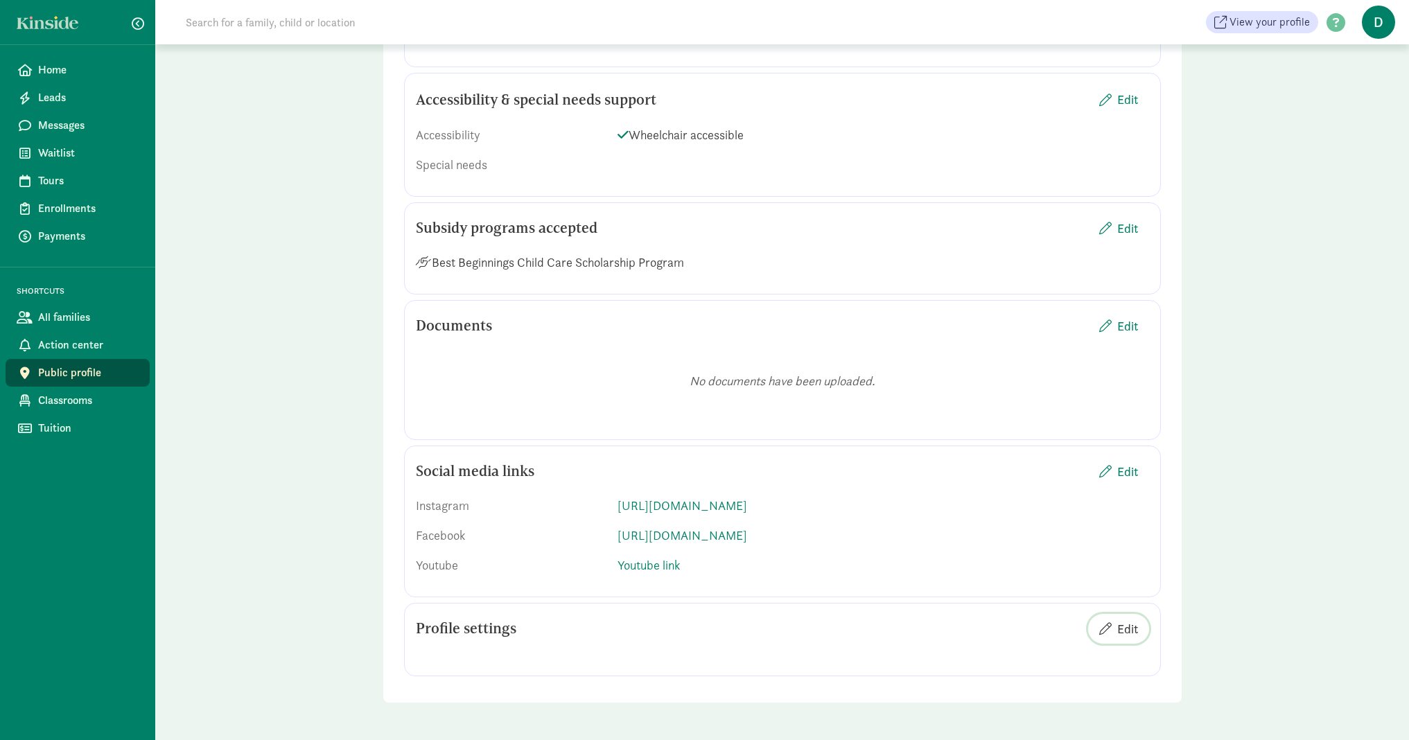
click at [1125, 626] on span "Edit" at bounding box center [1127, 628] width 21 height 19
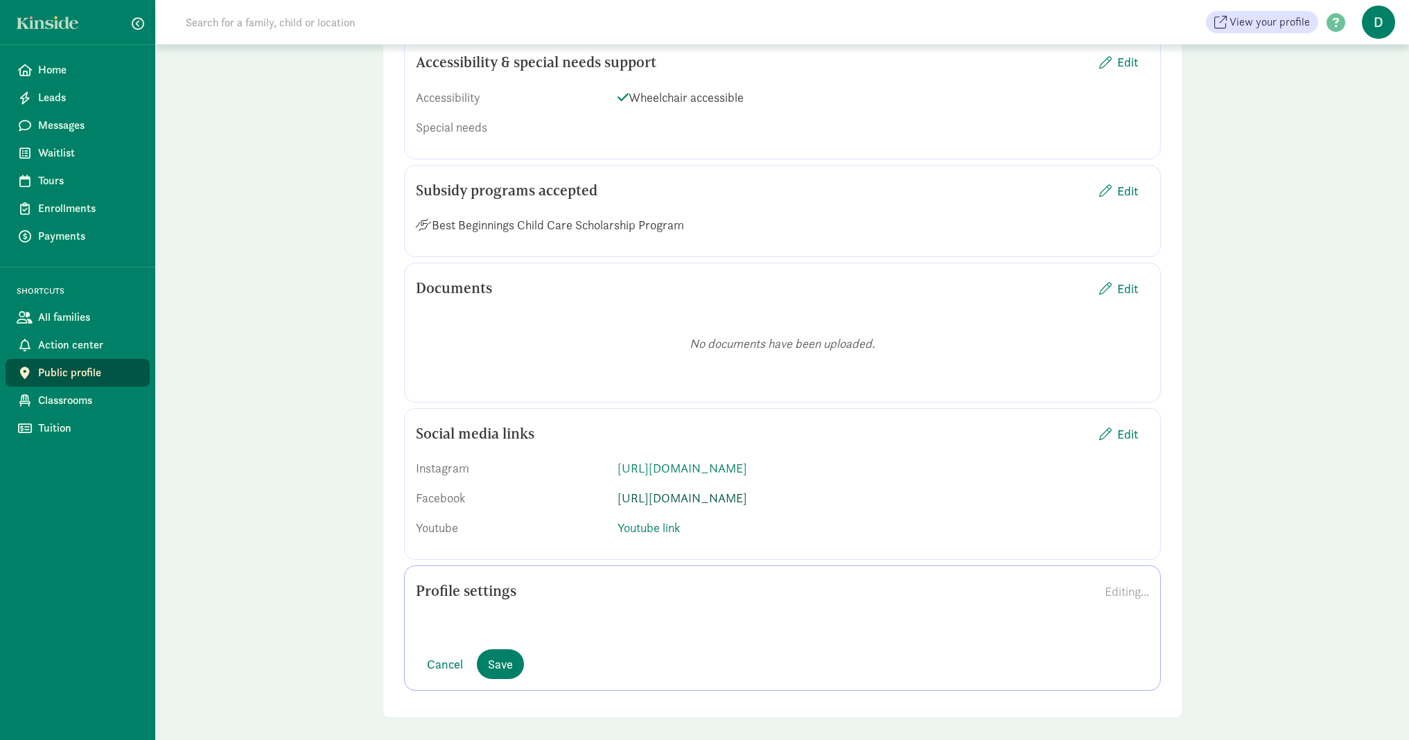
scroll to position [2119, 0]
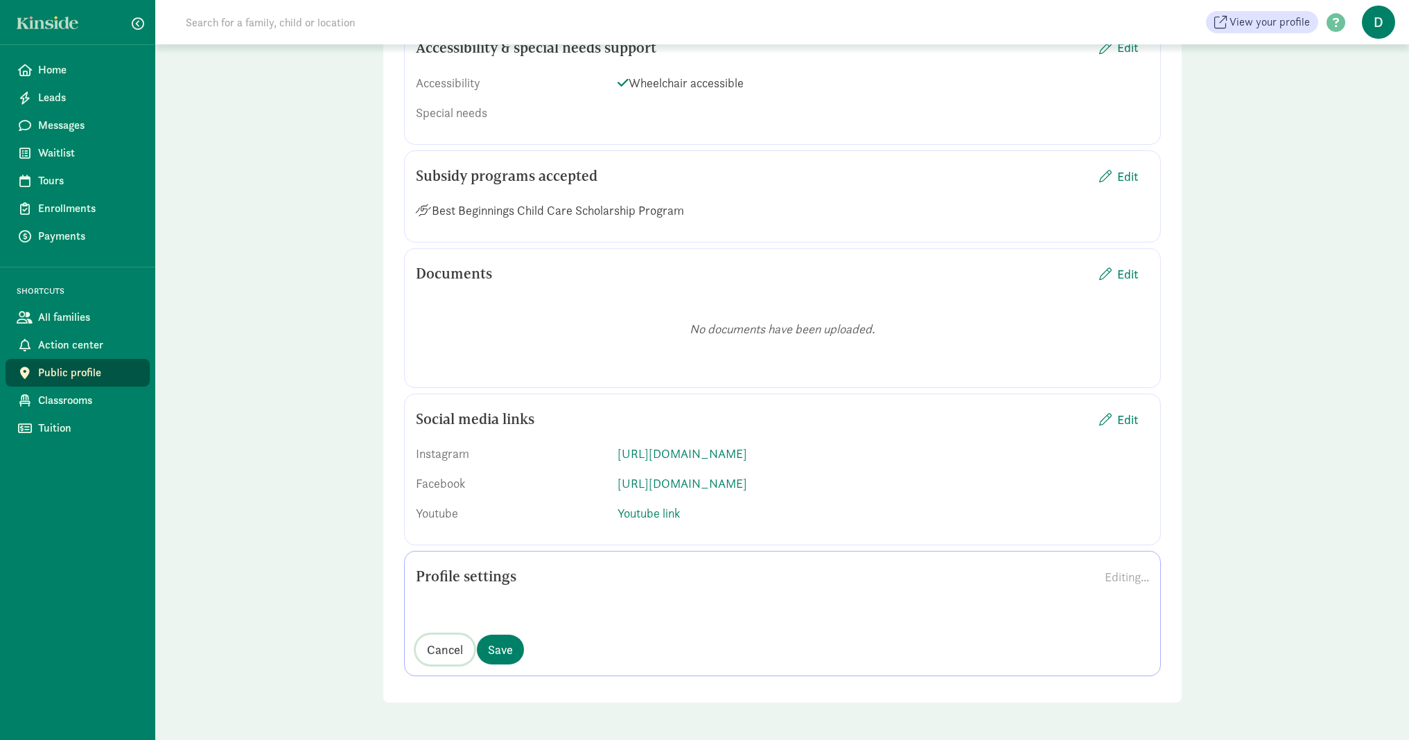
click at [441, 651] on span "Cancel" at bounding box center [445, 649] width 36 height 19
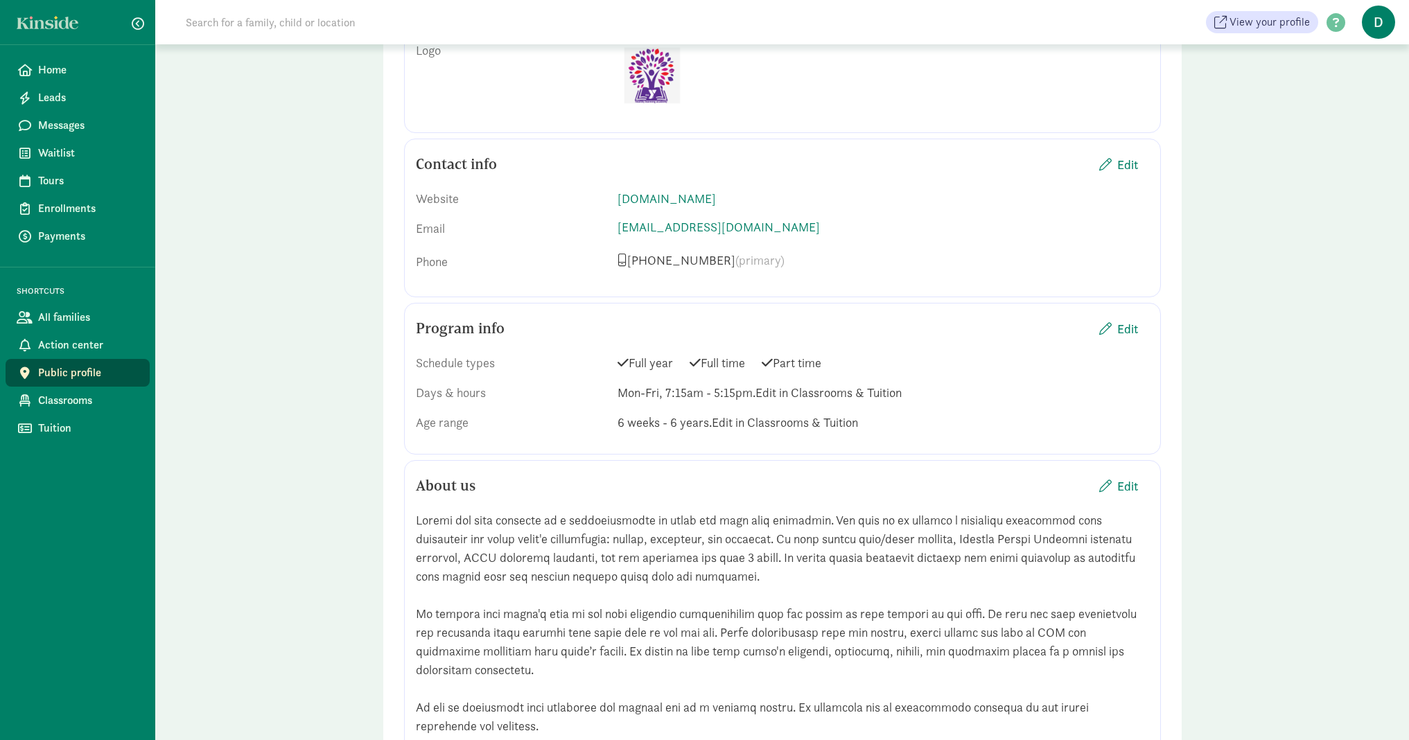
scroll to position [0, 0]
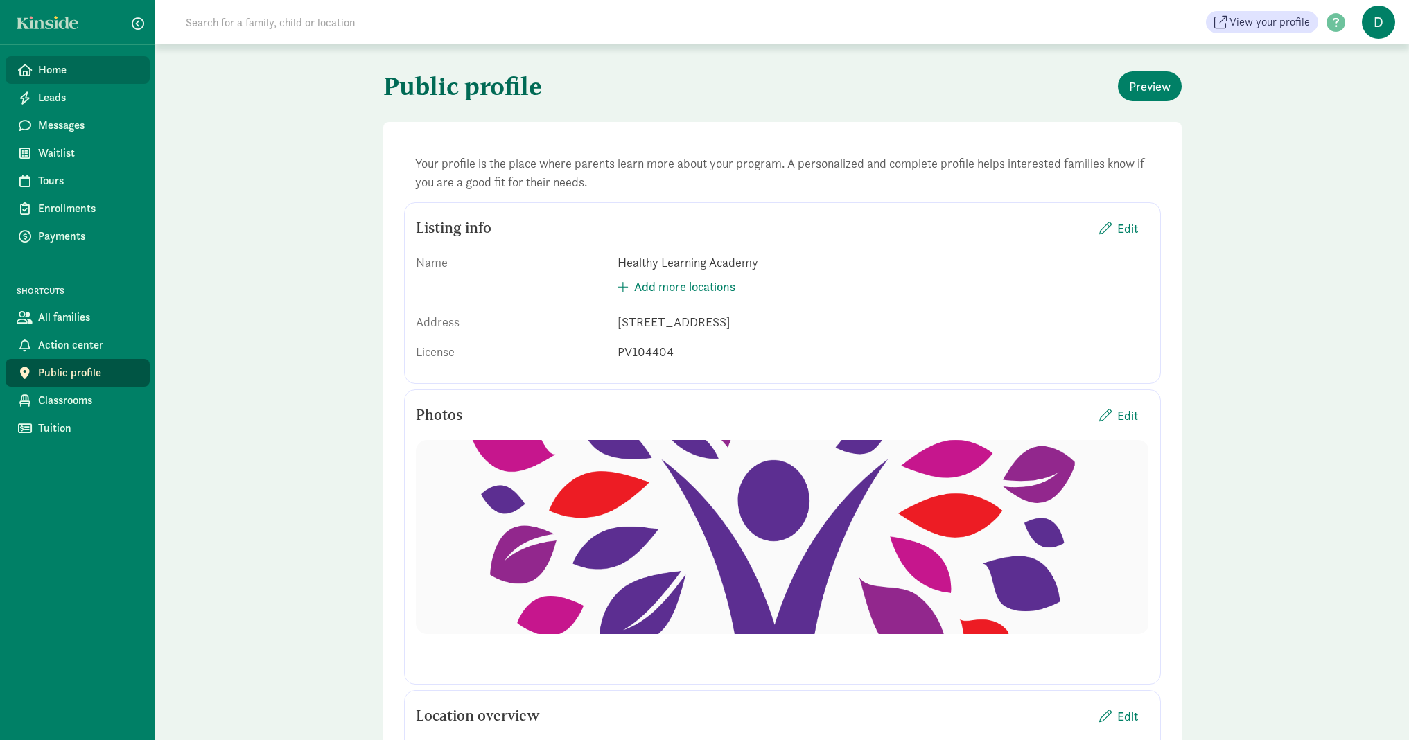
click at [71, 76] on span "Home" at bounding box center [88, 70] width 100 height 17
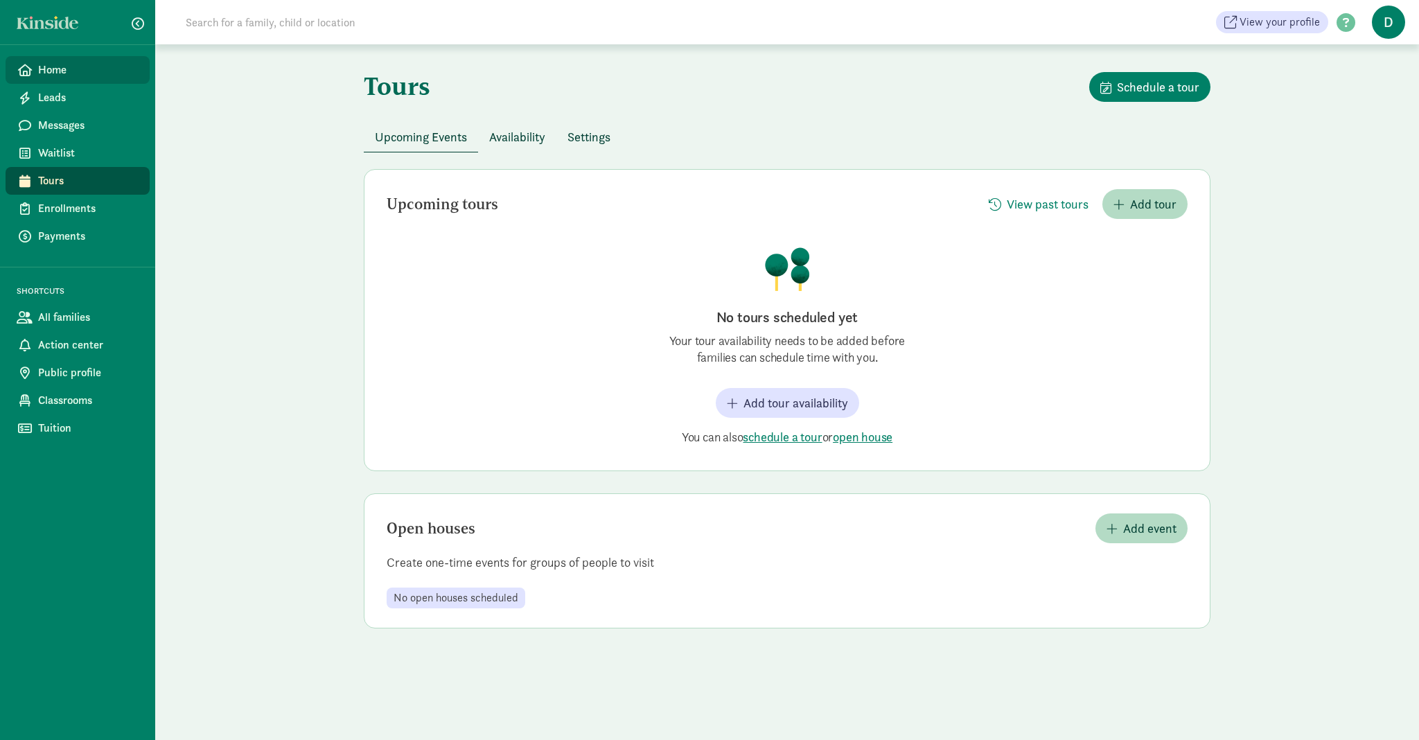
click at [71, 69] on span "Home" at bounding box center [88, 70] width 100 height 17
